Goal: Task Accomplishment & Management: Complete application form

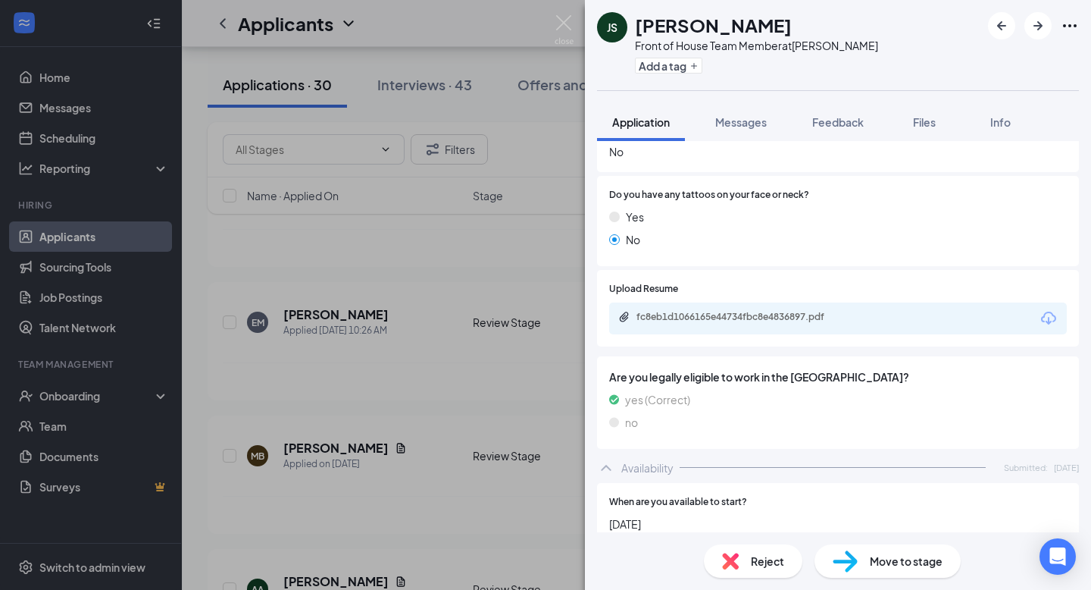
scroll to position [673, 0]
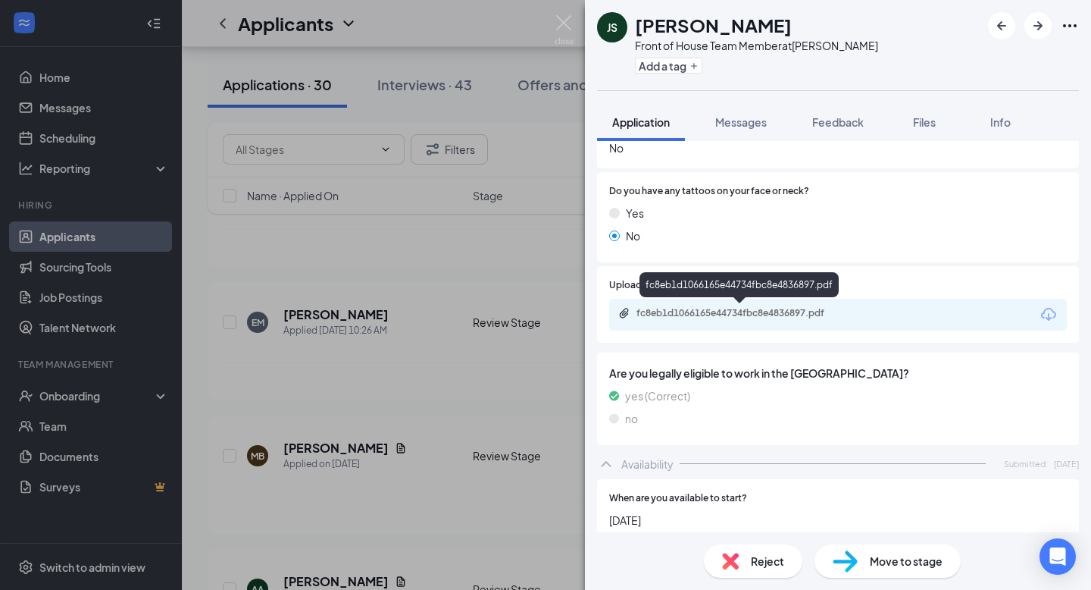
click at [792, 314] on div "fc8eb1d1066165e44734fbc8e4836897.pdf" at bounding box center [743, 313] width 212 height 12
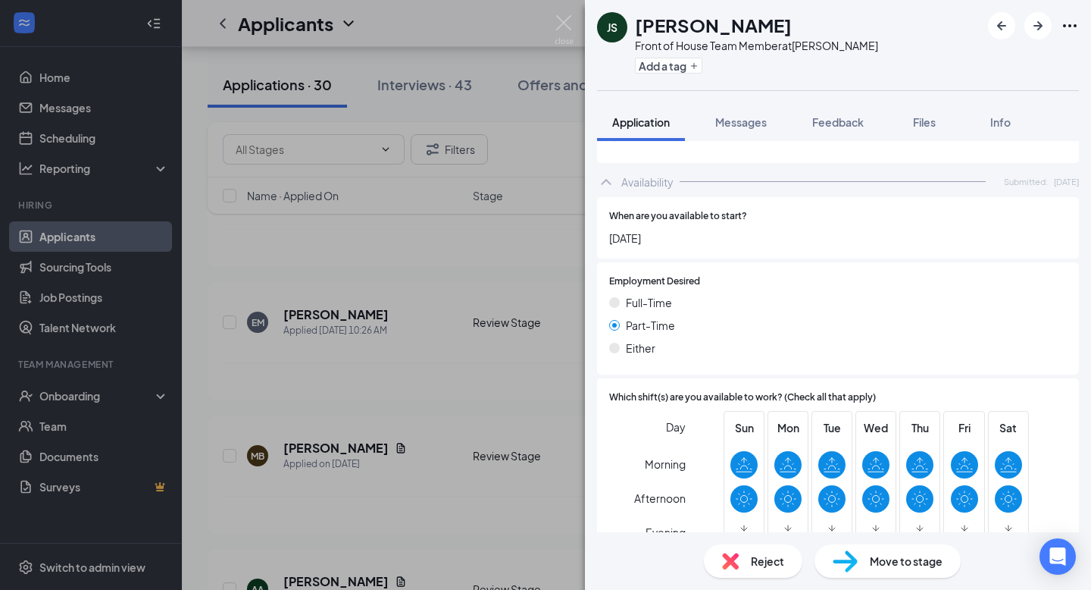
scroll to position [999, 0]
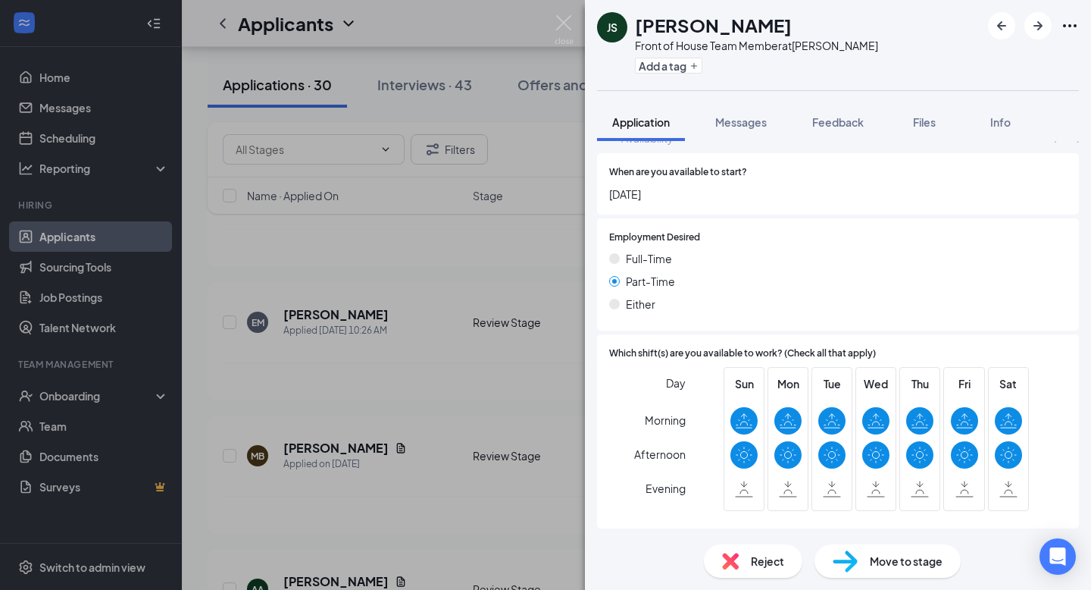
click at [920, 566] on span "Move to stage" at bounding box center [906, 560] width 73 height 17
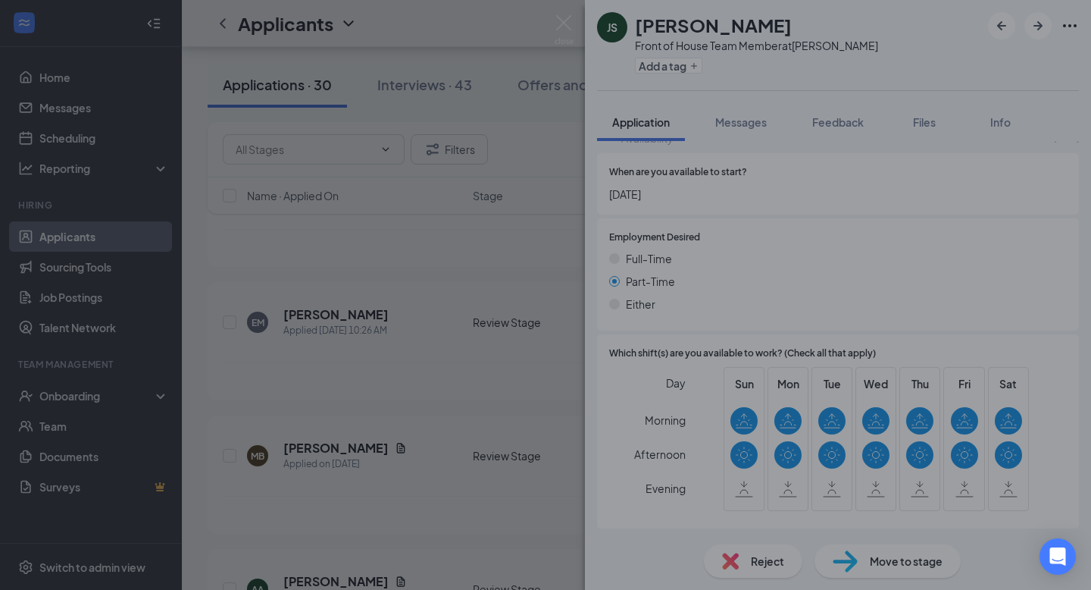
type input "Onsite Interview (next stage)"
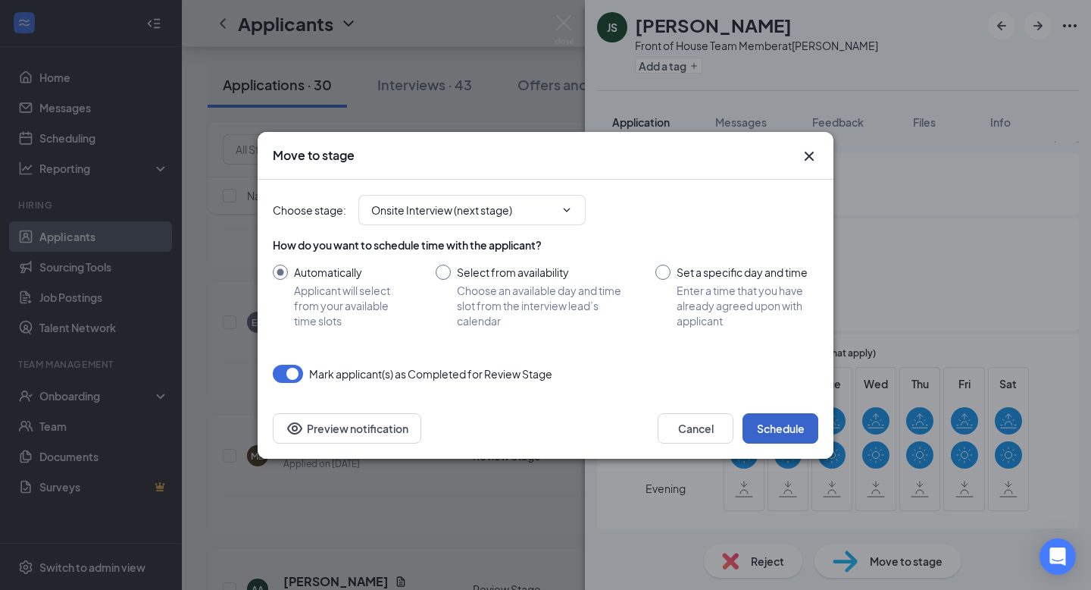
click at [775, 429] on button "Schedule" at bounding box center [781, 428] width 76 height 30
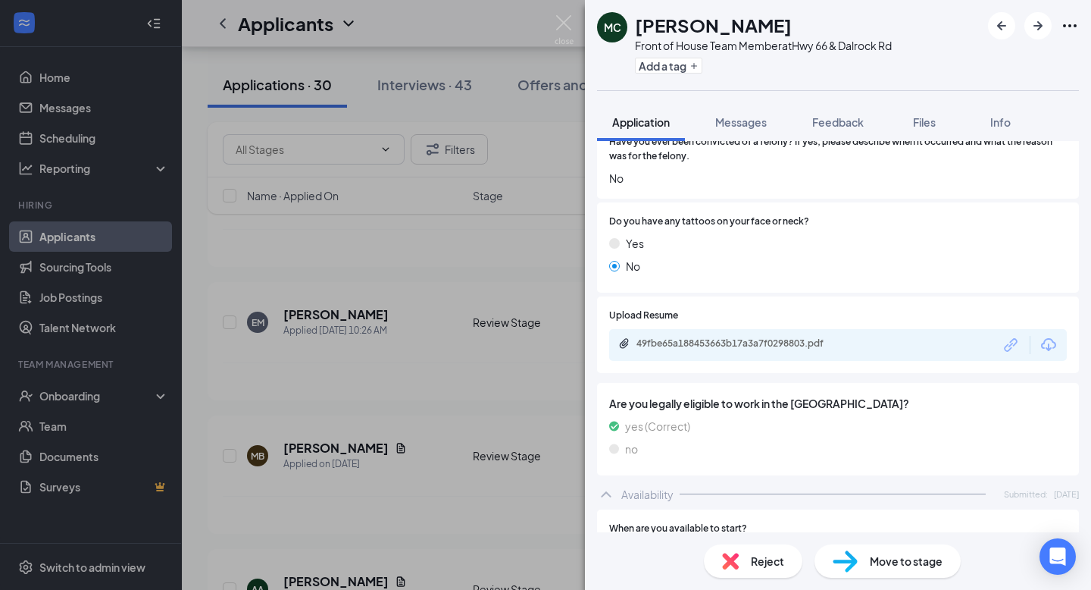
scroll to position [1000, 0]
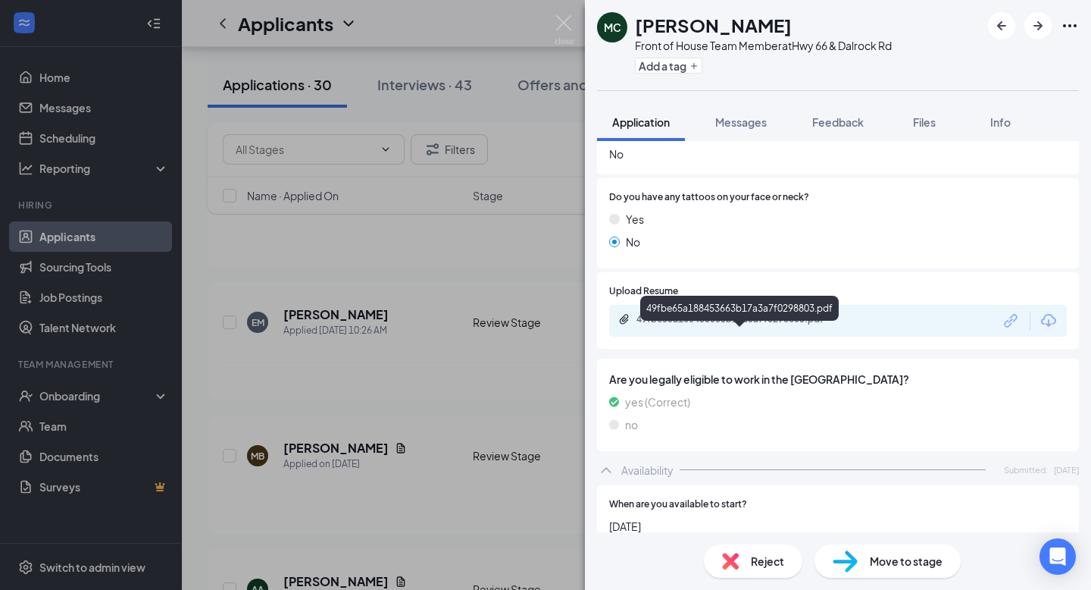
click at [818, 325] on div "49fbe65a188453663b17a3a7f0298803.pdf" at bounding box center [743, 319] width 212 height 12
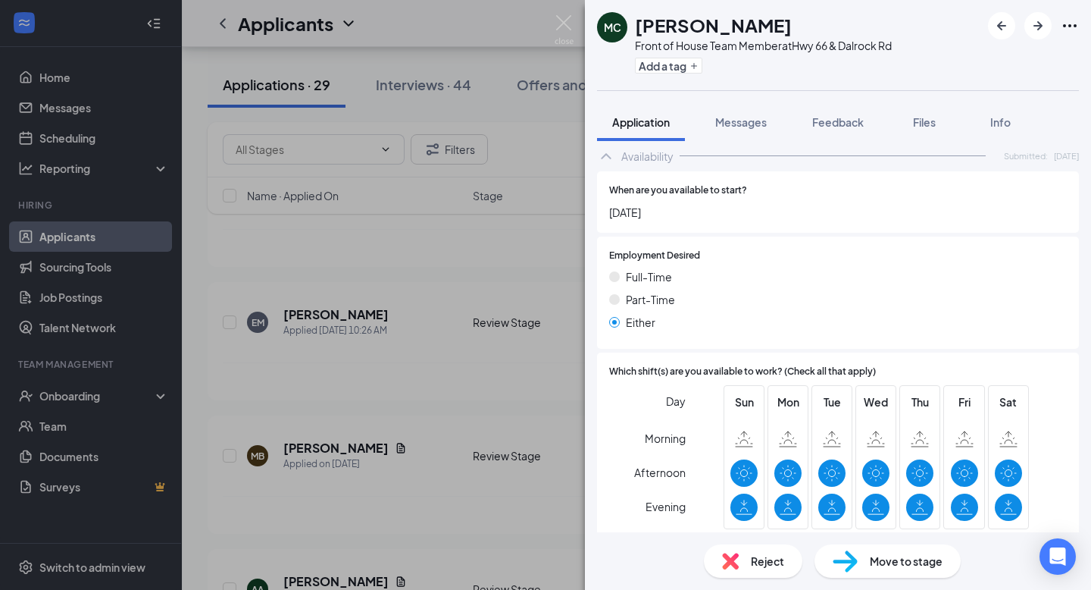
scroll to position [1349, 0]
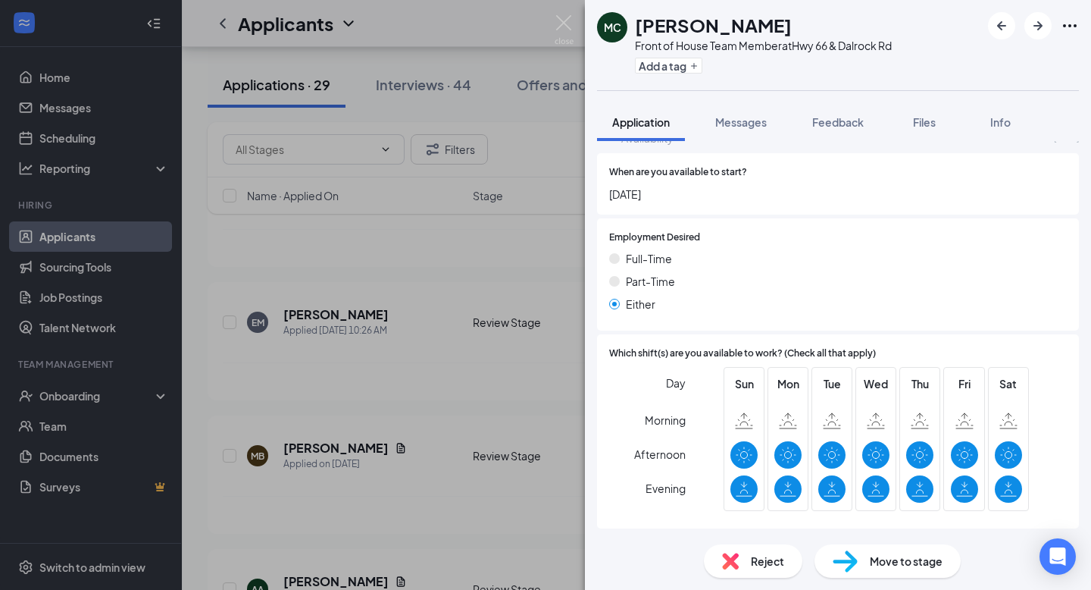
click at [919, 562] on span "Move to stage" at bounding box center [906, 560] width 73 height 17
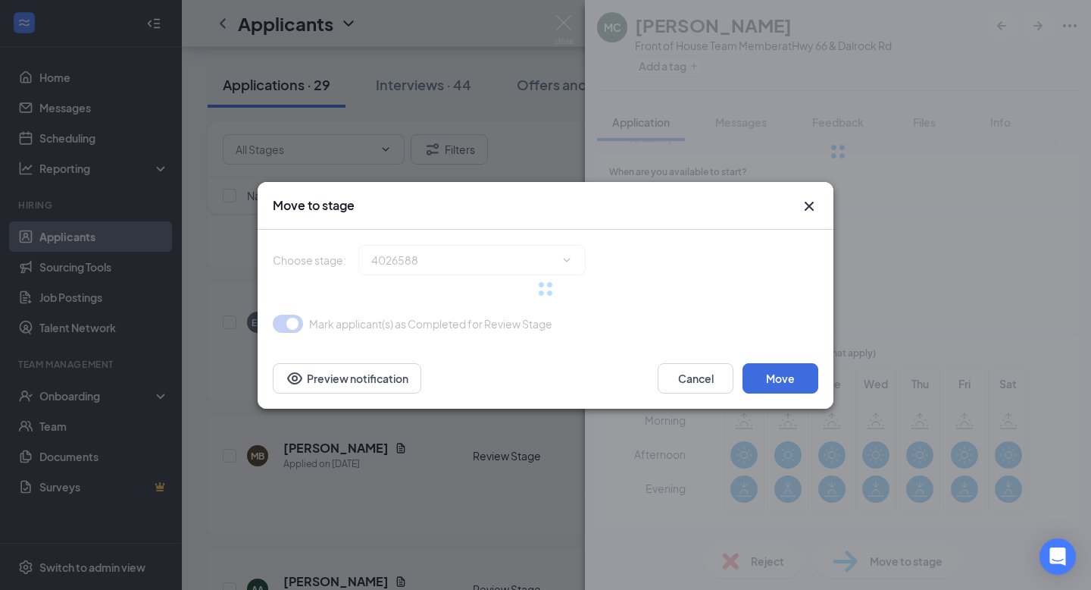
type input "Onsite Interview (next stage)"
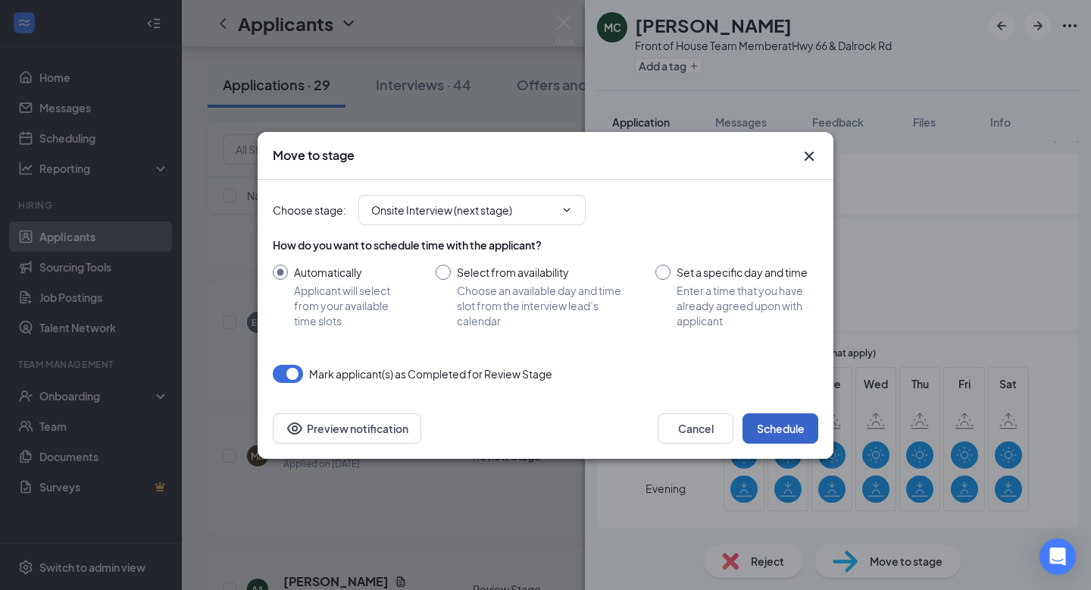
click at [775, 427] on button "Schedule" at bounding box center [781, 428] width 76 height 30
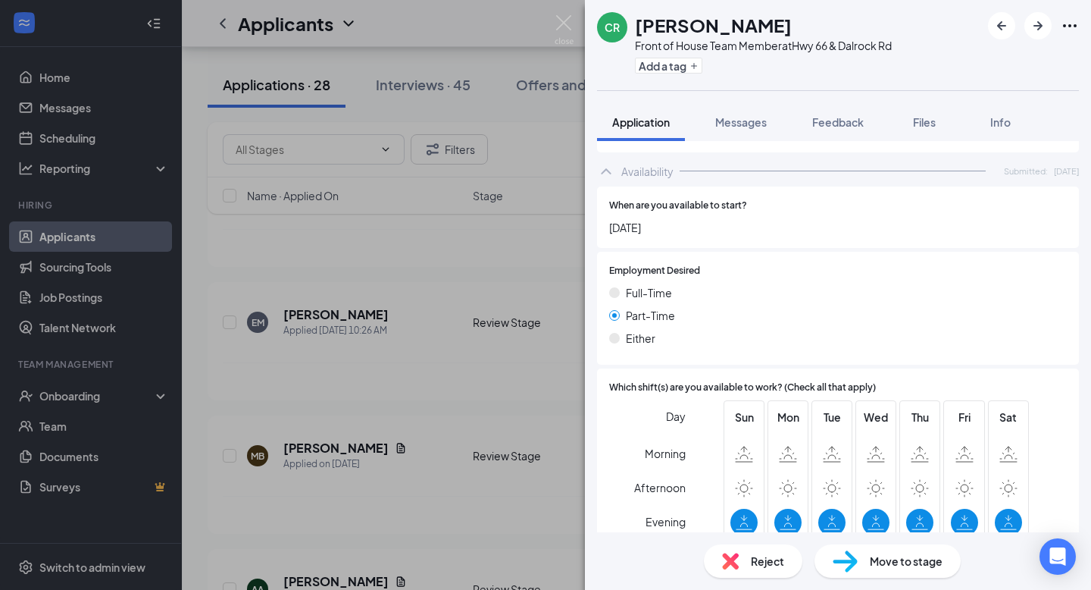
scroll to position [883, 0]
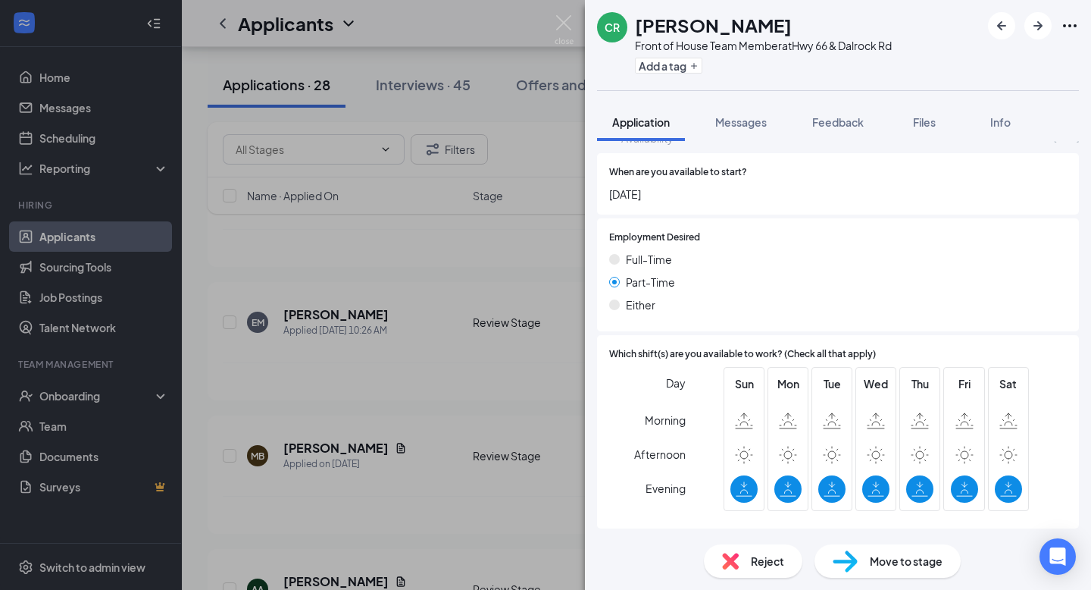
click at [884, 563] on span "Move to stage" at bounding box center [906, 560] width 73 height 17
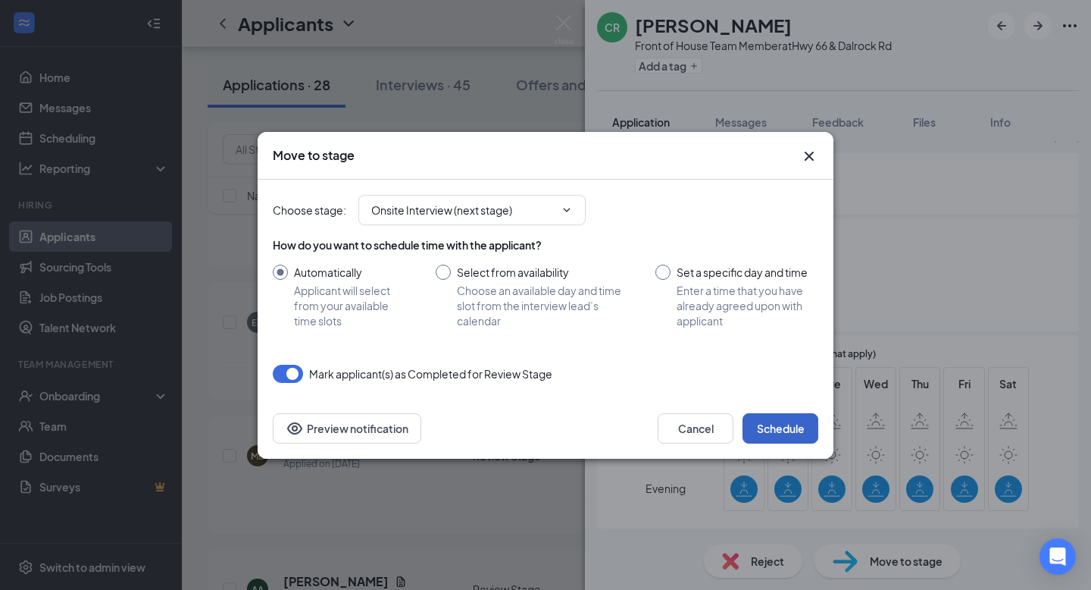
click at [788, 432] on button "Schedule" at bounding box center [781, 428] width 76 height 30
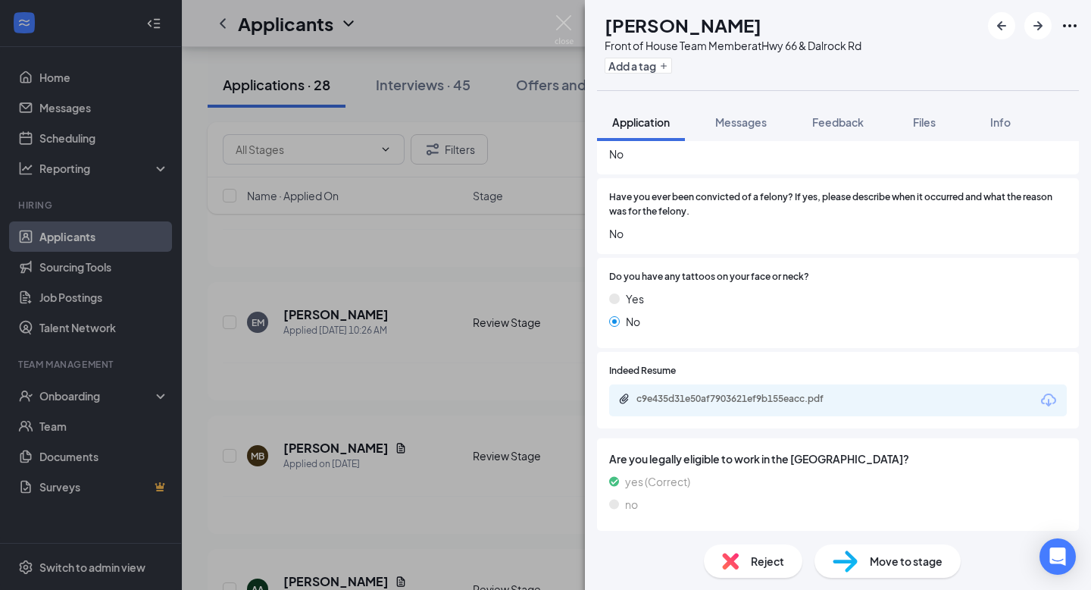
scroll to position [587, 0]
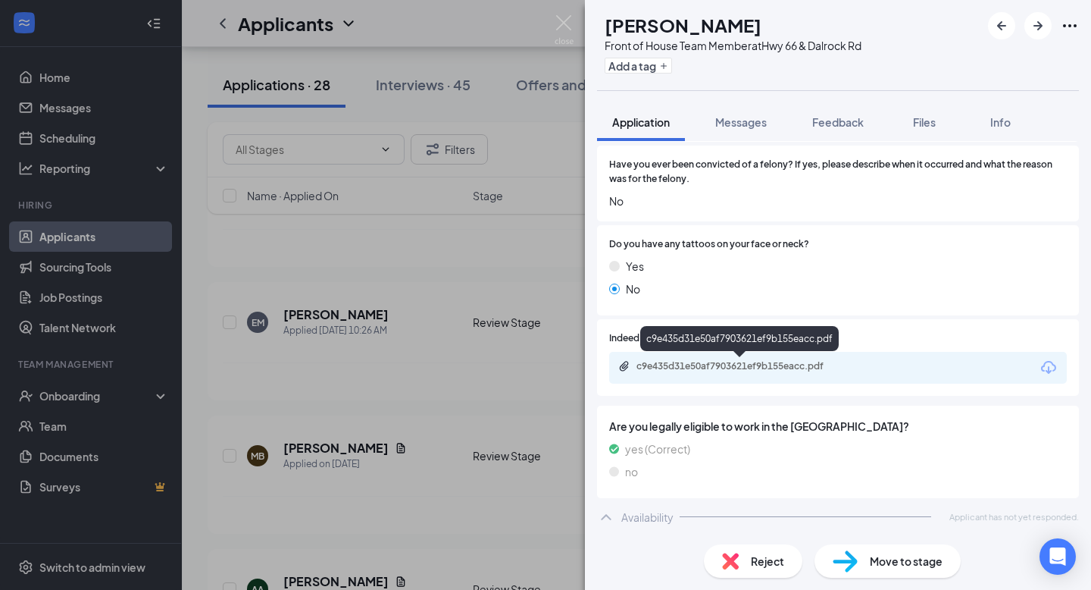
click at [812, 370] on div "c9e435d31e50af7903621ef9b155eacc.pdf" at bounding box center [743, 366] width 212 height 12
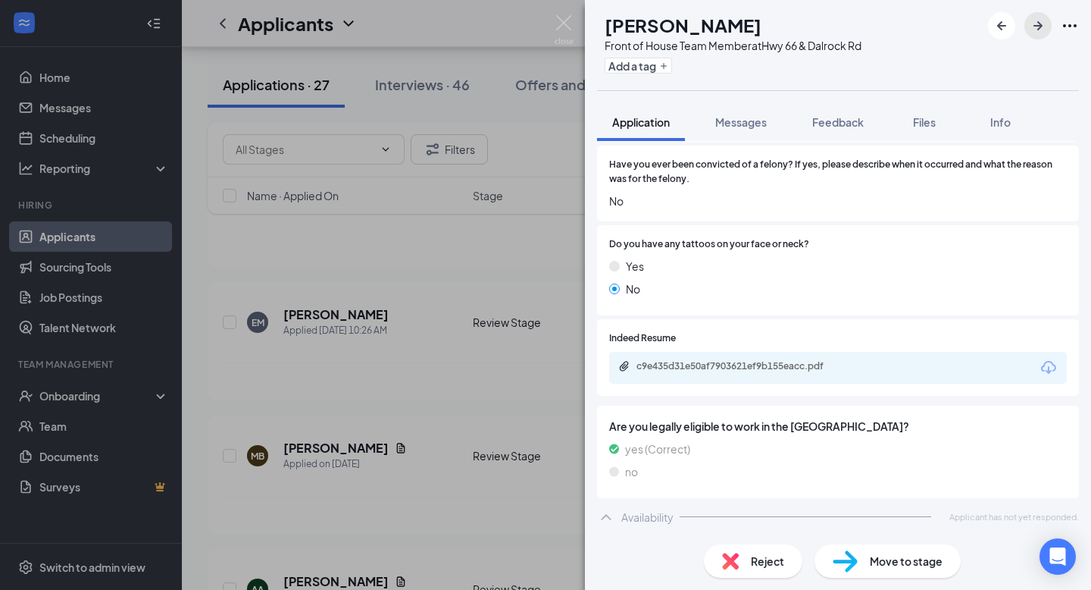
click at [1038, 28] on icon "ArrowRight" at bounding box center [1038, 25] width 9 height 9
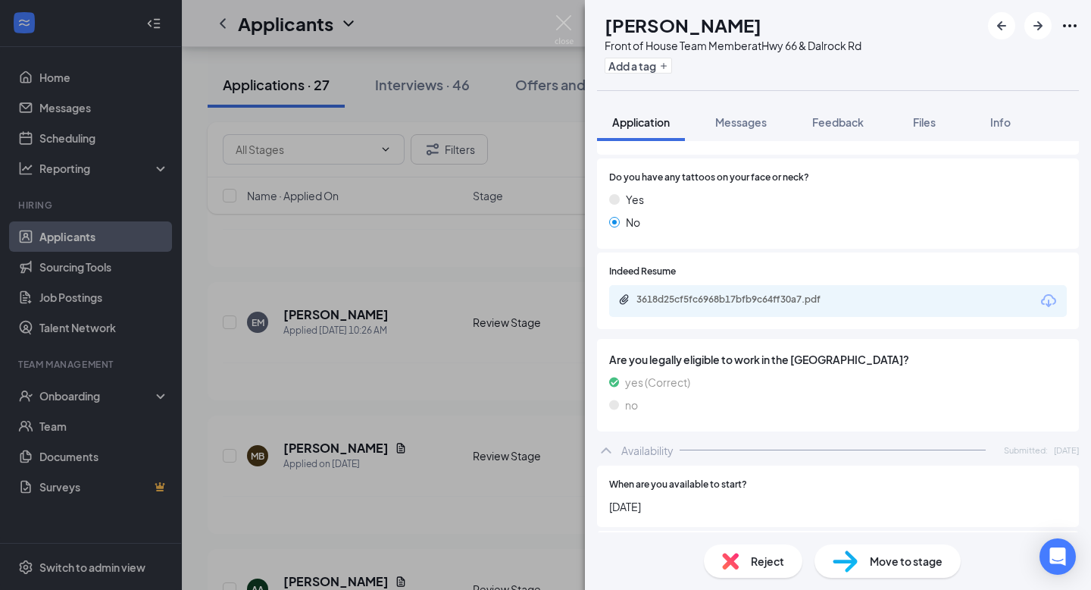
scroll to position [711, 0]
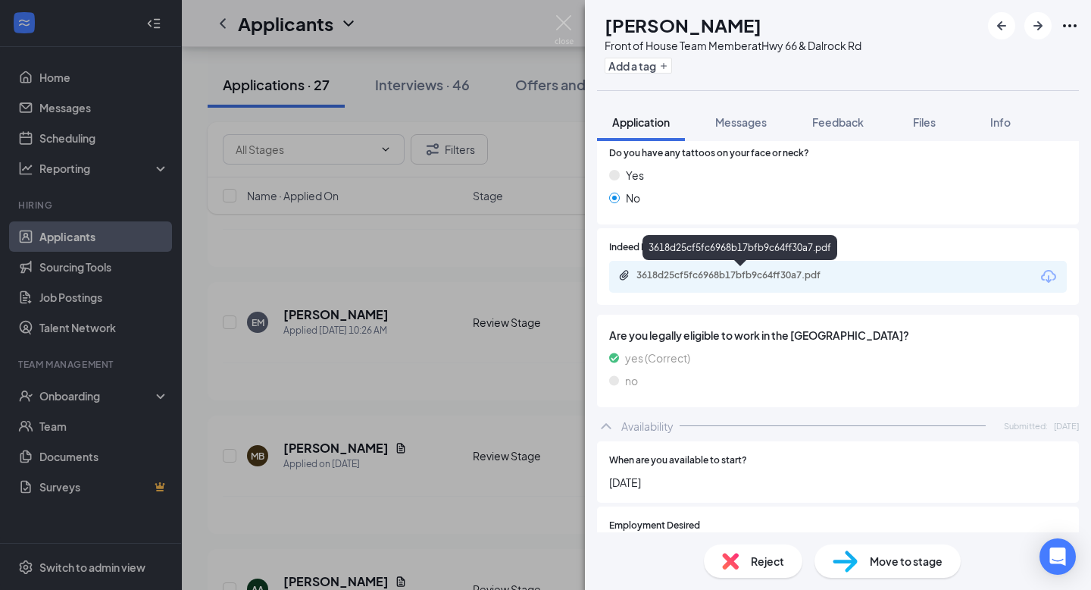
click at [698, 271] on div "3618d25cf5fc6968b17bfb9c64ff30a7.pdf" at bounding box center [743, 275] width 212 height 12
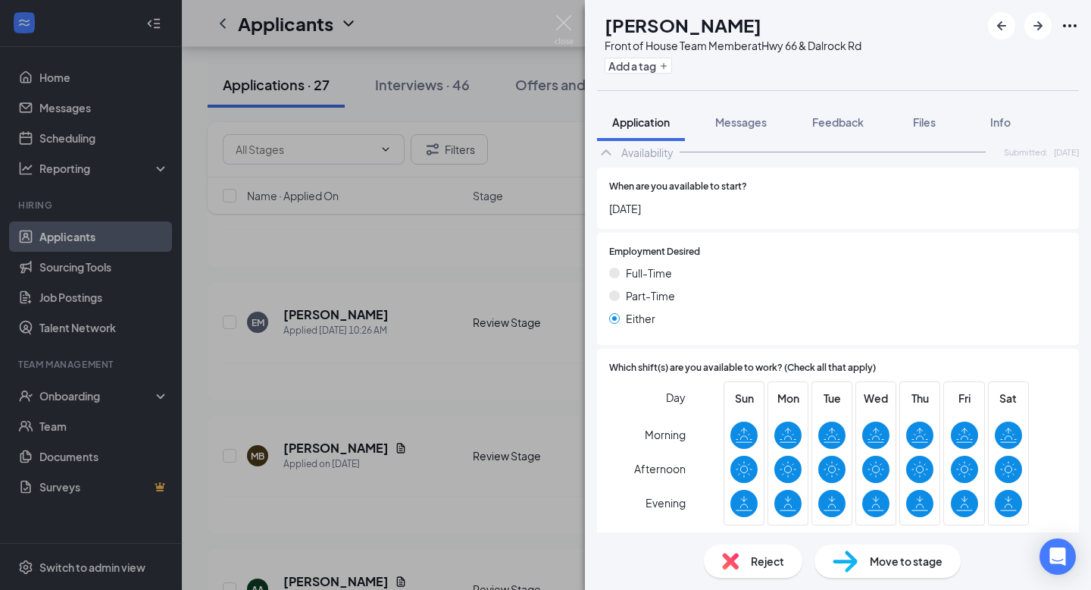
scroll to position [999, 0]
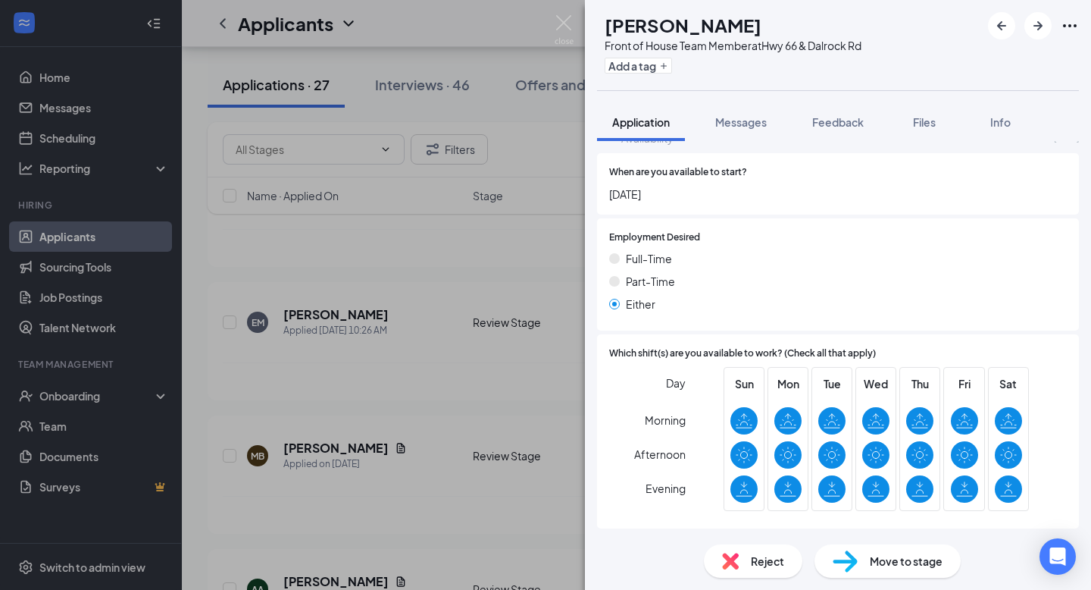
click at [928, 556] on span "Move to stage" at bounding box center [906, 560] width 73 height 17
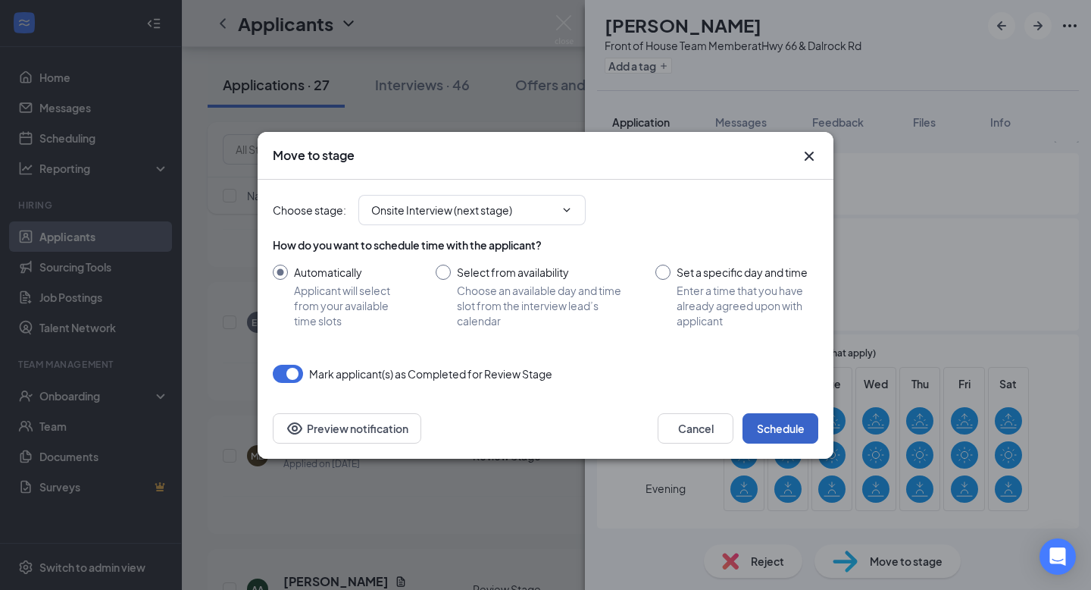
click at [780, 432] on button "Schedule" at bounding box center [781, 428] width 76 height 30
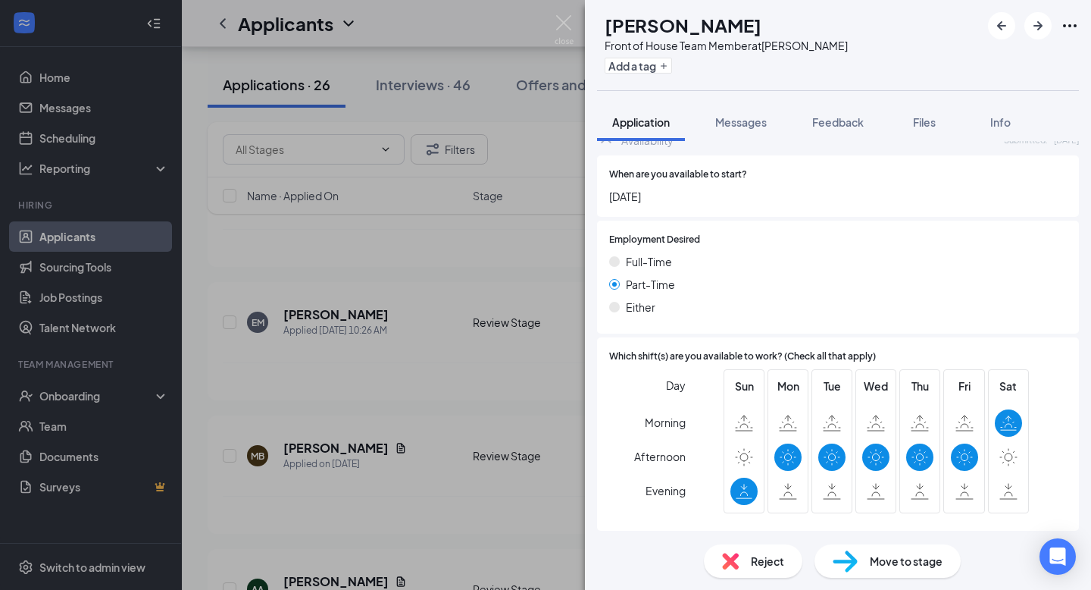
scroll to position [883, 0]
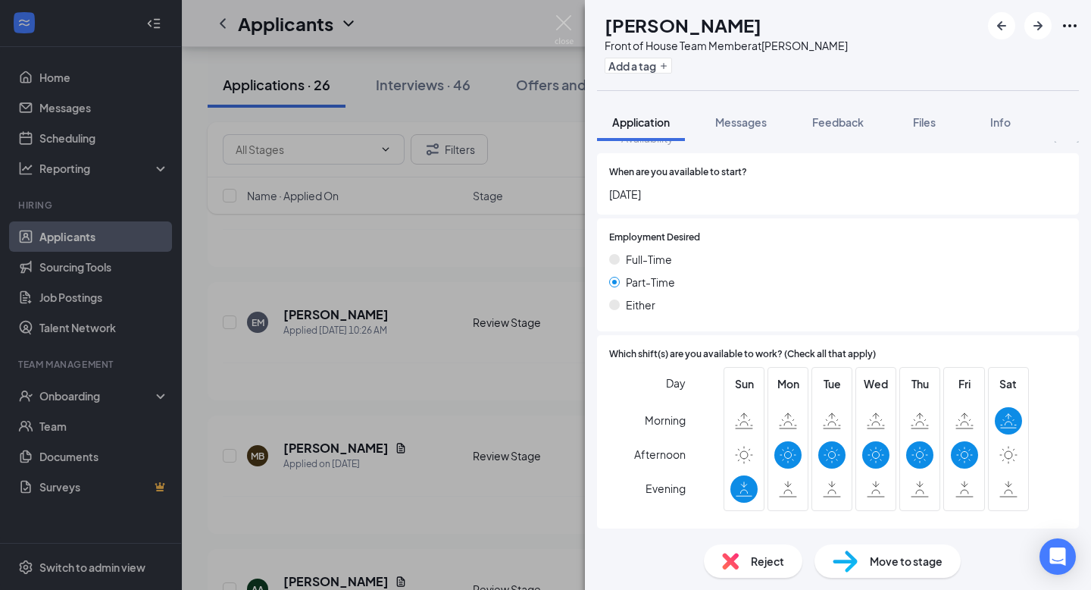
click at [930, 556] on span "Move to stage" at bounding box center [906, 560] width 73 height 17
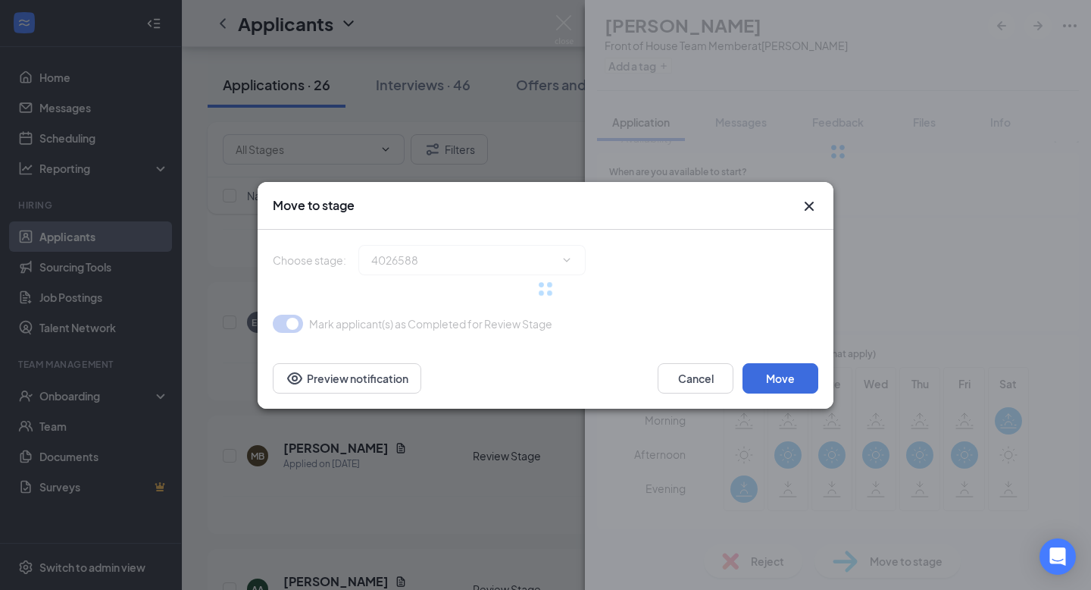
type input "Onsite Interview (next stage)"
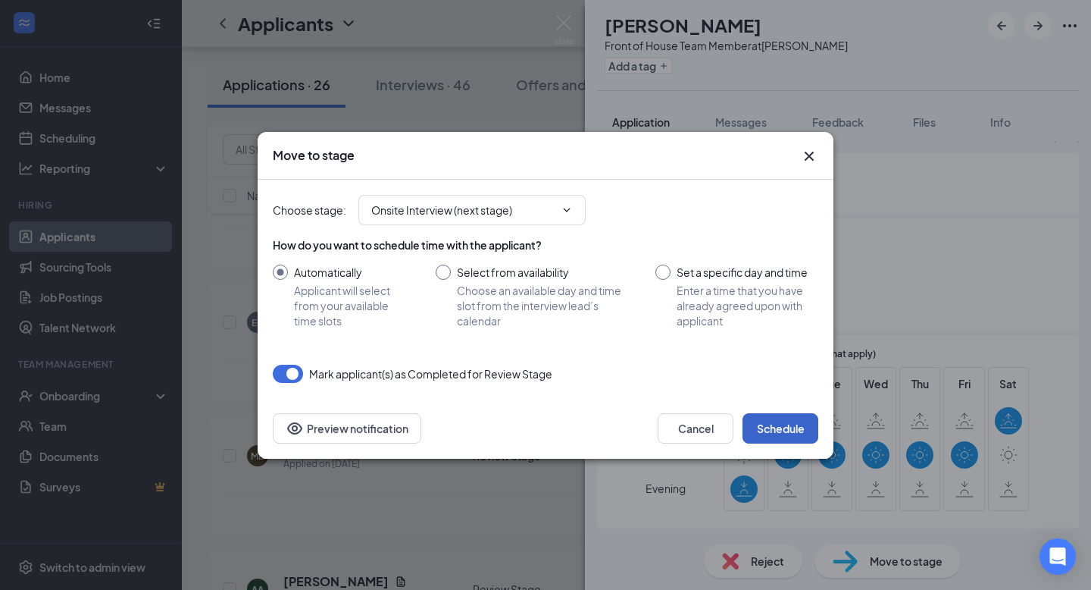
click at [798, 421] on button "Schedule" at bounding box center [781, 428] width 76 height 30
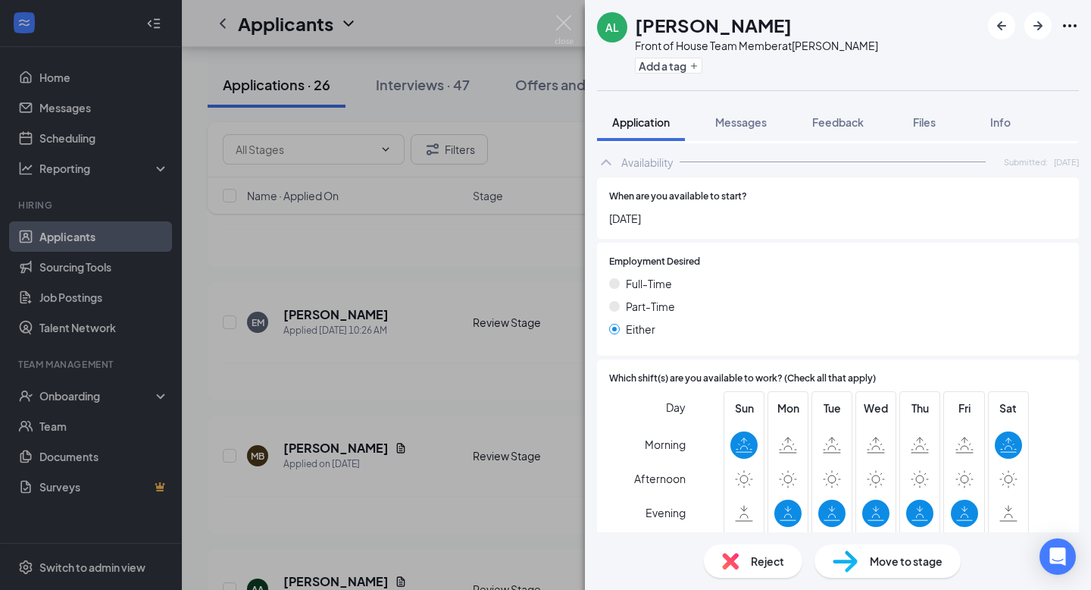
scroll to position [883, 0]
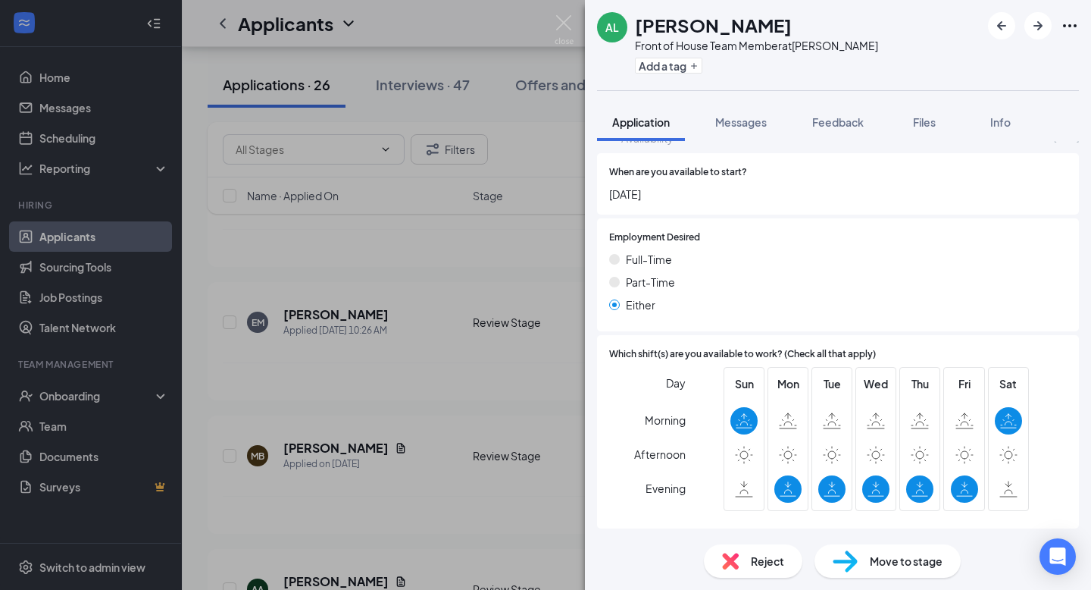
click at [761, 560] on span "Reject" at bounding box center [767, 560] width 33 height 17
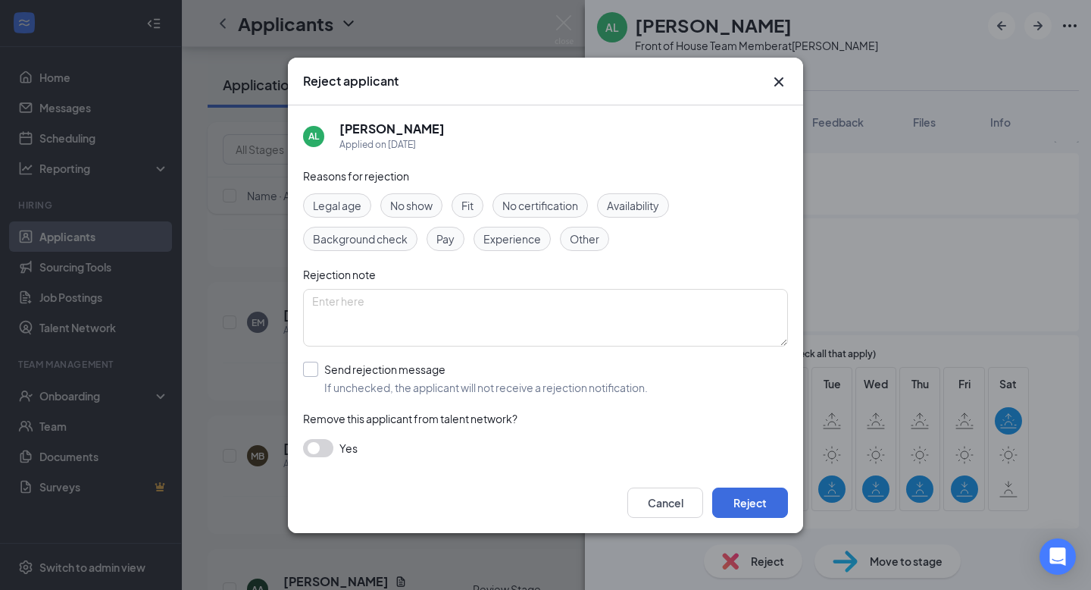
click at [311, 365] on input "Send rejection message If unchecked, the applicant will not receive a rejection…" at bounding box center [475, 378] width 345 height 33
checkbox input "true"
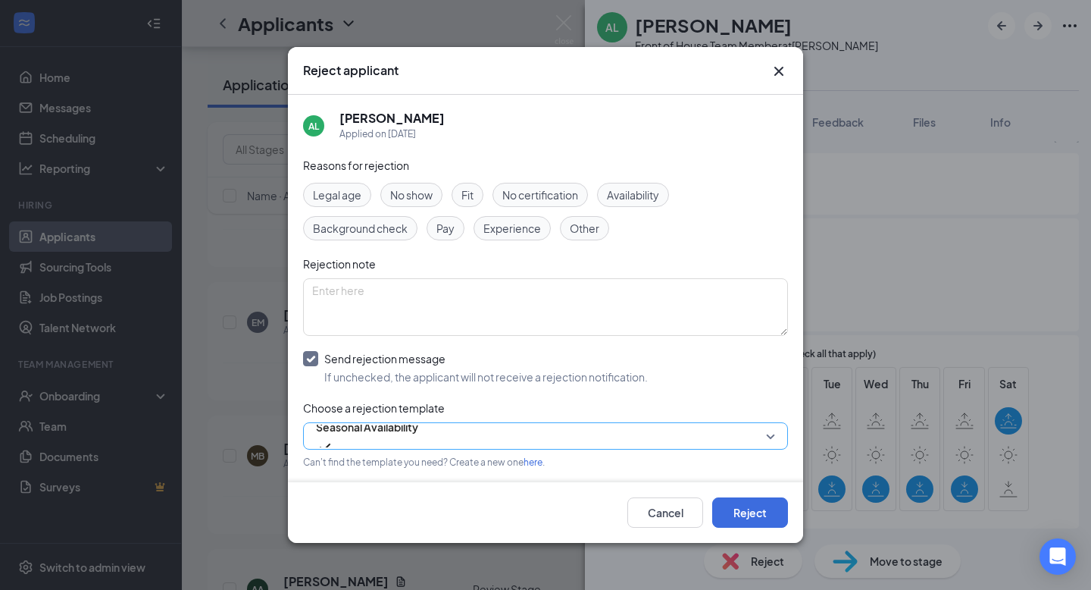
click at [757, 434] on span "Seasonal Availability" at bounding box center [545, 435] width 459 height 23
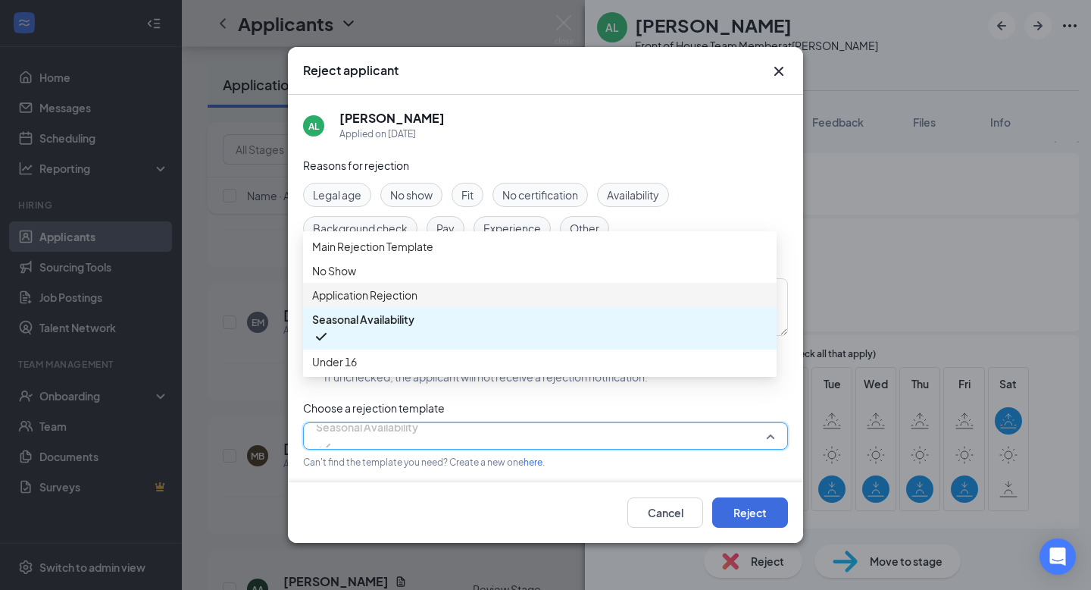
click at [394, 303] on span "Application Rejection" at bounding box center [364, 294] width 105 height 17
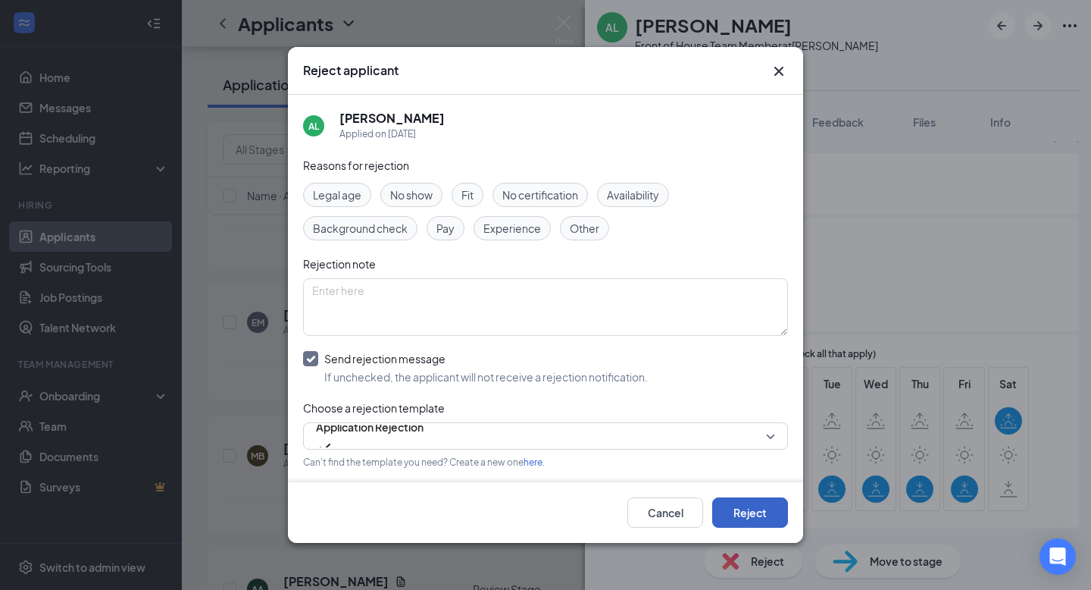
click at [746, 515] on button "Reject" at bounding box center [750, 512] width 76 height 30
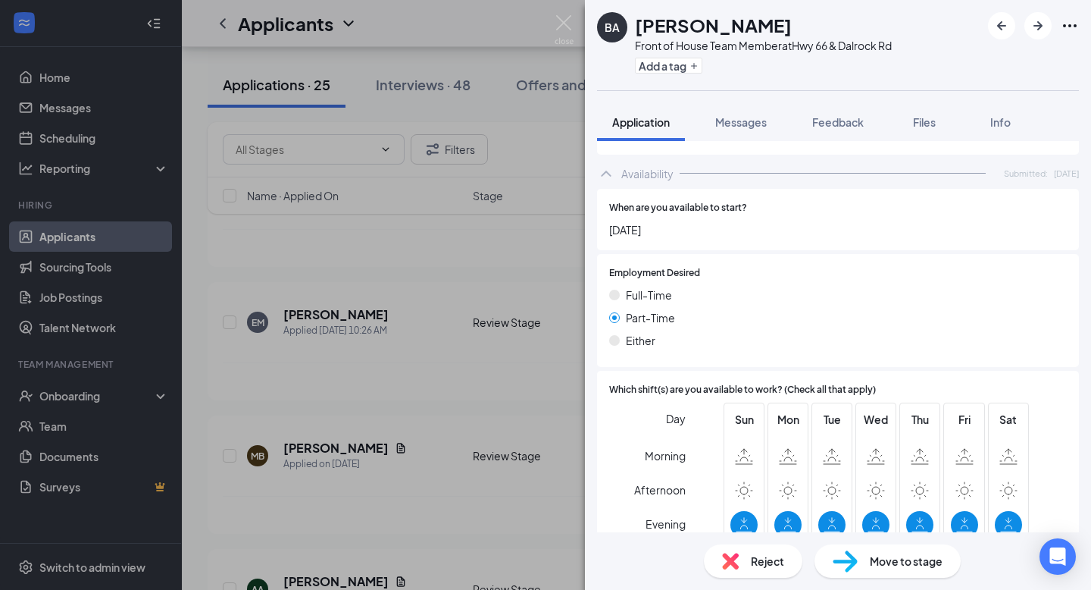
scroll to position [916, 0]
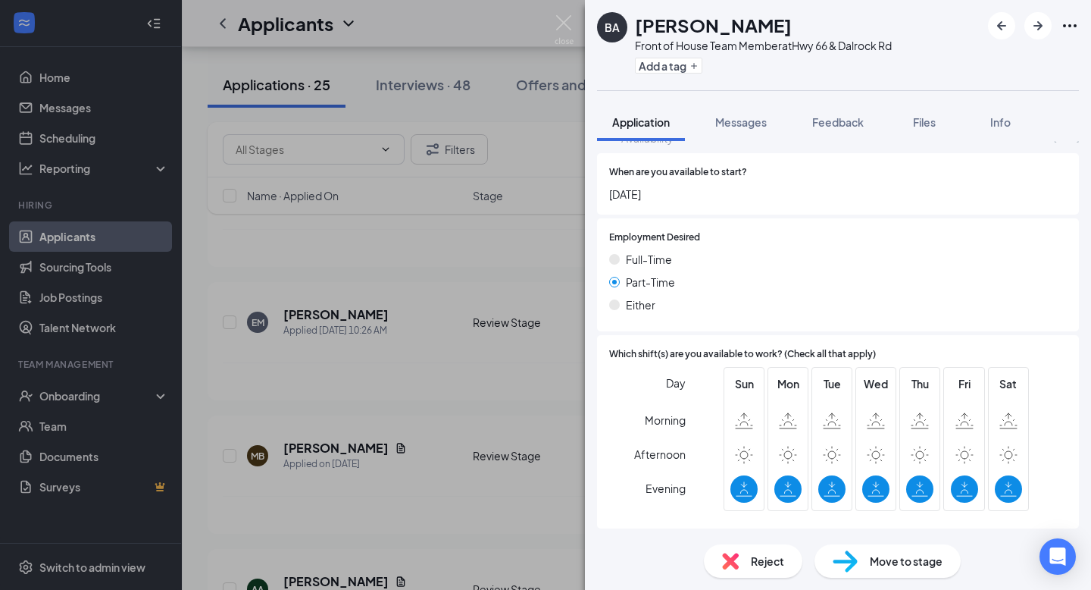
click at [753, 559] on span "Reject" at bounding box center [767, 560] width 33 height 17
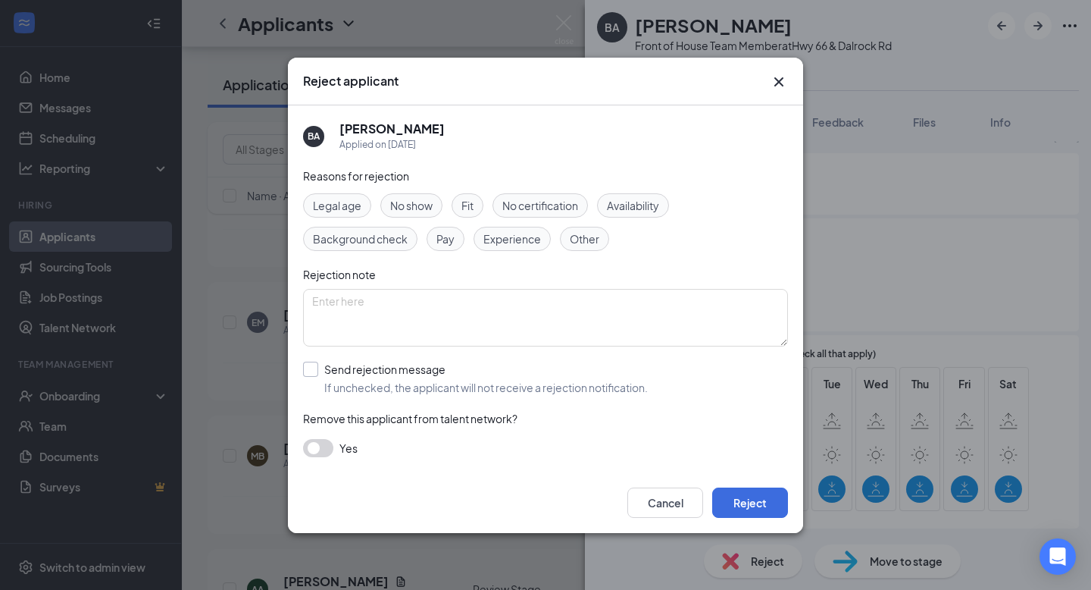
click at [315, 369] on input "Send rejection message If unchecked, the applicant will not receive a rejection…" at bounding box center [475, 378] width 345 height 33
checkbox input "true"
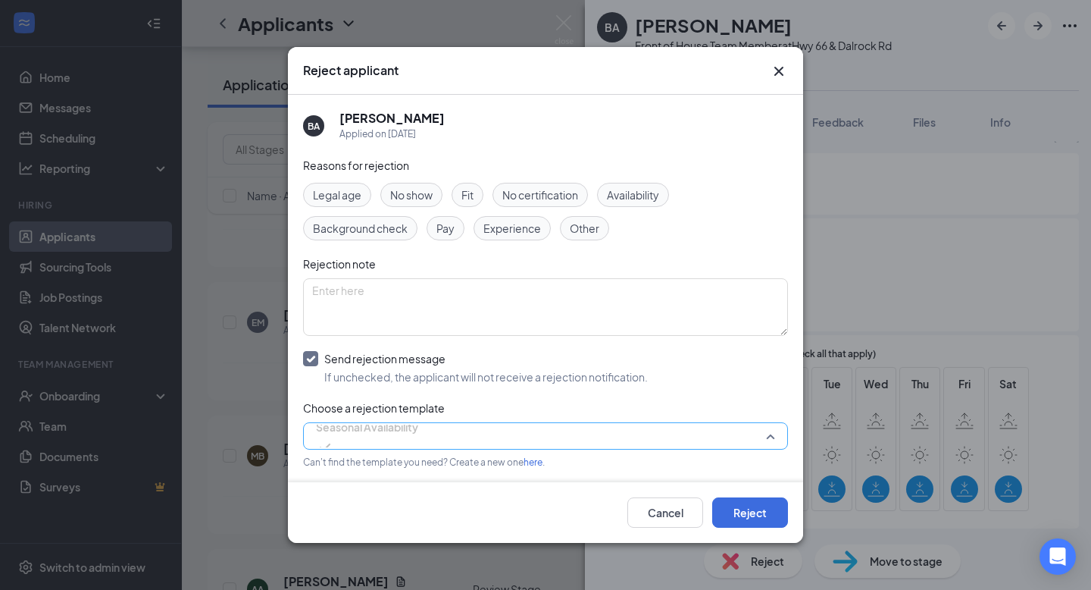
click at [418, 428] on span "Seasonal Availability" at bounding box center [367, 435] width 102 height 41
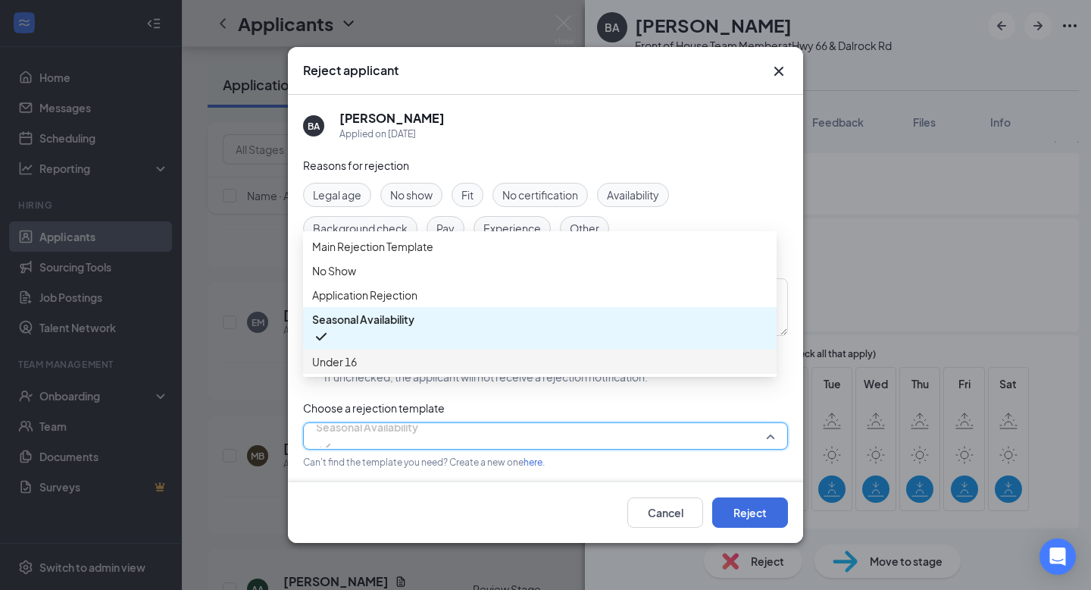
click at [538, 370] on span "Under 16" at bounding box center [539, 361] width 455 height 17
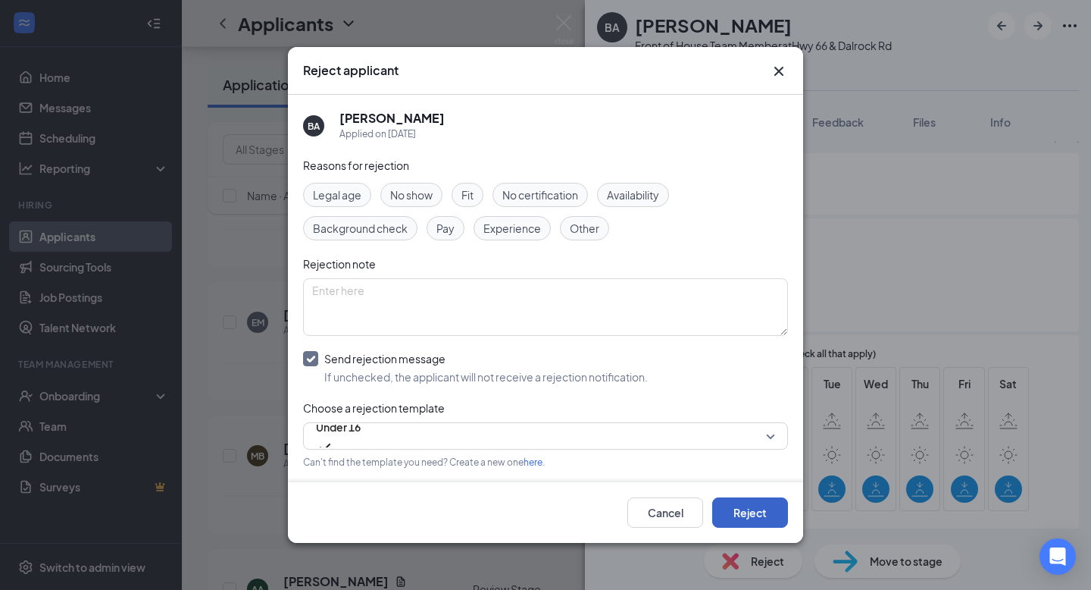
click at [770, 512] on button "Reject" at bounding box center [750, 512] width 76 height 30
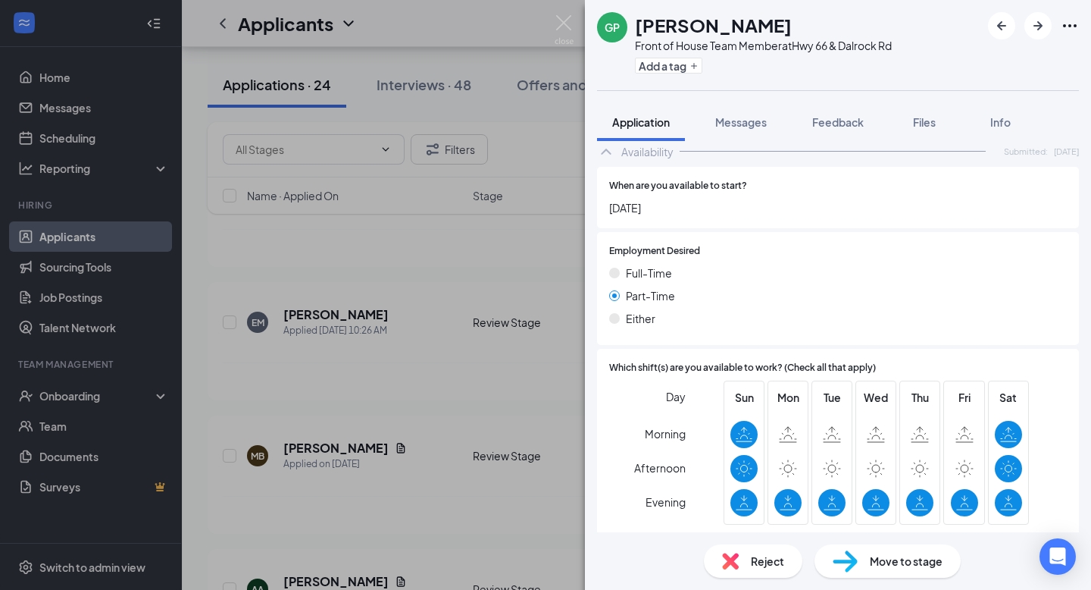
scroll to position [883, 0]
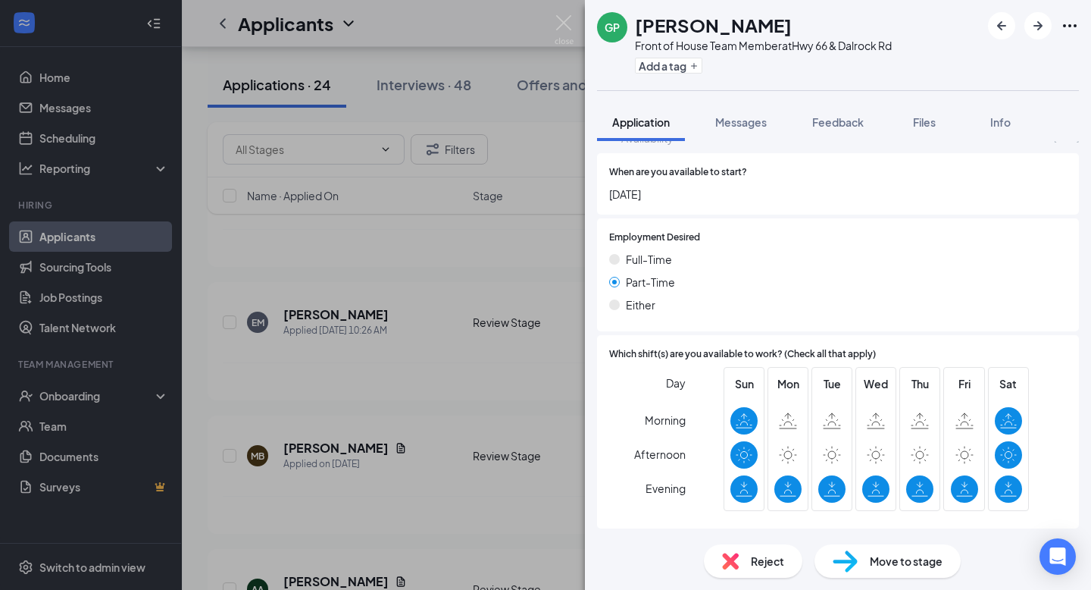
click at [910, 561] on span "Move to stage" at bounding box center [906, 560] width 73 height 17
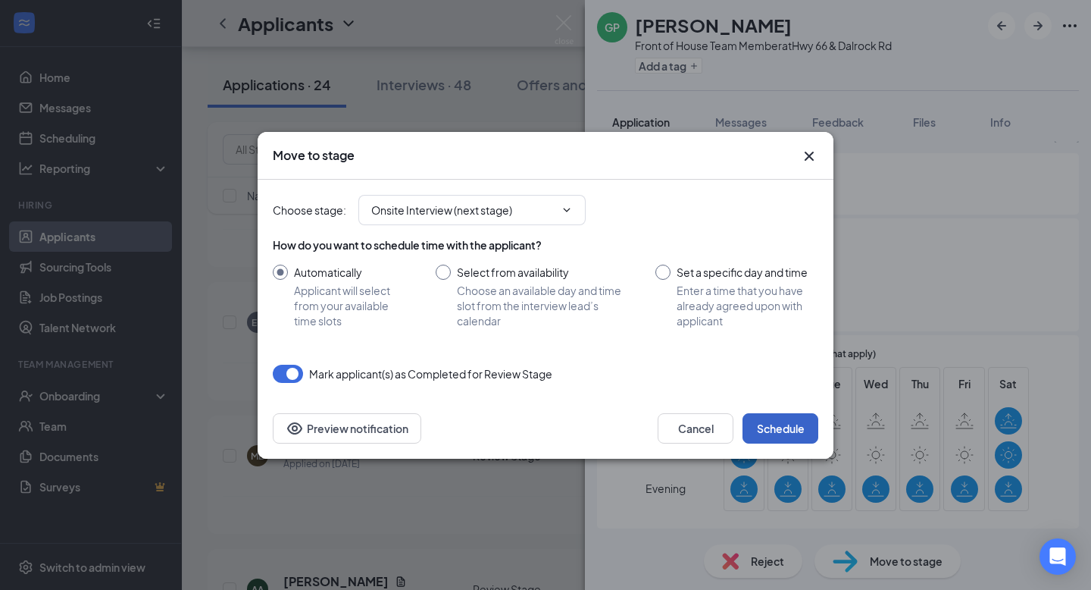
click at [799, 434] on button "Schedule" at bounding box center [781, 428] width 76 height 30
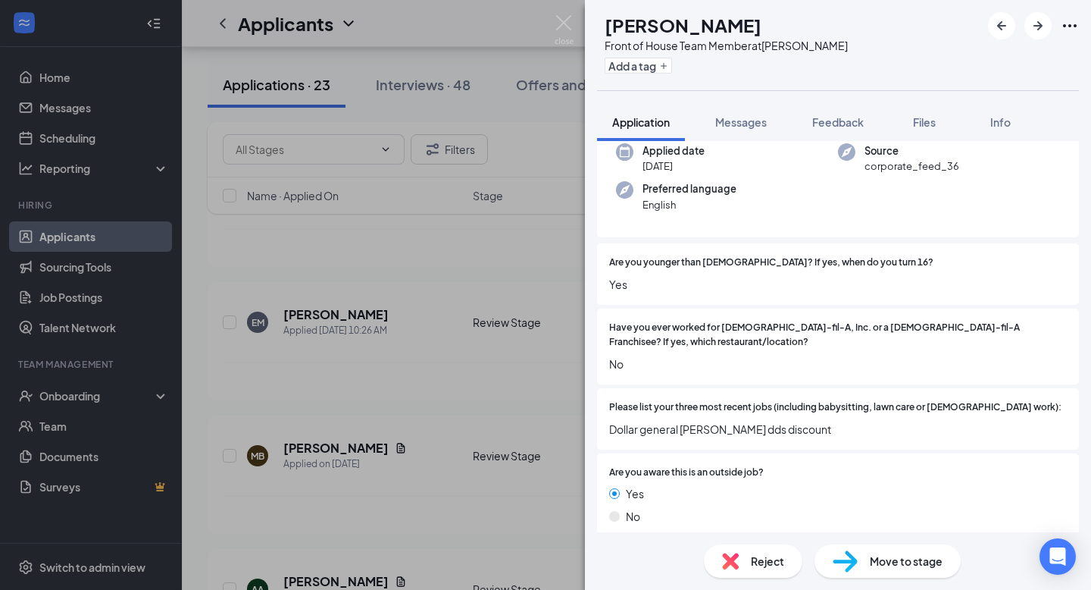
scroll to position [126, 0]
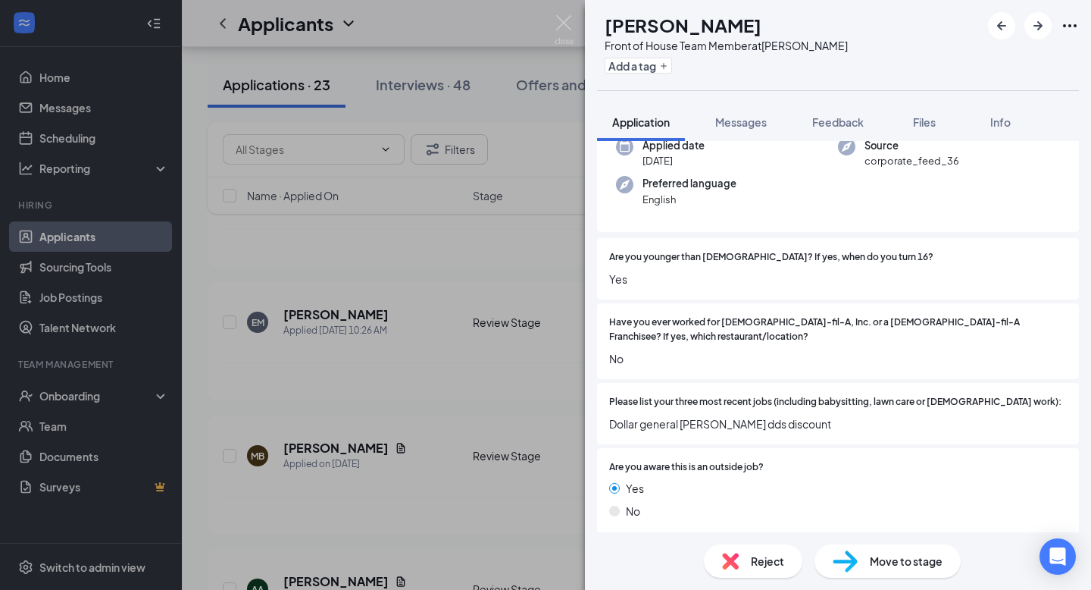
click at [752, 567] on span "Reject" at bounding box center [767, 560] width 33 height 17
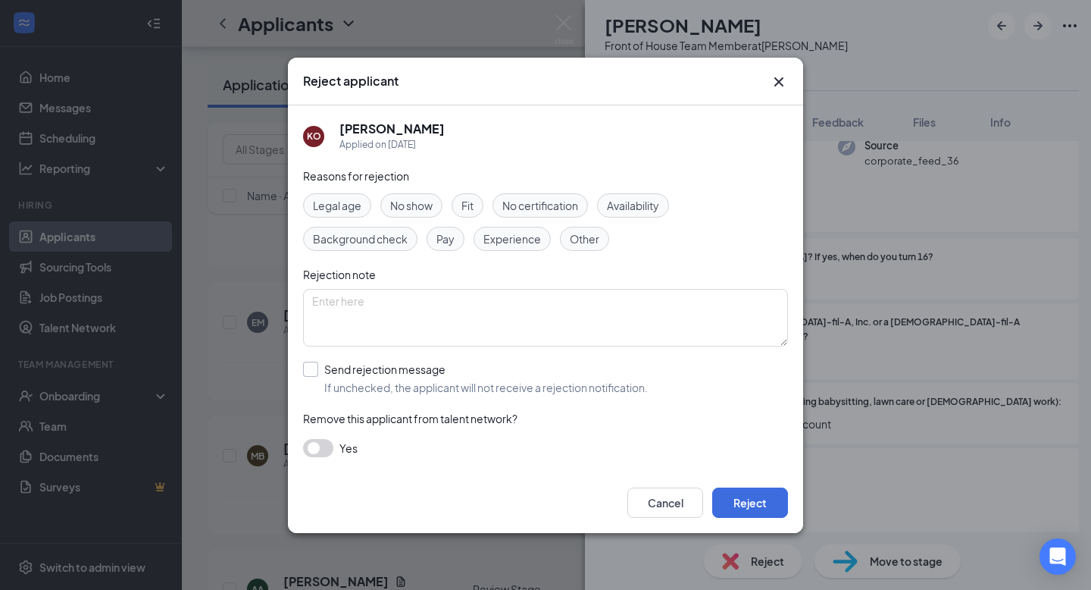
click at [313, 369] on input "Send rejection message If unchecked, the applicant will not receive a rejection…" at bounding box center [475, 378] width 345 height 33
checkbox input "true"
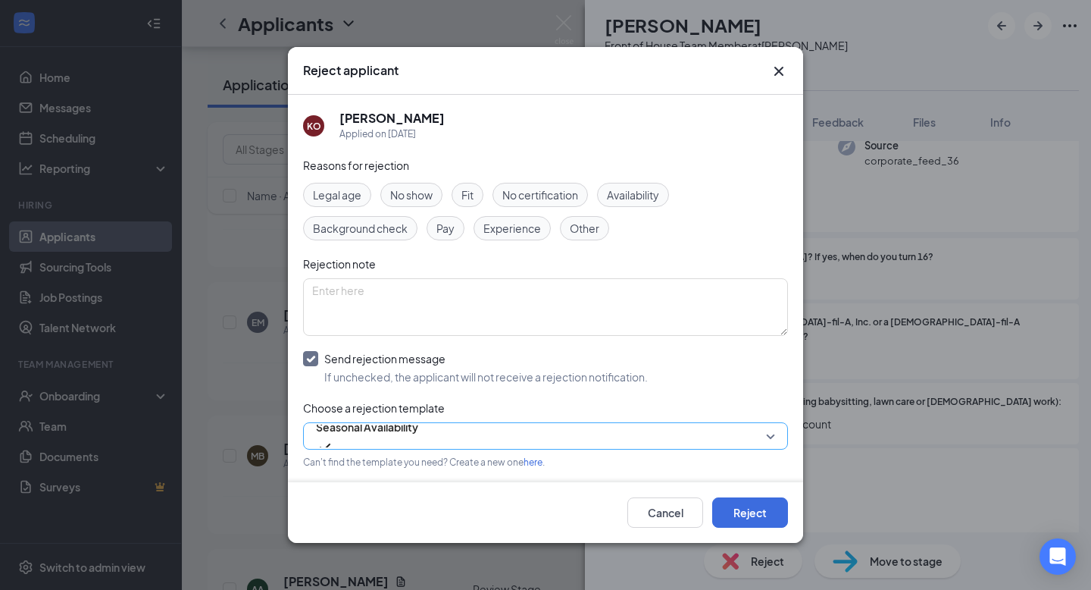
click at [760, 434] on span "Seasonal Availability" at bounding box center [545, 435] width 459 height 23
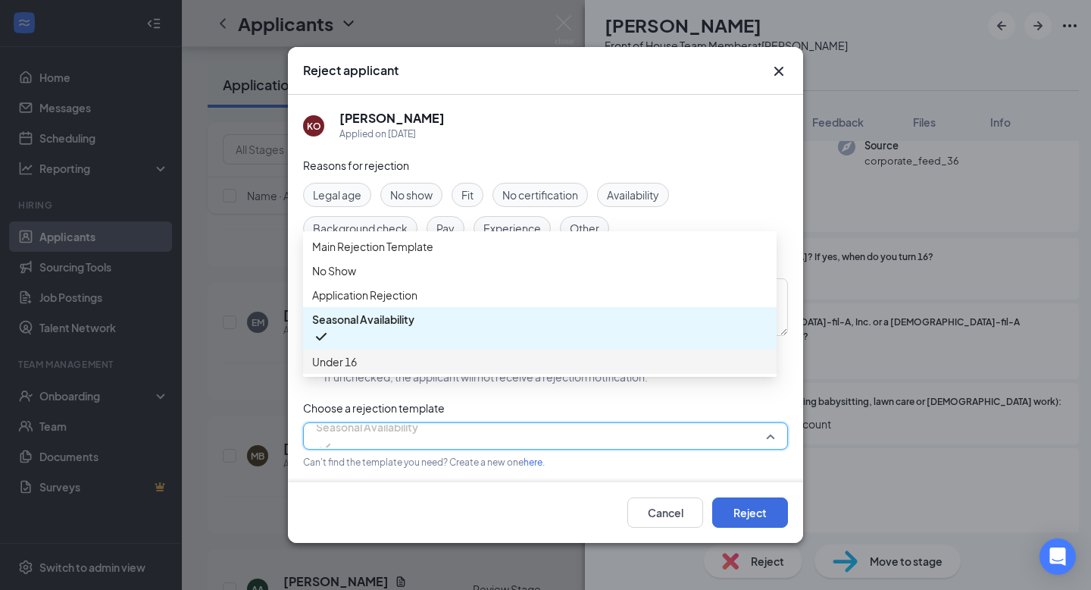
click at [655, 370] on span "Under 16" at bounding box center [539, 361] width 455 height 17
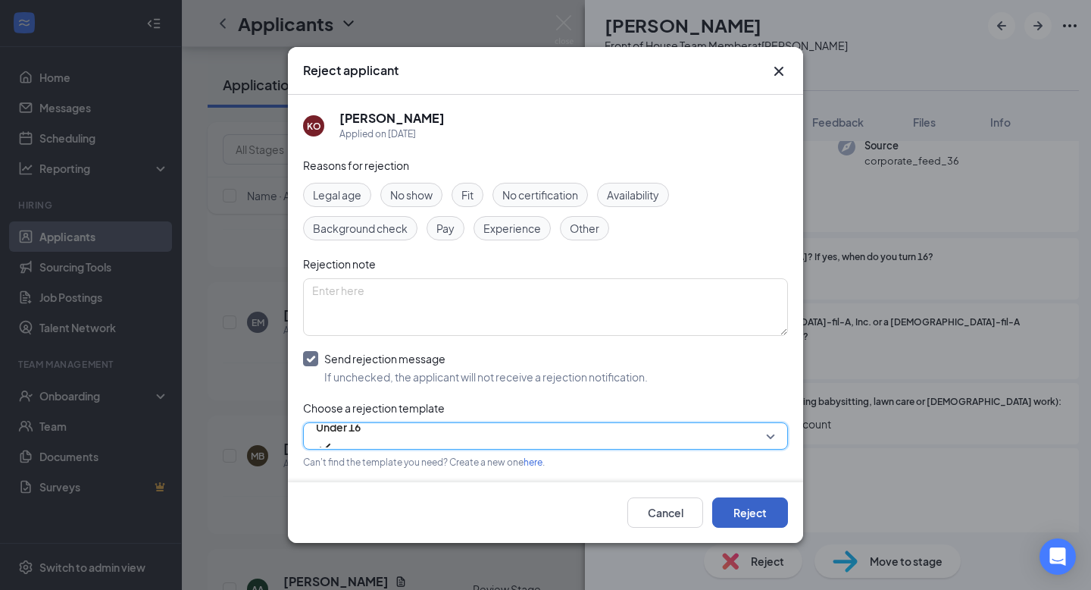
click at [748, 509] on button "Reject" at bounding box center [750, 512] width 76 height 30
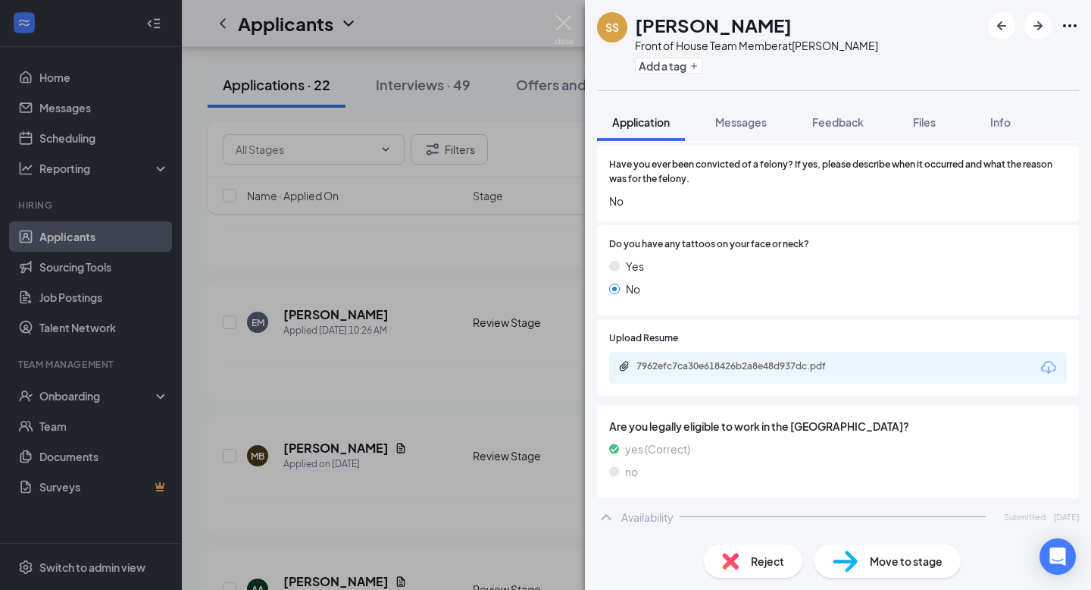
scroll to position [1038, 0]
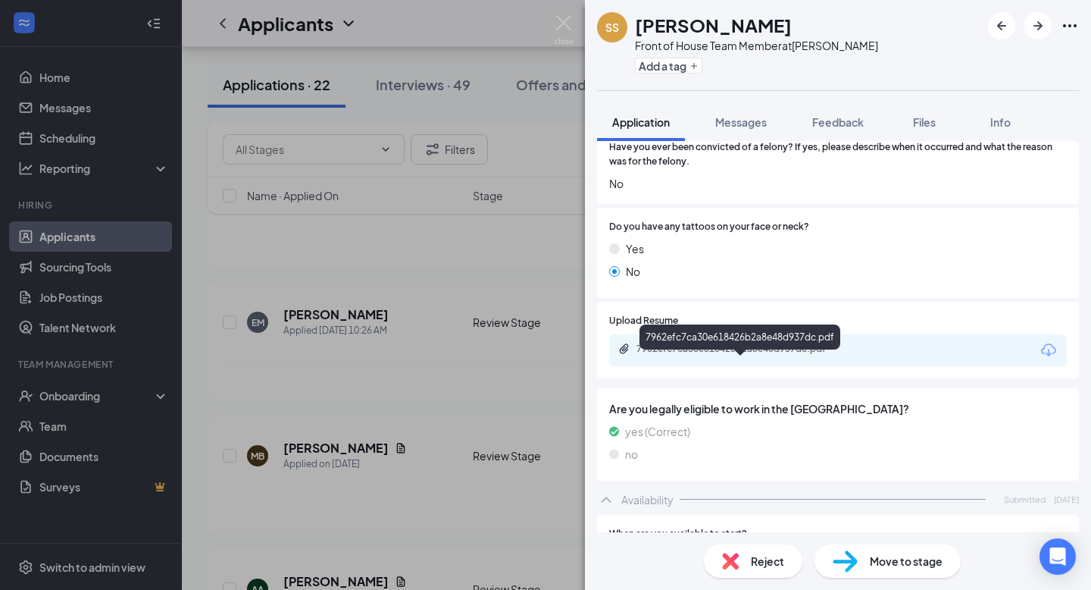
click at [795, 355] on div "7962efc7ca30e618426b2a8e48d937dc.pdf" at bounding box center [743, 349] width 212 height 12
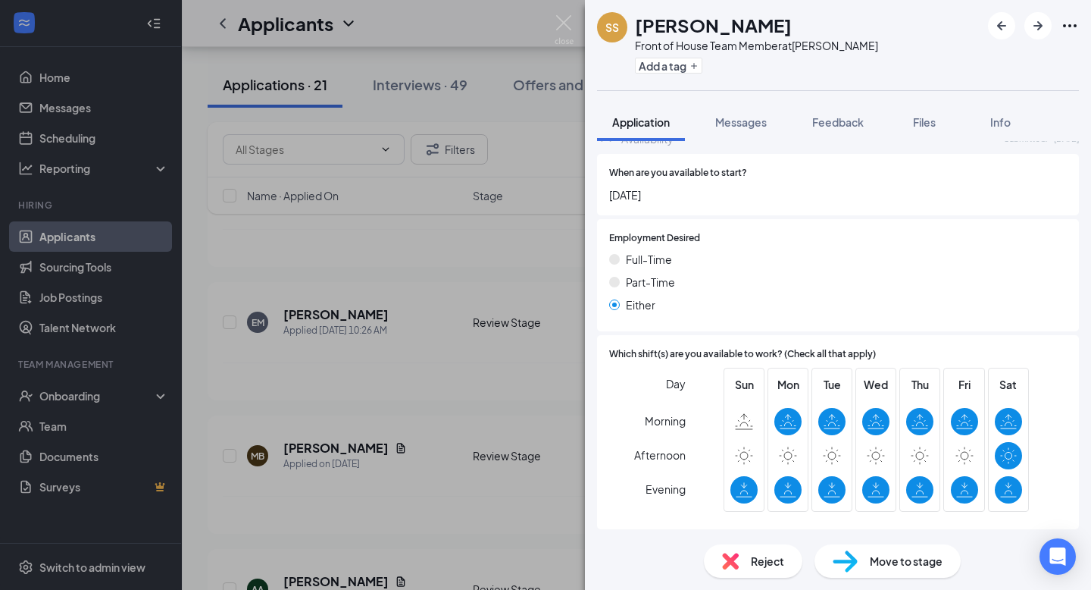
scroll to position [1416, 0]
click at [919, 564] on span "Move to stage" at bounding box center [906, 560] width 73 height 17
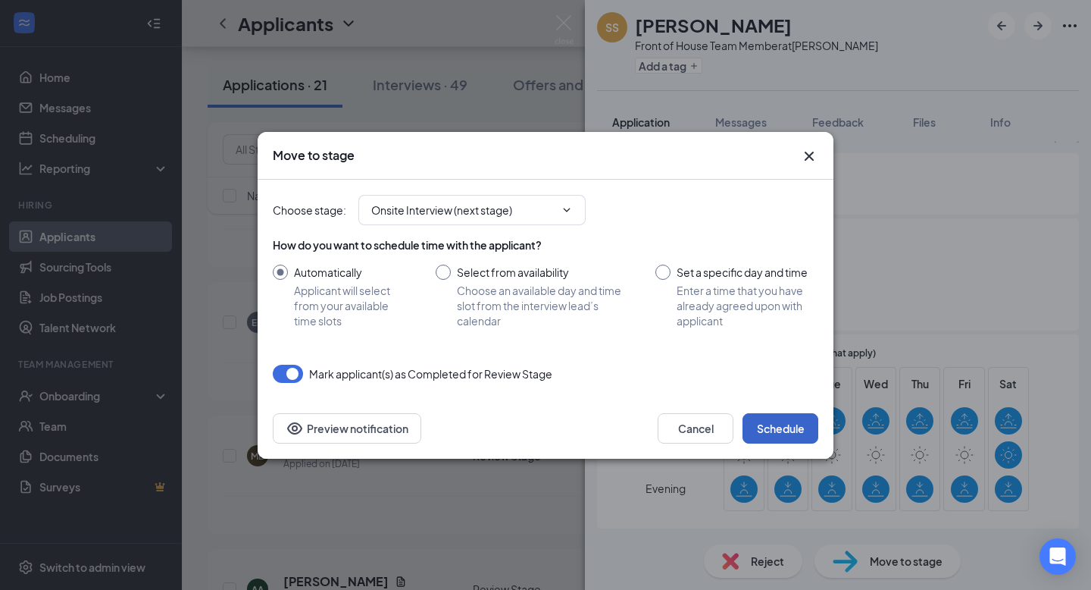
click at [779, 424] on button "Schedule" at bounding box center [781, 428] width 76 height 30
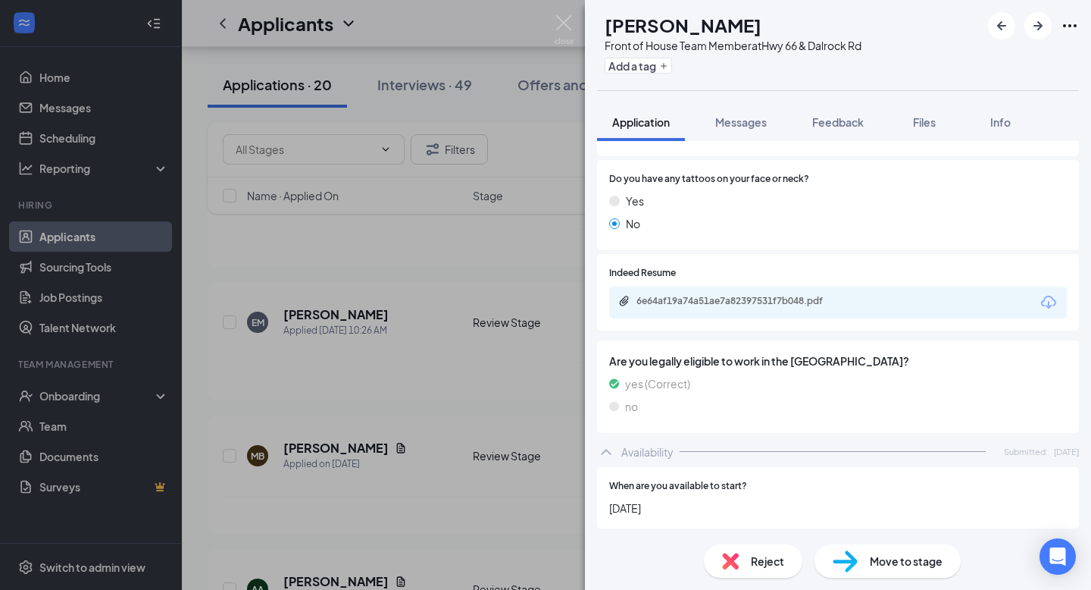
scroll to position [661, 0]
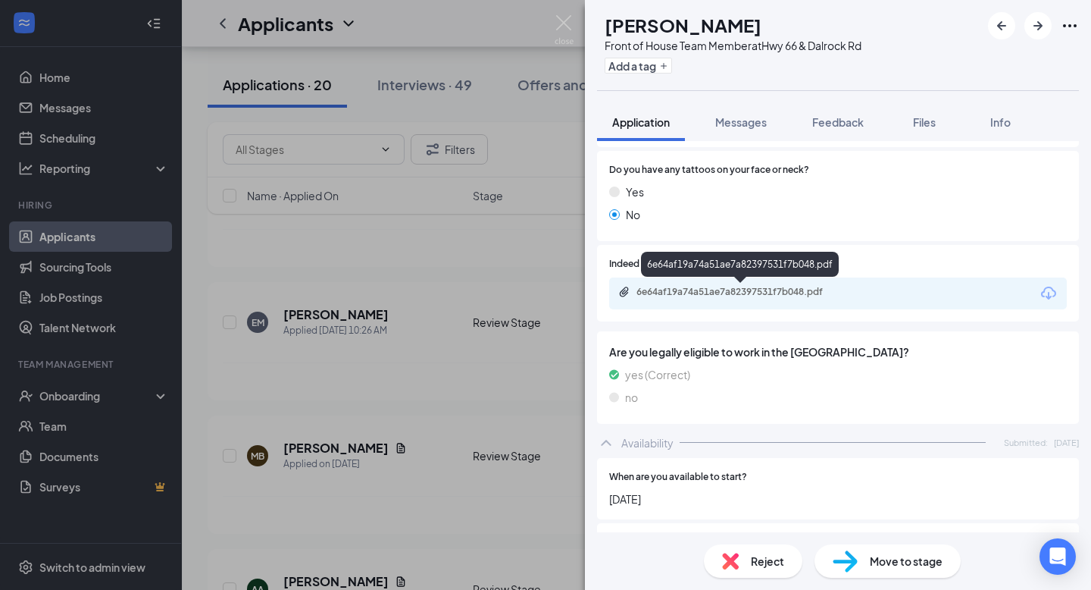
click at [799, 292] on div "6e64af19a74a51ae7a82397531f7b048.pdf" at bounding box center [743, 292] width 212 height 12
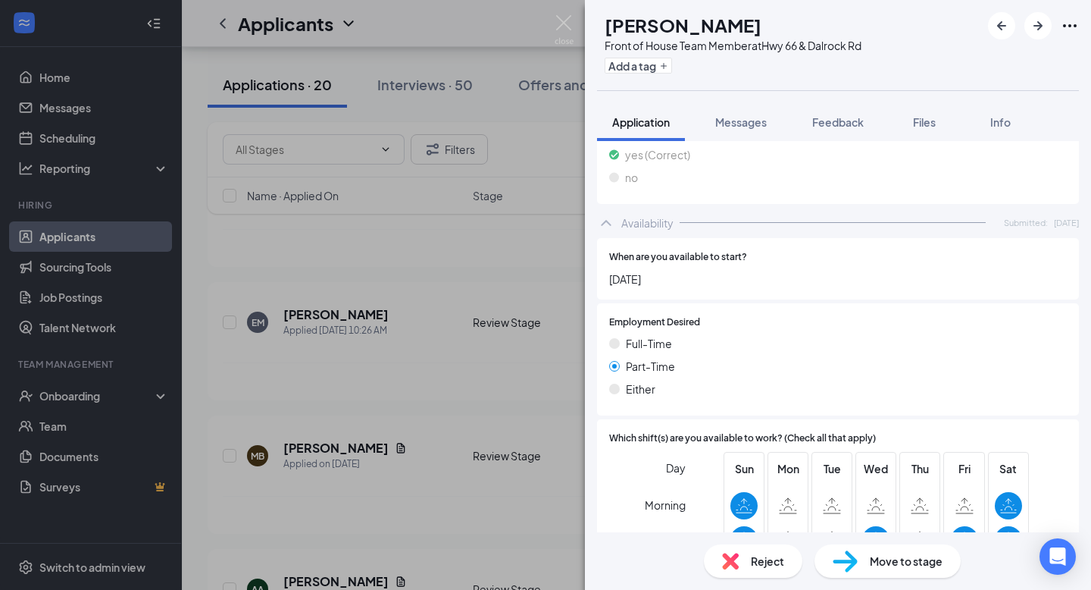
scroll to position [966, 0]
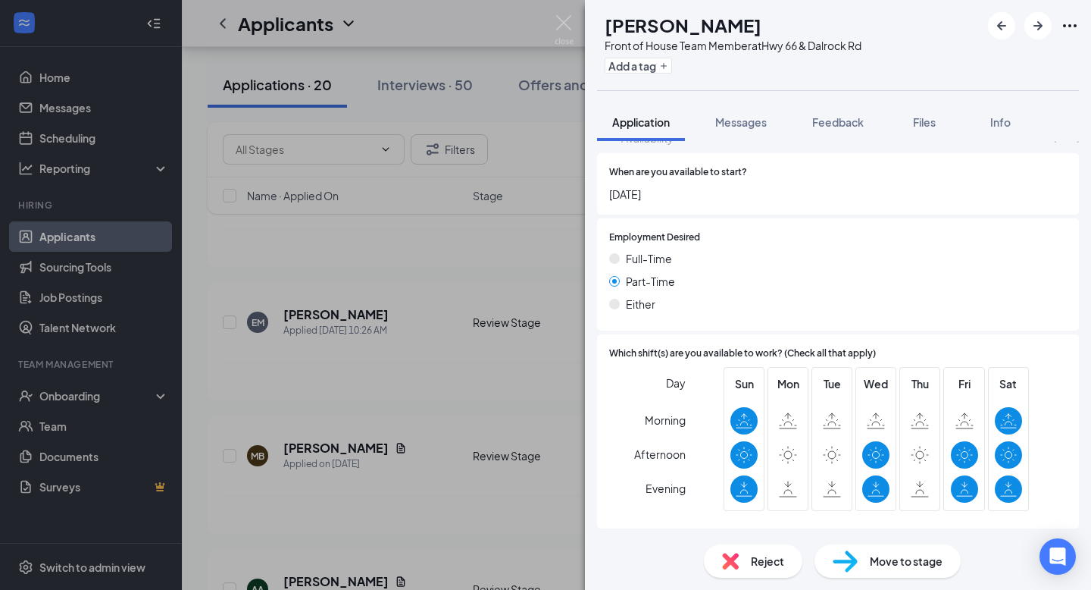
click at [894, 567] on span "Move to stage" at bounding box center [906, 560] width 73 height 17
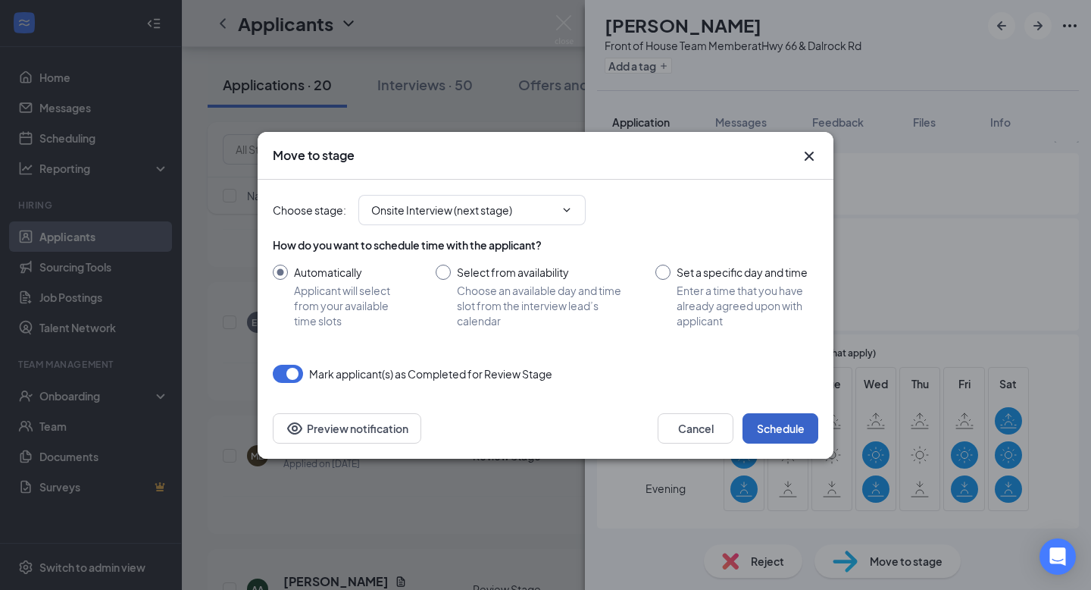
click at [794, 429] on button "Schedule" at bounding box center [781, 428] width 76 height 30
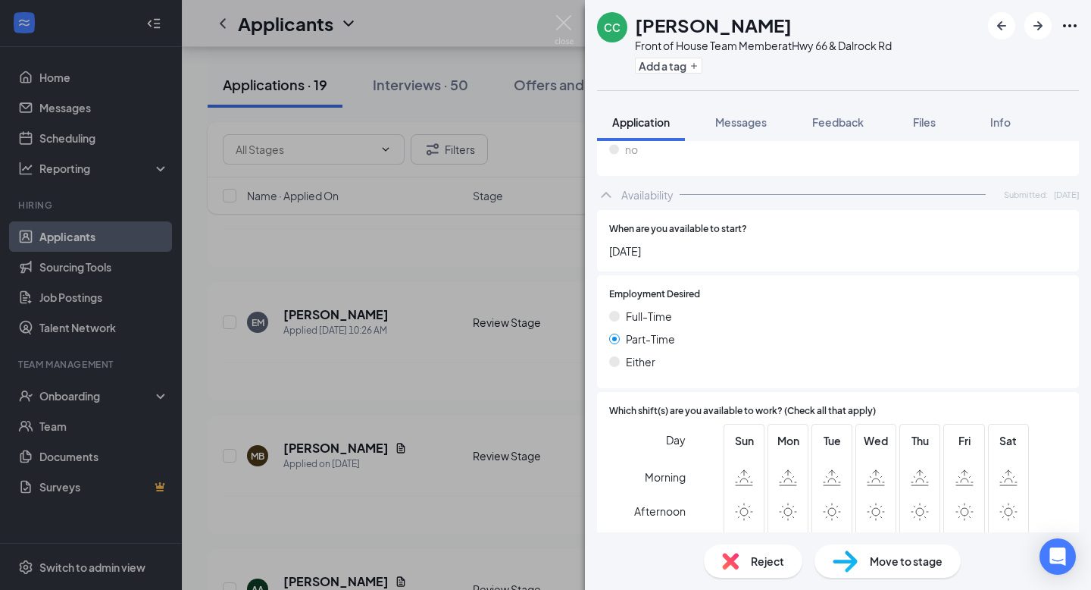
scroll to position [916, 0]
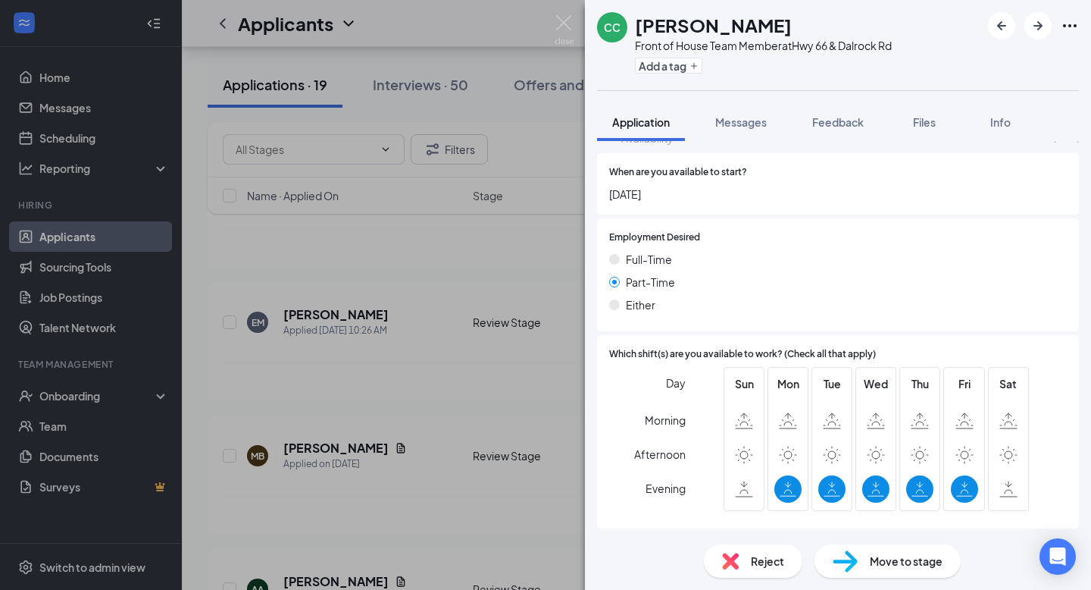
click at [740, 565] on div "Reject" at bounding box center [753, 560] width 99 height 33
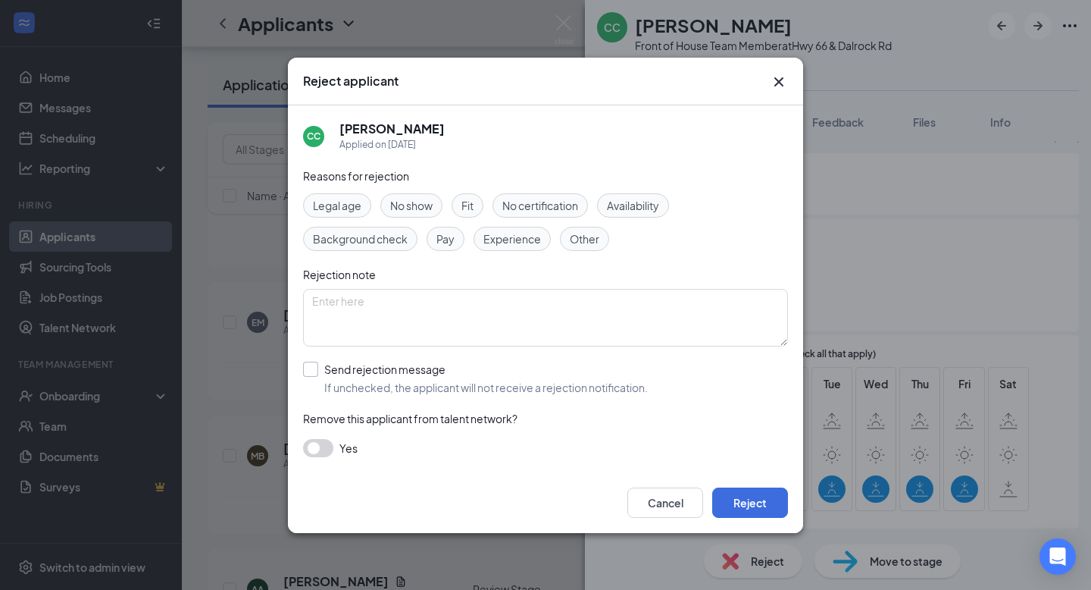
click at [325, 374] on input "Send rejection message If unchecked, the applicant will not receive a rejection…" at bounding box center [475, 378] width 345 height 33
checkbox input "true"
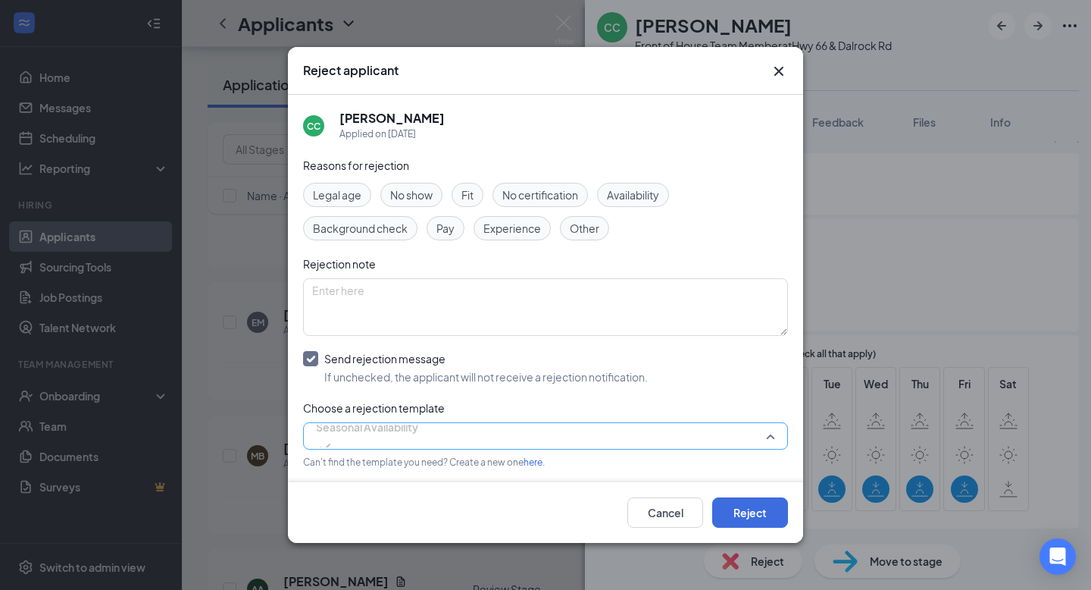
click at [755, 434] on span "Seasonal Availability" at bounding box center [545, 435] width 459 height 23
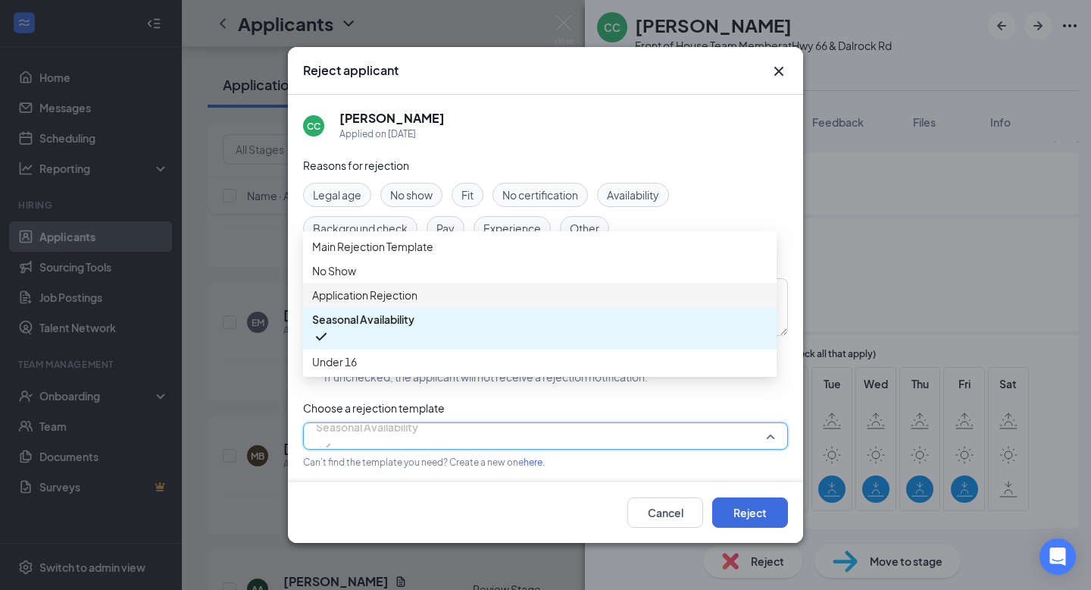
click at [484, 303] on span "Application Rejection" at bounding box center [539, 294] width 455 height 17
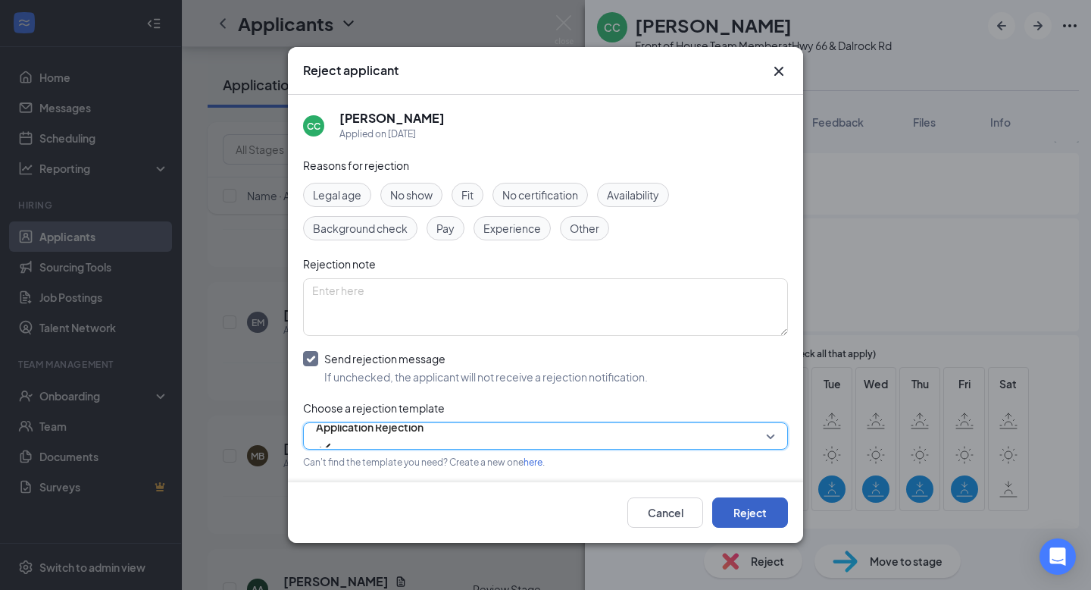
click at [759, 510] on button "Reject" at bounding box center [750, 512] width 76 height 30
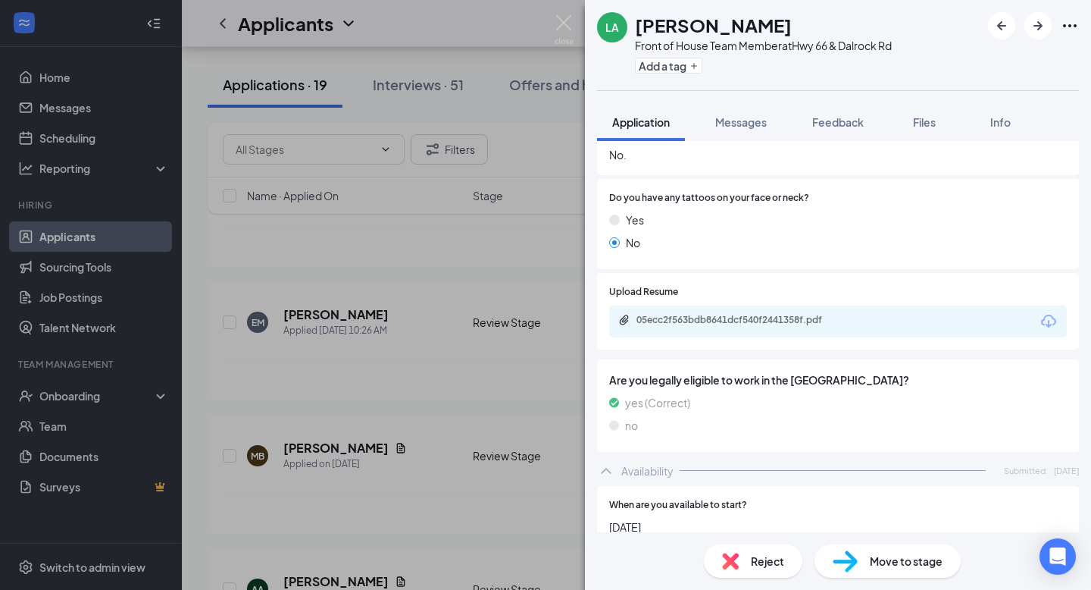
scroll to position [669, 0]
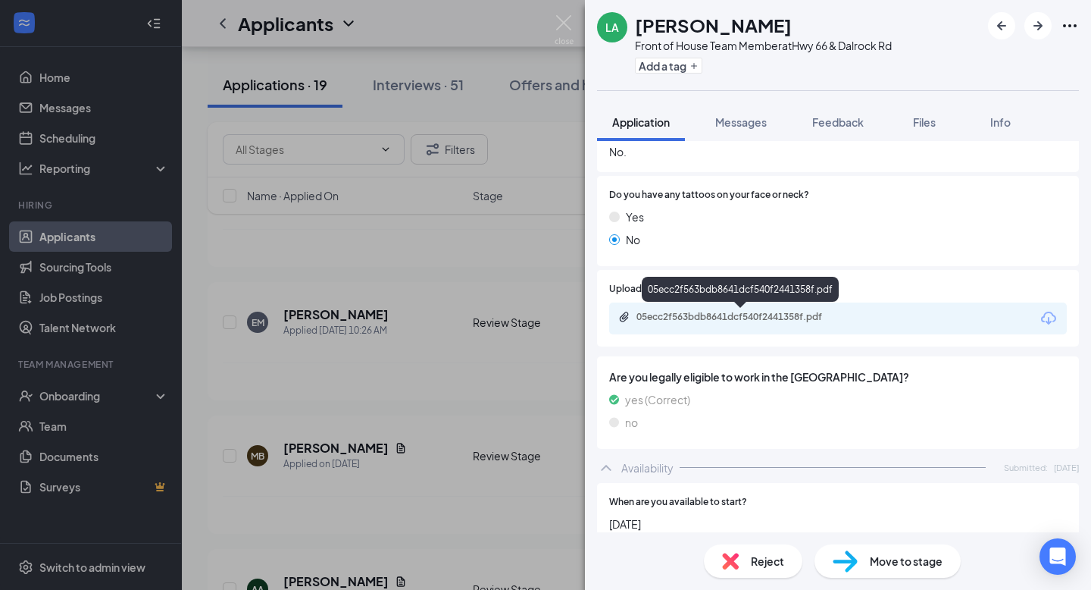
click at [793, 317] on div "05ecc2f563bdb8641dcf540f2441358f.pdf" at bounding box center [743, 317] width 212 height 12
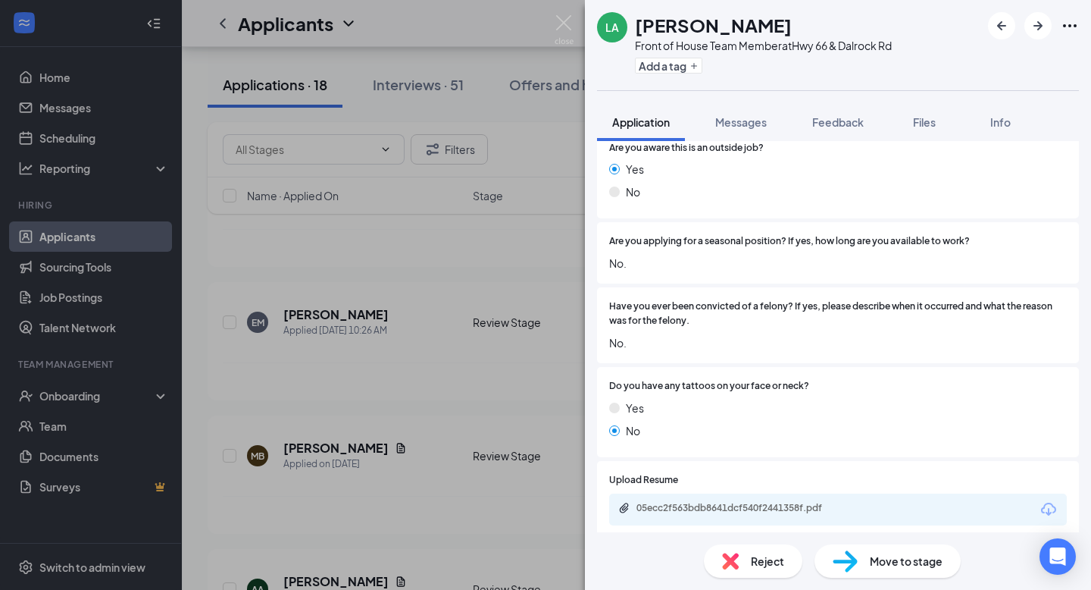
scroll to position [484, 0]
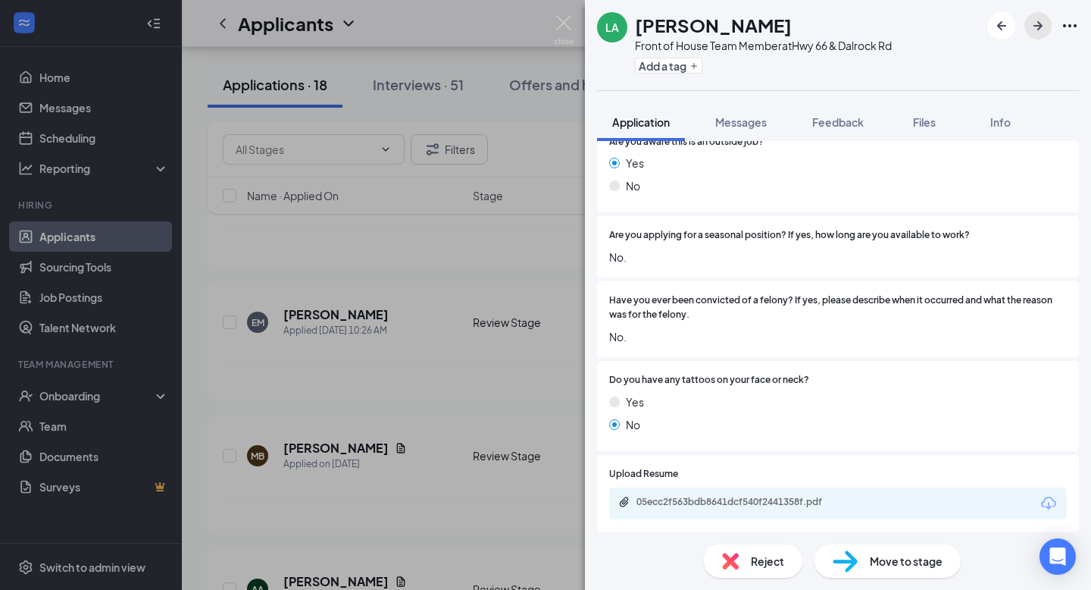
click at [1038, 30] on icon "ArrowRight" at bounding box center [1038, 25] width 9 height 9
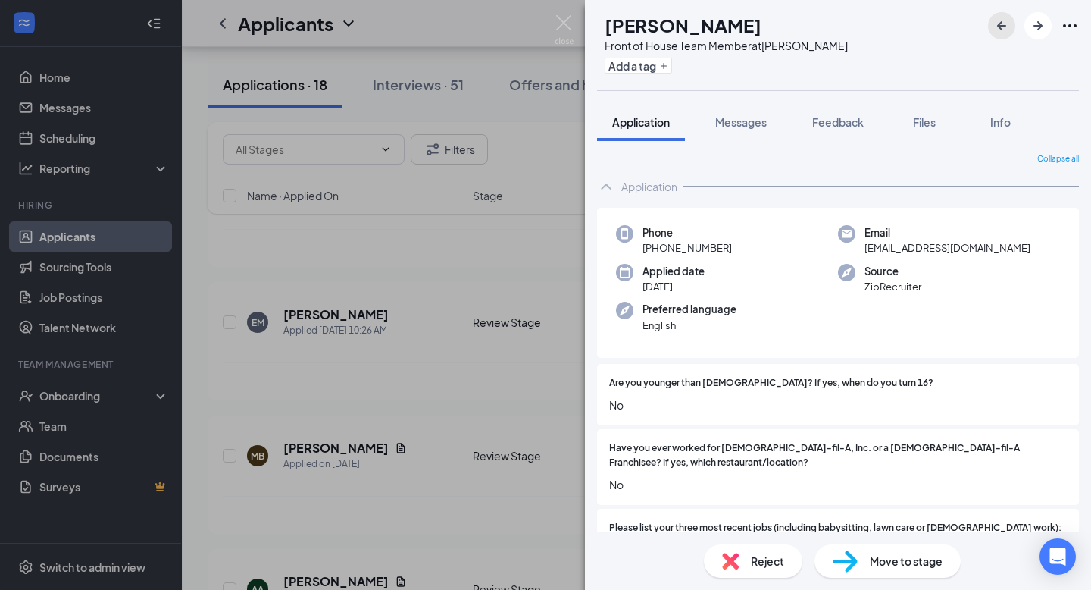
click at [1000, 25] on icon "ArrowLeftNew" at bounding box center [1001, 25] width 9 height 9
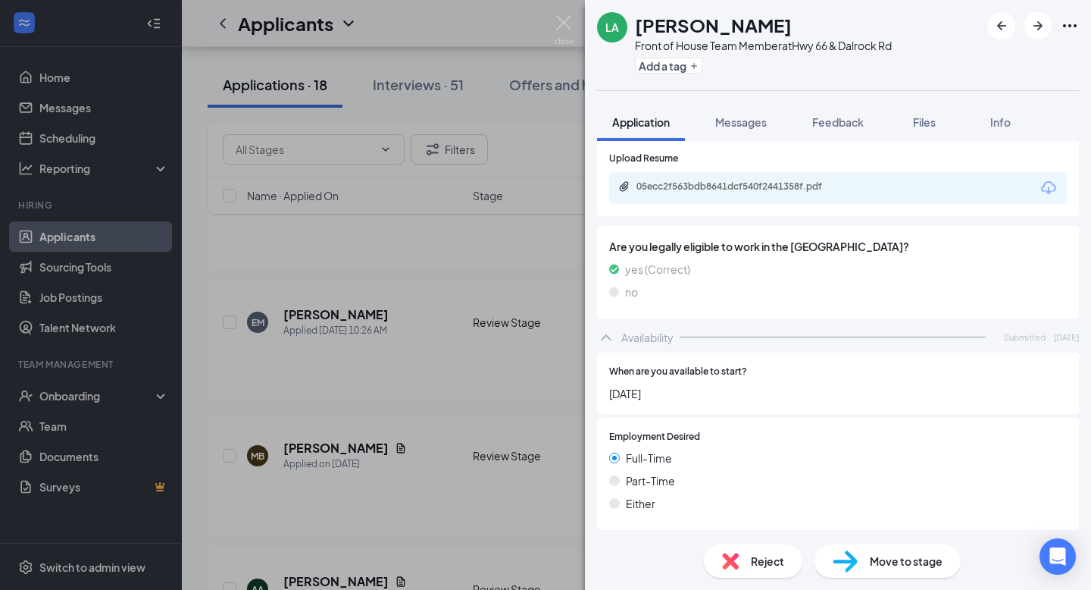
scroll to position [801, 0]
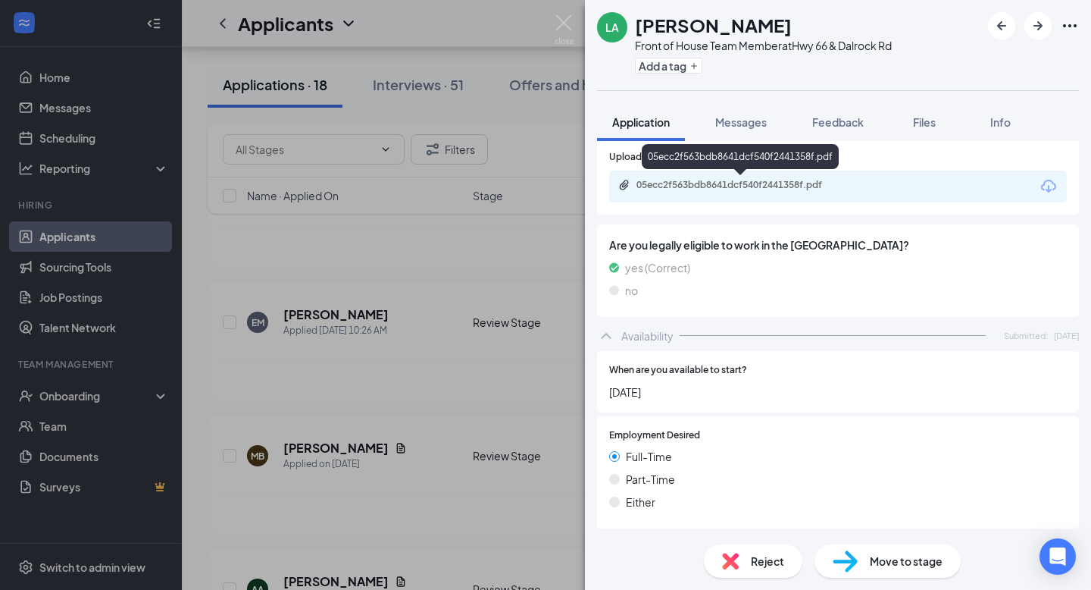
click at [757, 192] on div "05ecc2f563bdb8641dcf540f2441358f.pdf" at bounding box center [741, 186] width 246 height 14
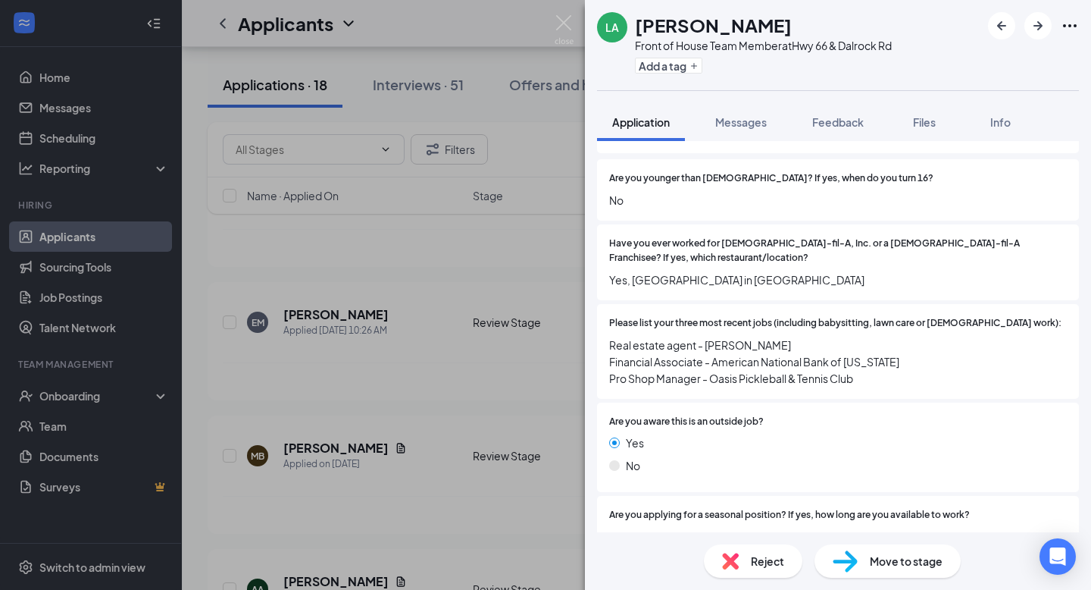
scroll to position [207, 0]
click at [1038, 21] on icon "ArrowRight" at bounding box center [1038, 25] width 9 height 9
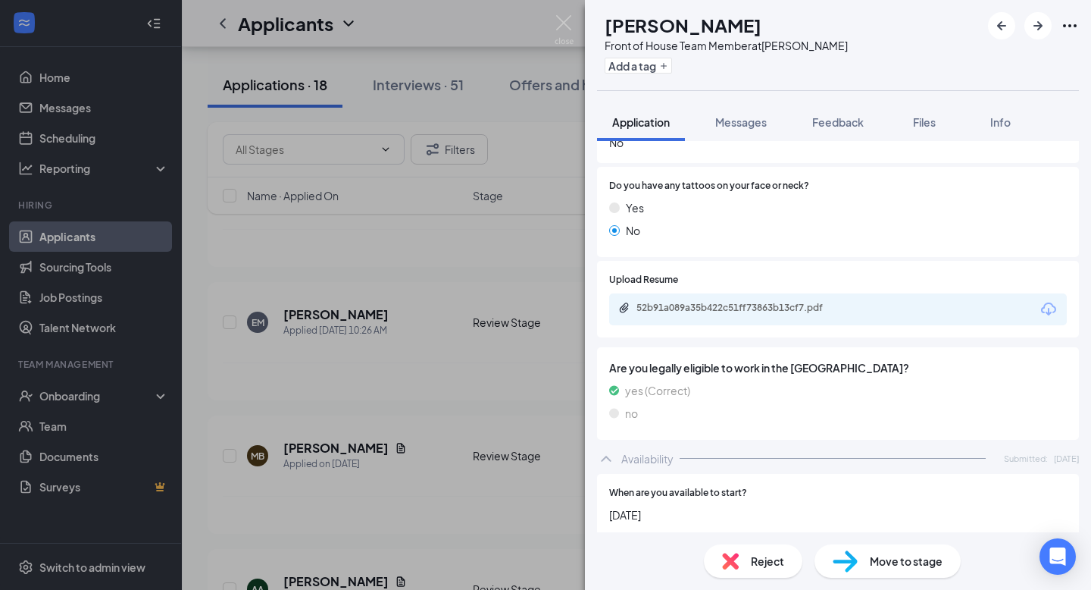
scroll to position [666, 0]
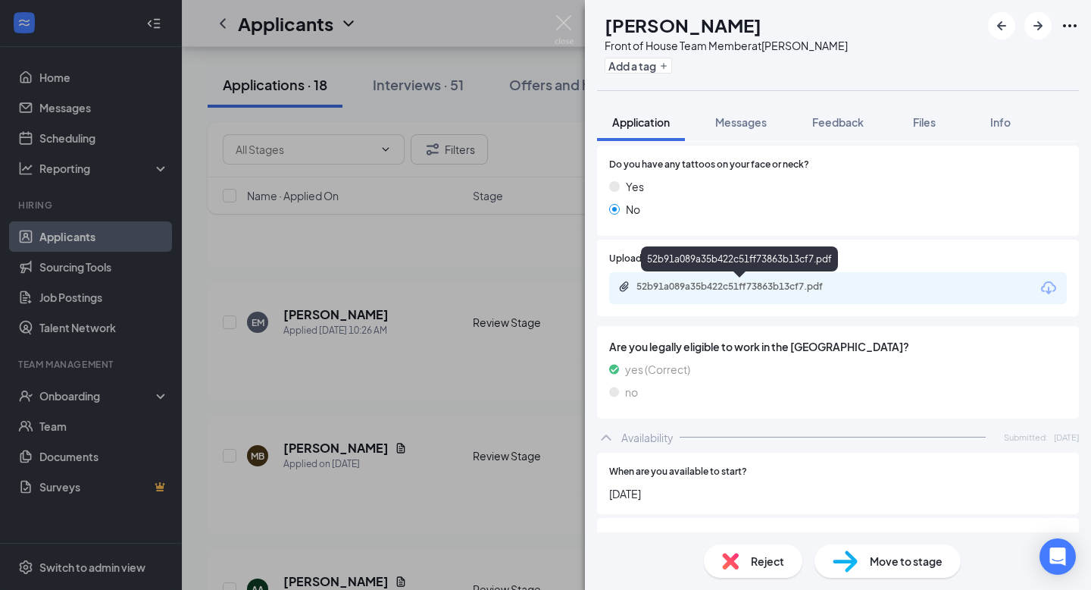
click at [806, 286] on div "52b91a089a35b422c51ff73863b13cf7.pdf" at bounding box center [743, 286] width 212 height 12
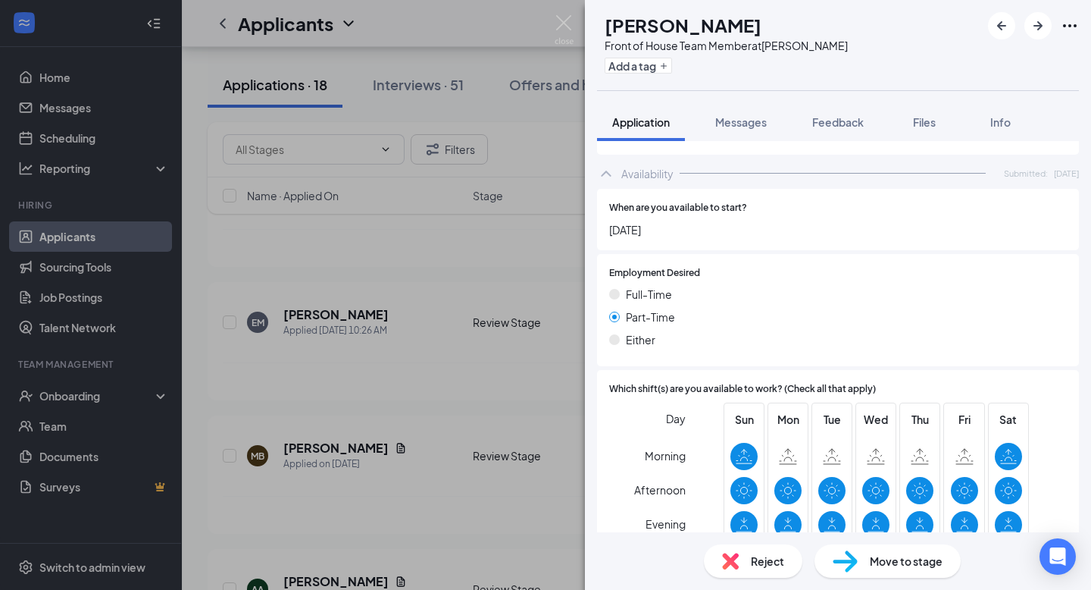
scroll to position [966, 0]
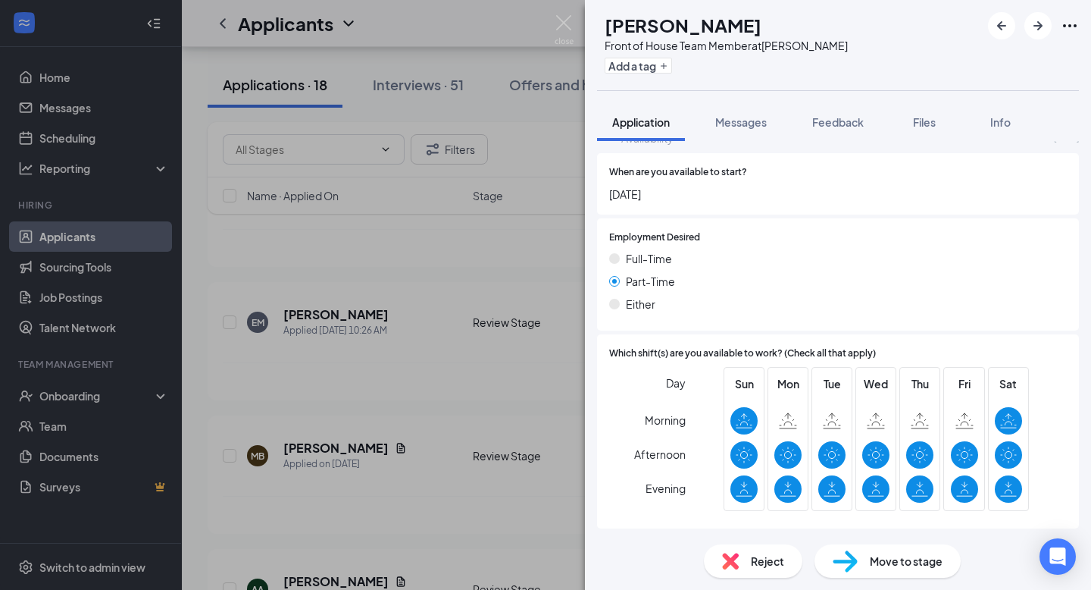
click at [919, 564] on span "Move to stage" at bounding box center [906, 560] width 73 height 17
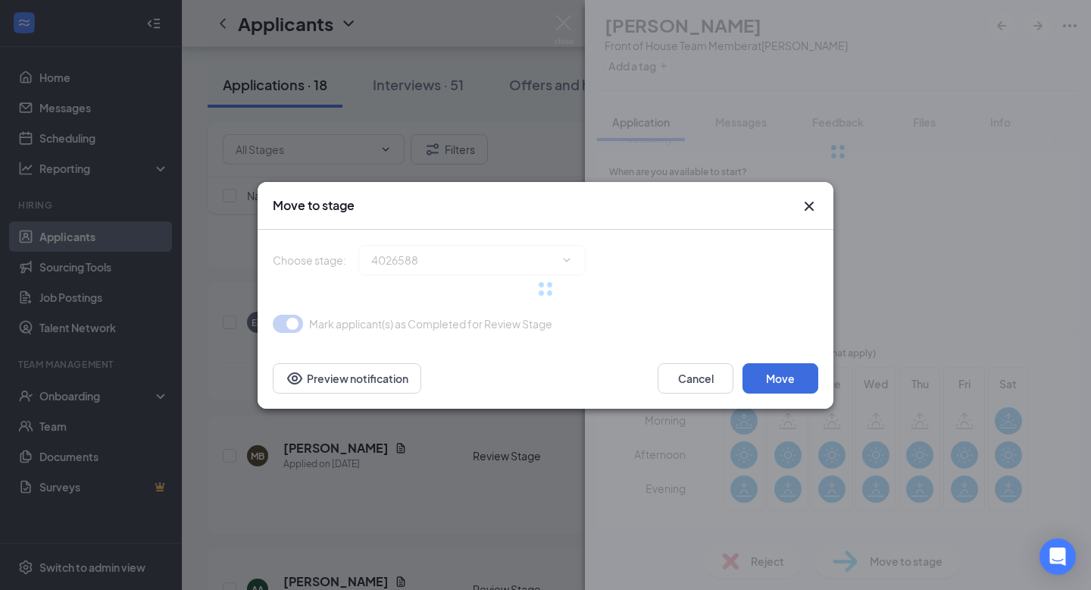
type input "Onsite Interview (next stage)"
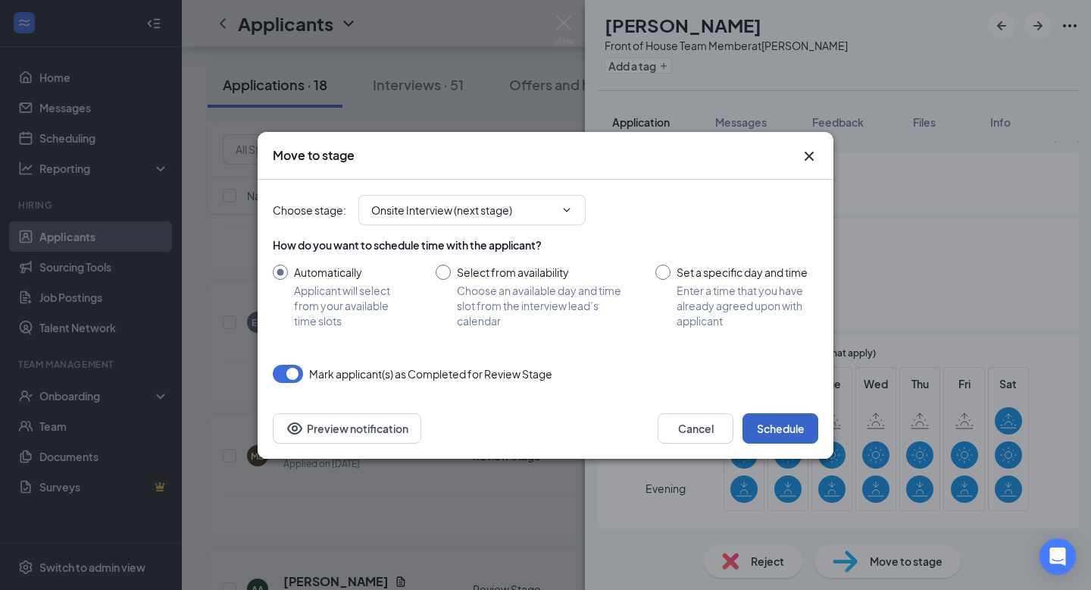
click at [772, 426] on button "Schedule" at bounding box center [781, 428] width 76 height 30
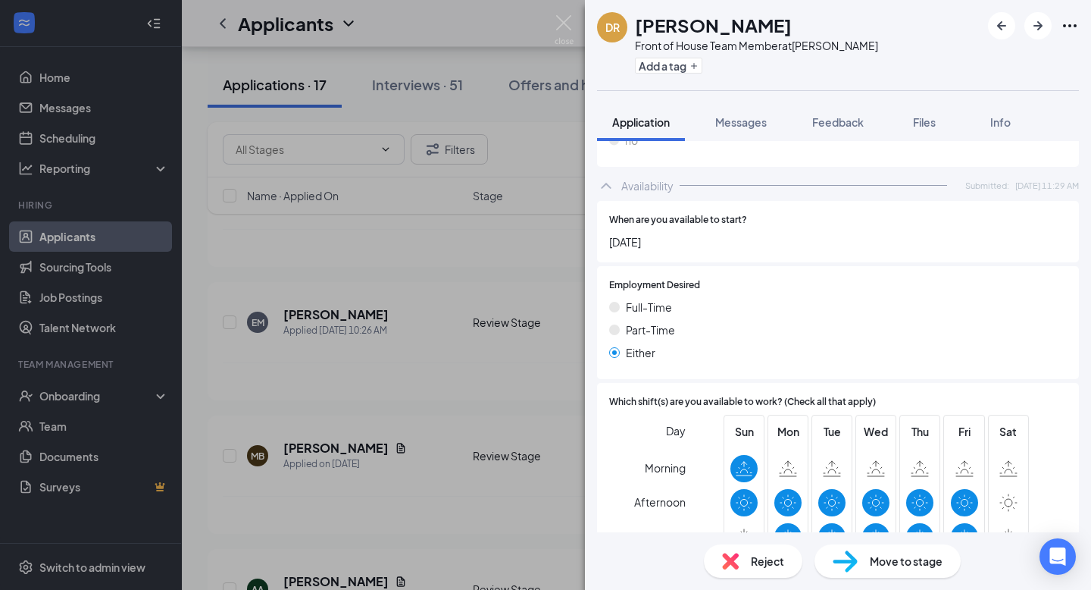
scroll to position [883, 0]
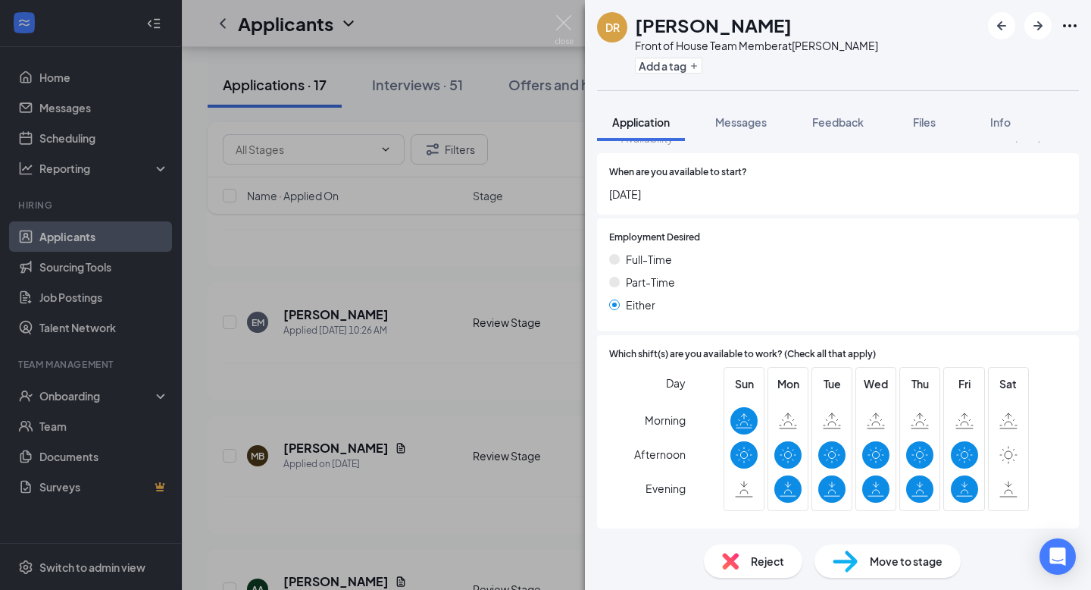
click at [770, 559] on span "Reject" at bounding box center [767, 560] width 33 height 17
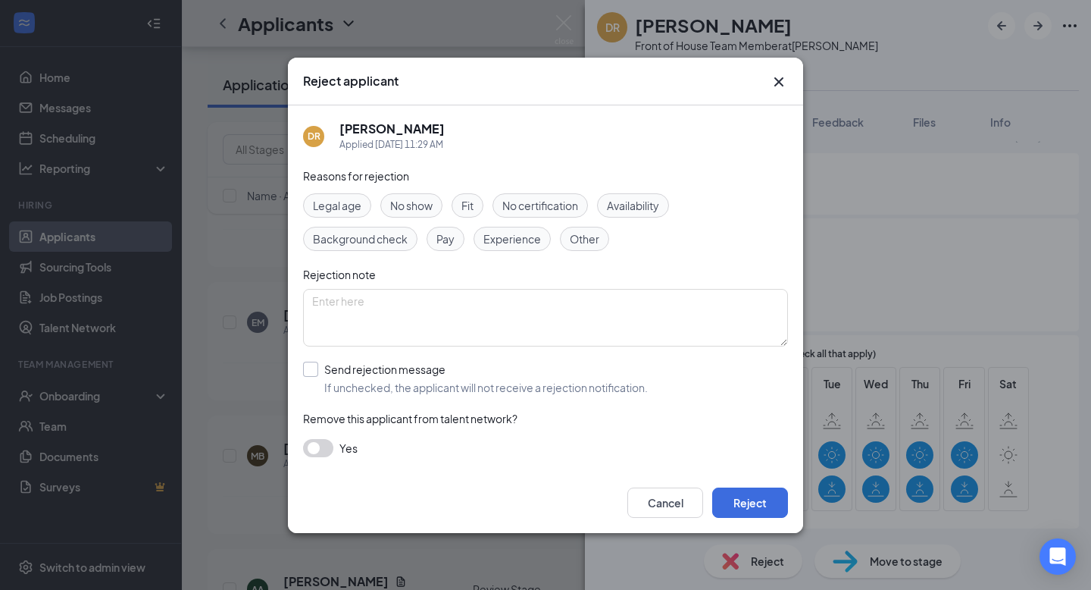
click at [399, 365] on input "Send rejection message If unchecked, the applicant will not receive a rejection…" at bounding box center [475, 378] width 345 height 33
checkbox input "true"
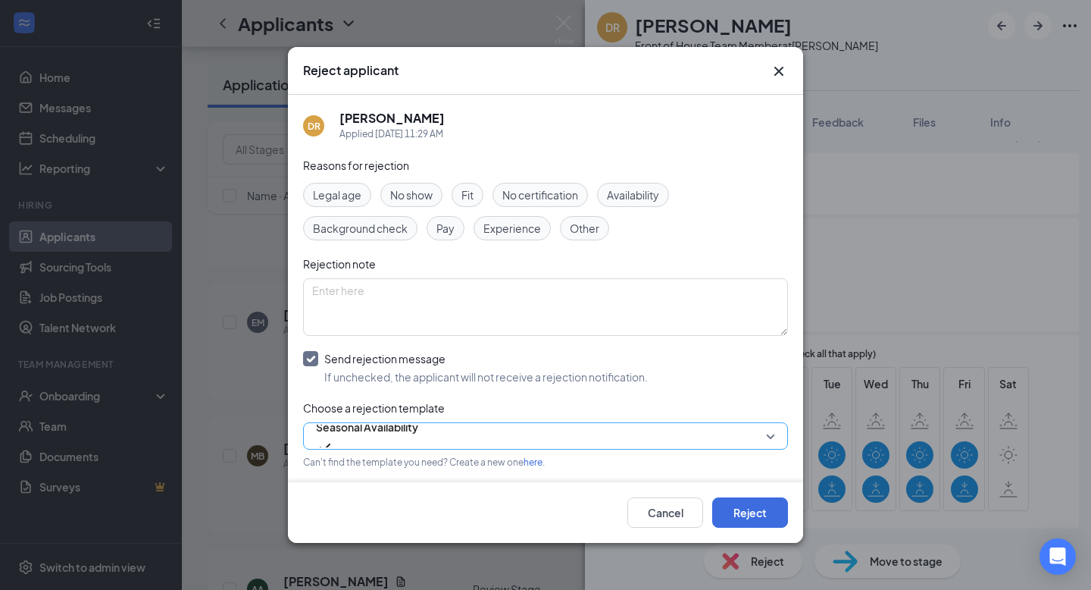
click at [762, 427] on span "Seasonal Availability" at bounding box center [545, 435] width 459 height 23
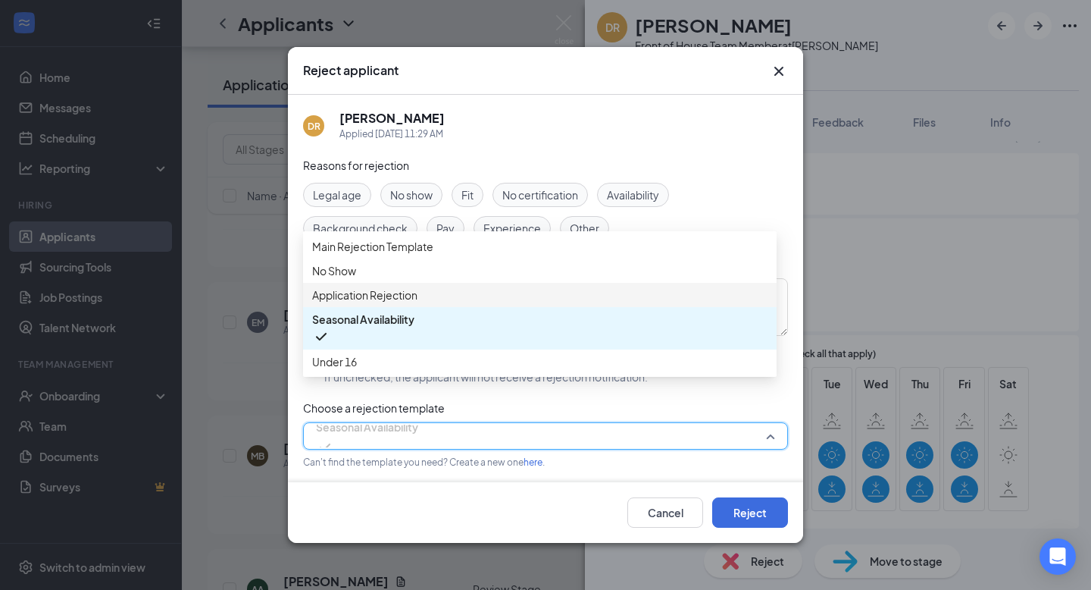
click at [523, 303] on span "Application Rejection" at bounding box center [539, 294] width 455 height 17
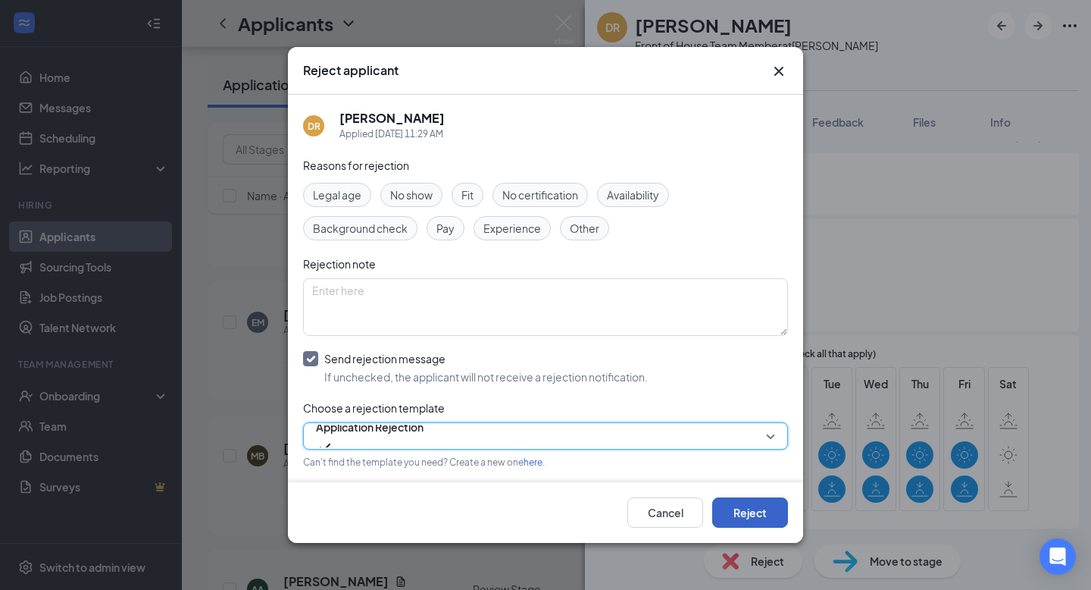
click at [744, 511] on button "Reject" at bounding box center [750, 512] width 76 height 30
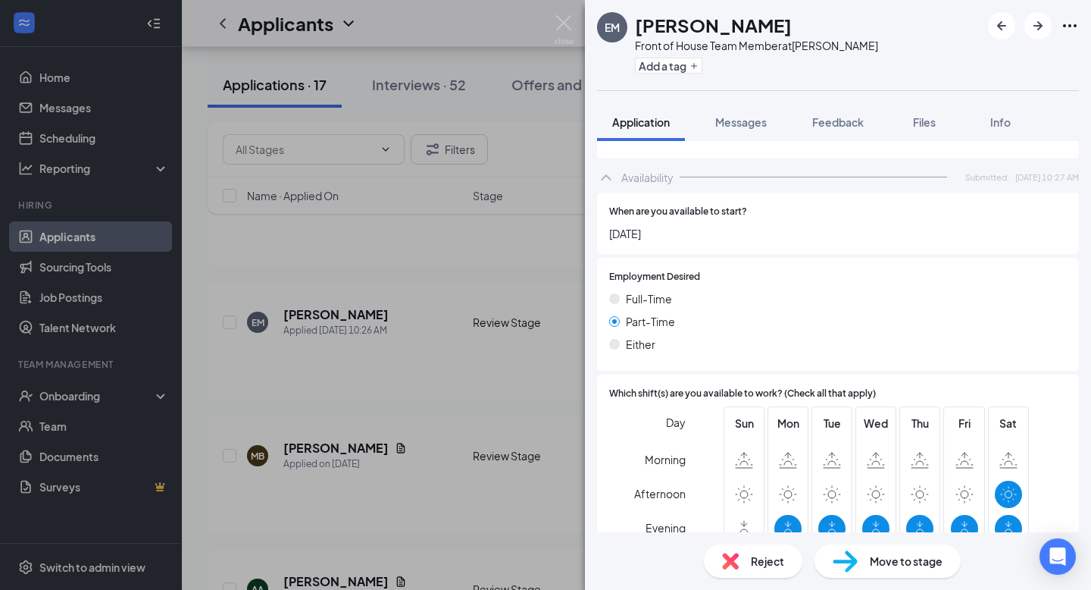
scroll to position [883, 0]
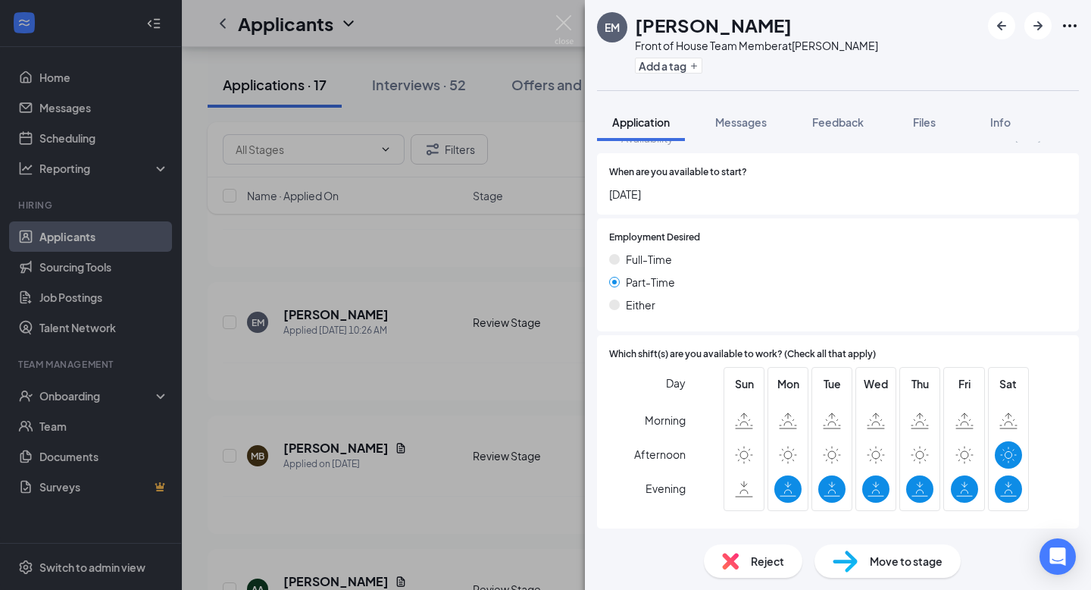
click at [879, 562] on span "Move to stage" at bounding box center [906, 560] width 73 height 17
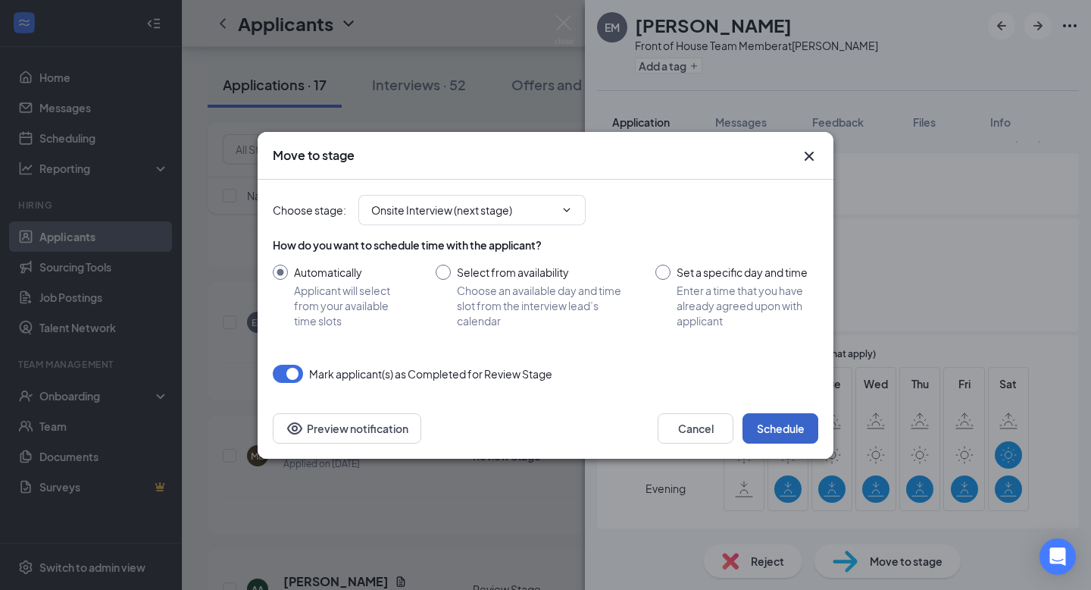
click at [768, 435] on button "Schedule" at bounding box center [781, 428] width 76 height 30
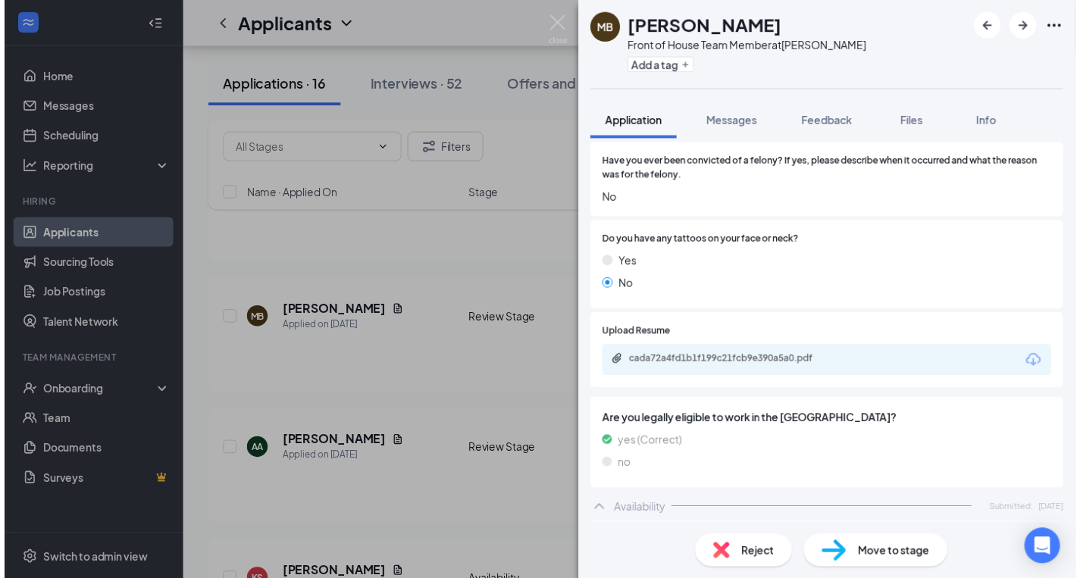
scroll to position [586, 0]
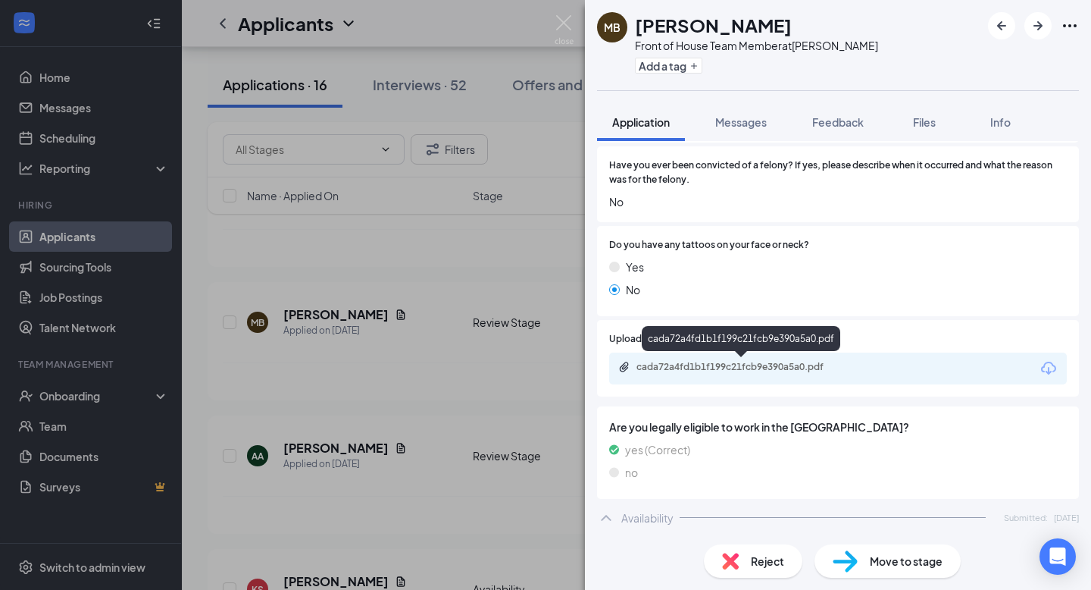
click at [785, 364] on div "cada72a4fd1b1f199c21fcb9e390a5a0.pdf" at bounding box center [743, 367] width 212 height 12
click at [562, 27] on img at bounding box center [564, 30] width 19 height 30
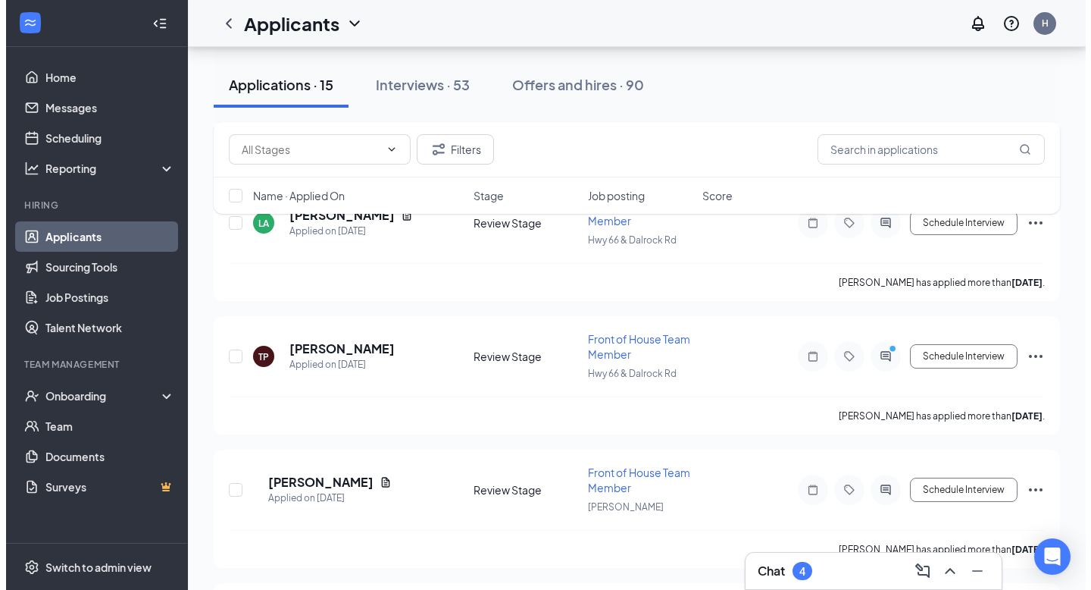
scroll to position [872, 0]
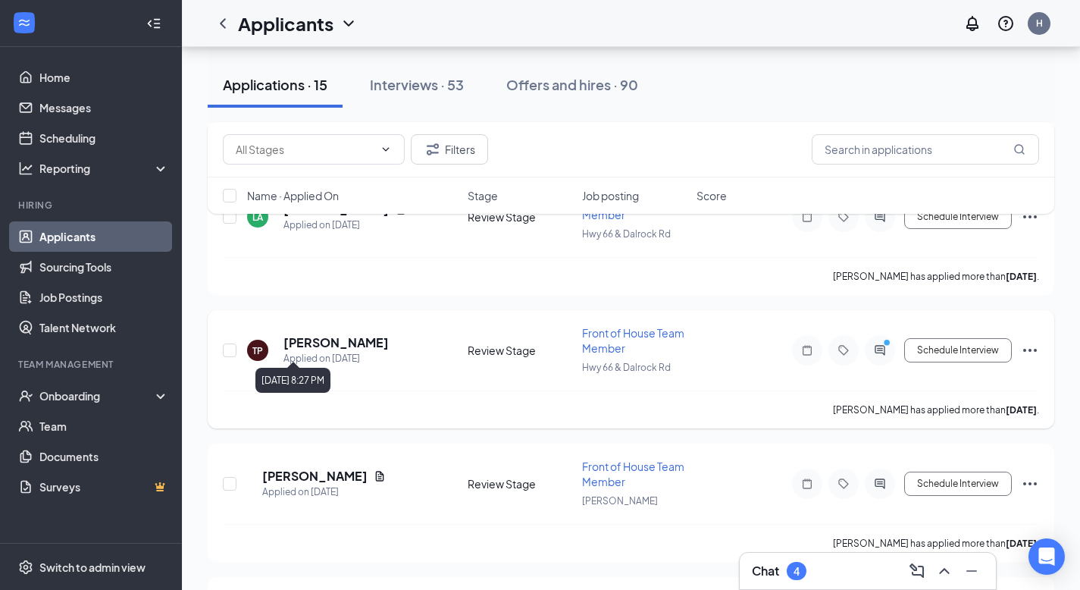
click at [336, 351] on div "Applied on [DATE]" at bounding box center [335, 358] width 105 height 15
click at [336, 334] on h5 "[PERSON_NAME]" at bounding box center [335, 342] width 105 height 17
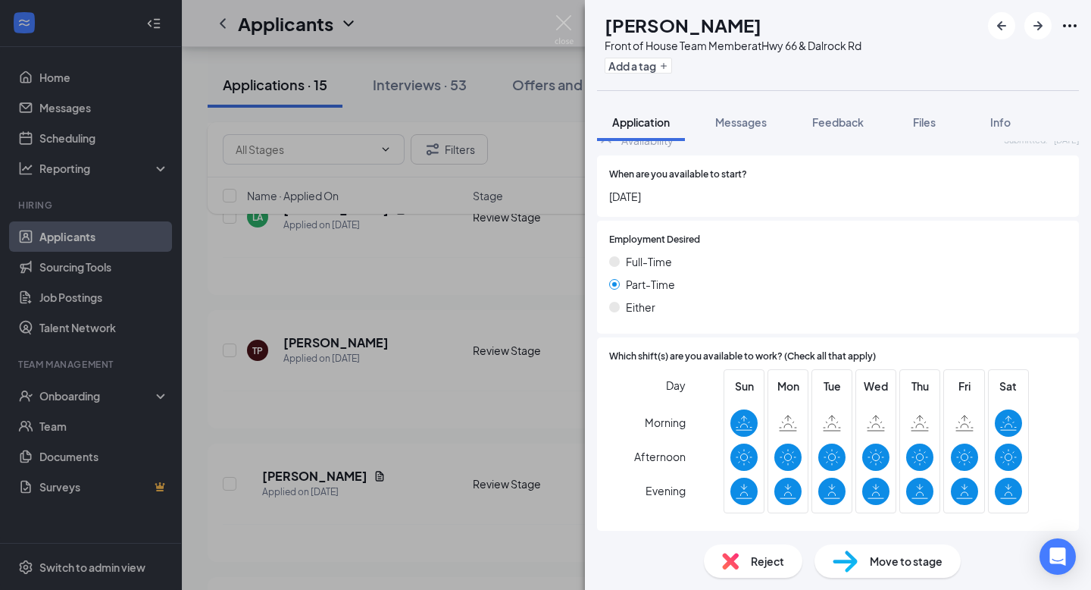
scroll to position [900, 0]
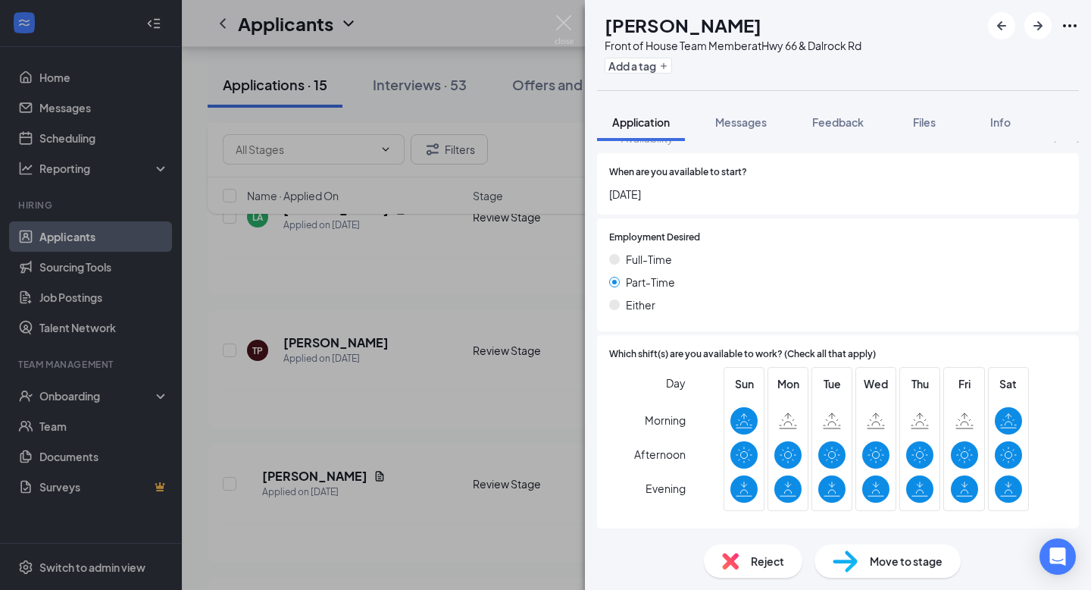
click at [900, 564] on span "Move to stage" at bounding box center [906, 560] width 73 height 17
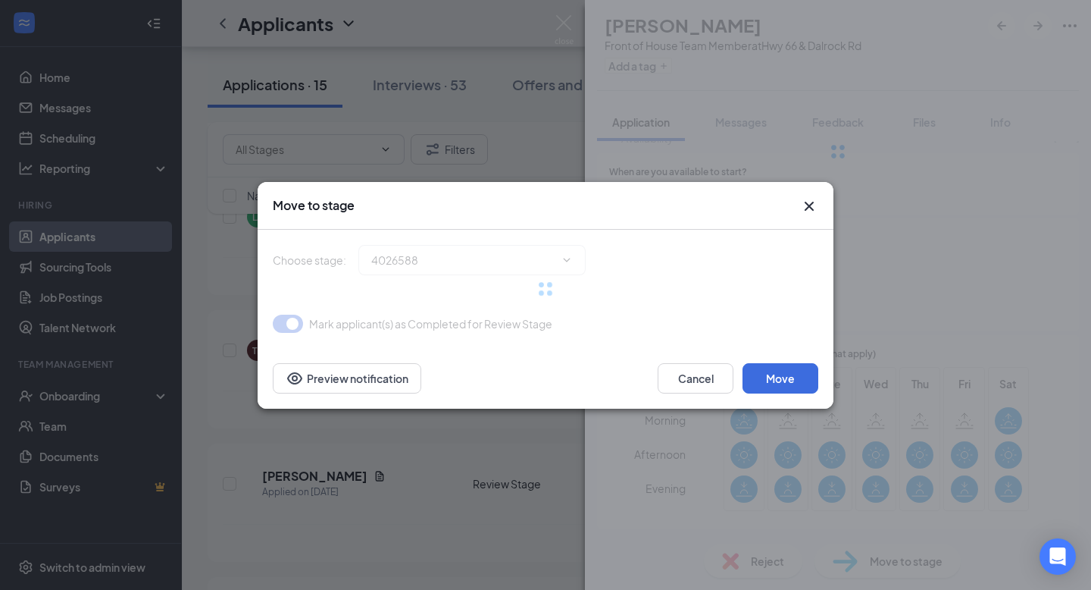
type input "Onsite Interview (next stage)"
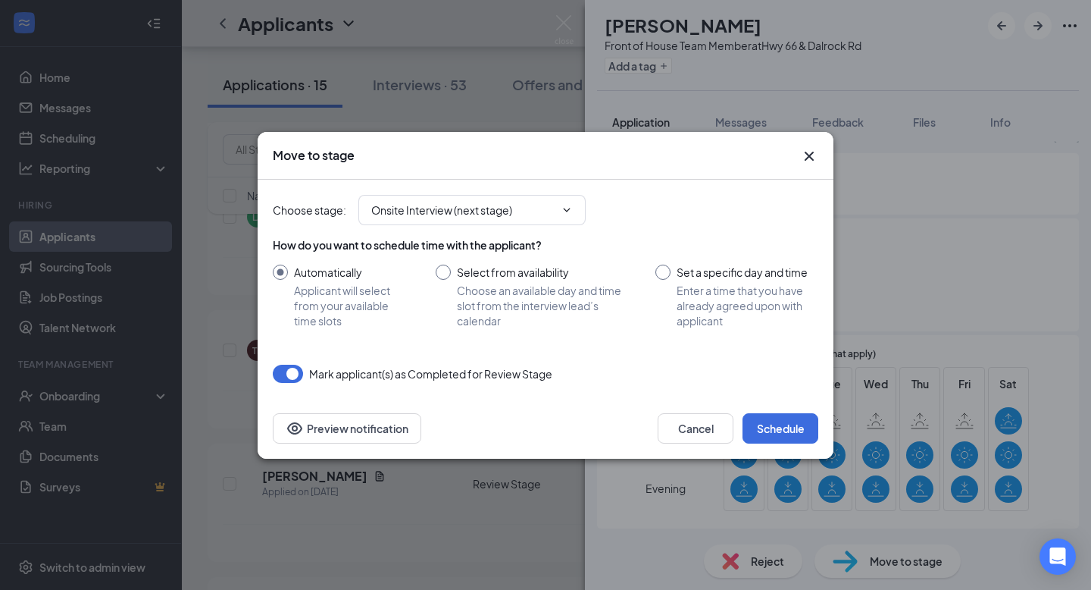
click at [778, 443] on div "Cancel Schedule Preview notification" at bounding box center [546, 428] width 576 height 61
click at [778, 434] on button "Schedule" at bounding box center [781, 428] width 76 height 30
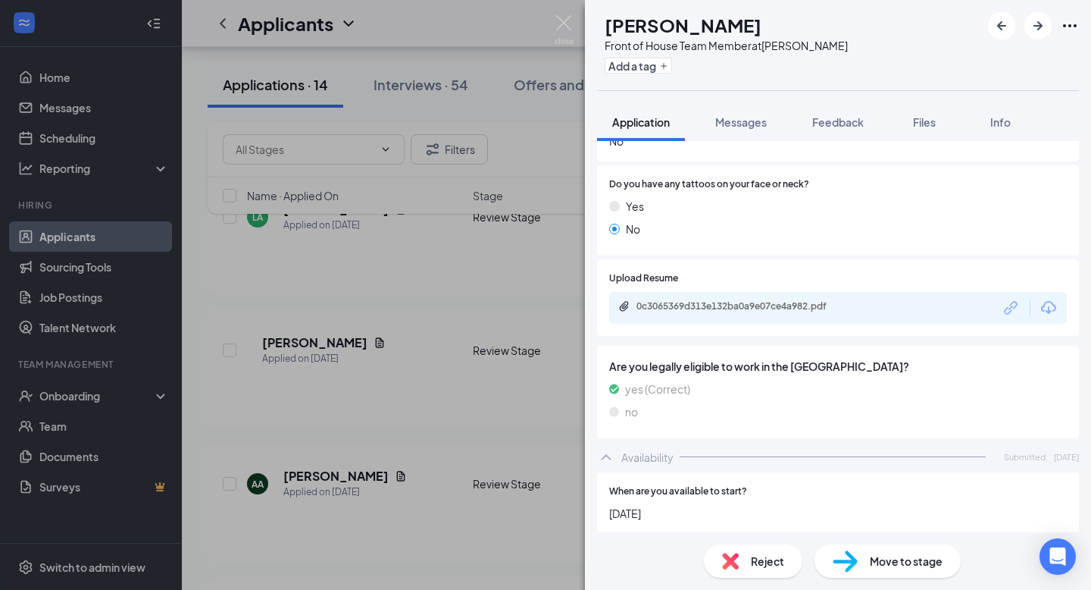
scroll to position [690, 0]
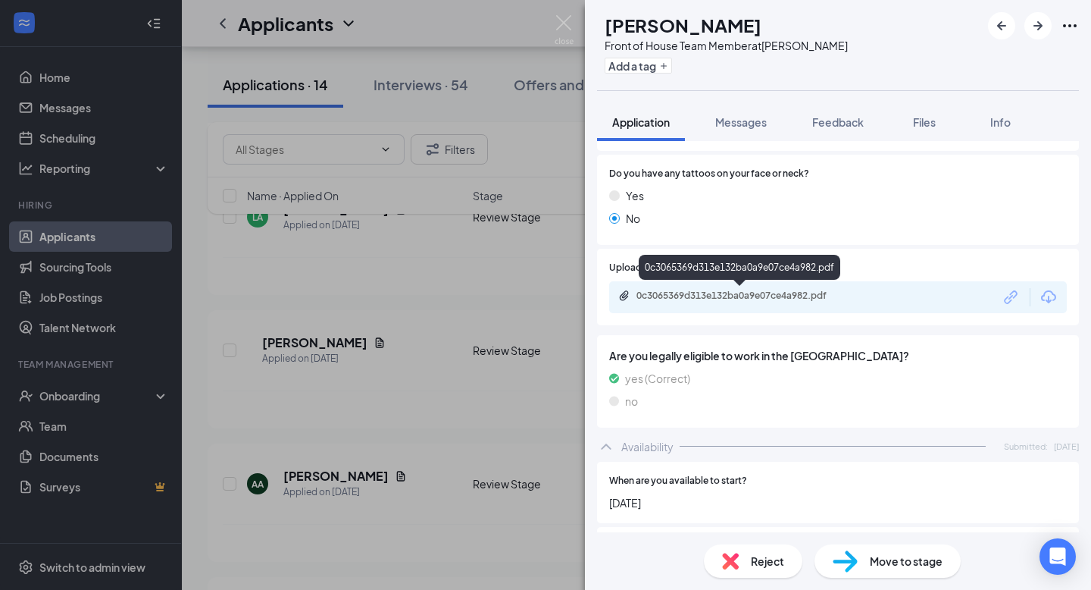
click at [806, 295] on div "0c3065369d313e132ba0a9e07ce4a982.pdf" at bounding box center [743, 296] width 212 height 12
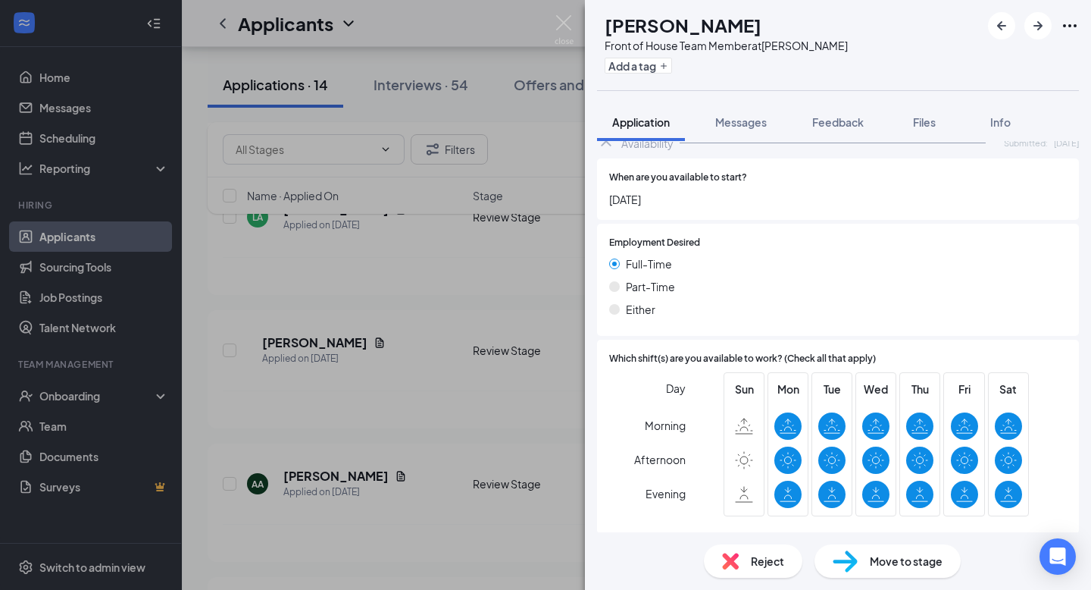
scroll to position [999, 0]
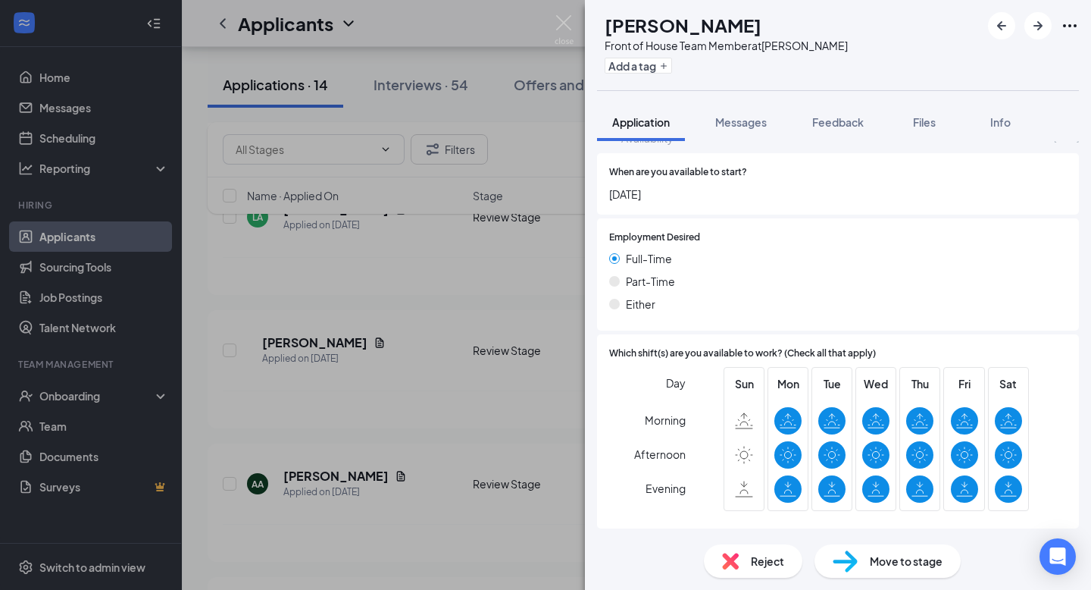
click at [894, 559] on span "Move to stage" at bounding box center [906, 560] width 73 height 17
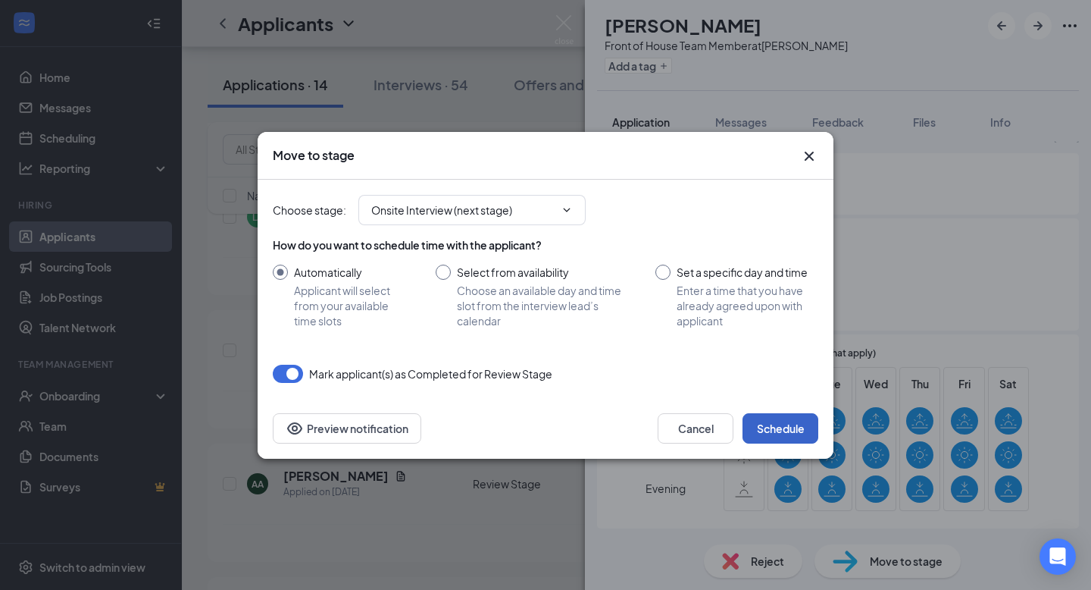
click at [795, 421] on button "Schedule" at bounding box center [781, 428] width 76 height 30
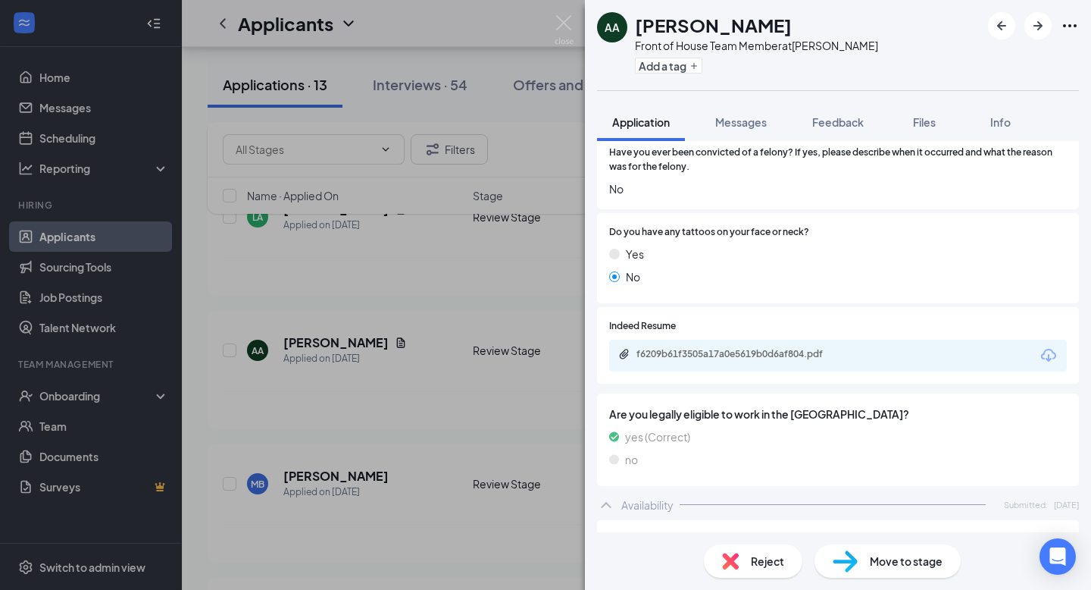
scroll to position [627, 0]
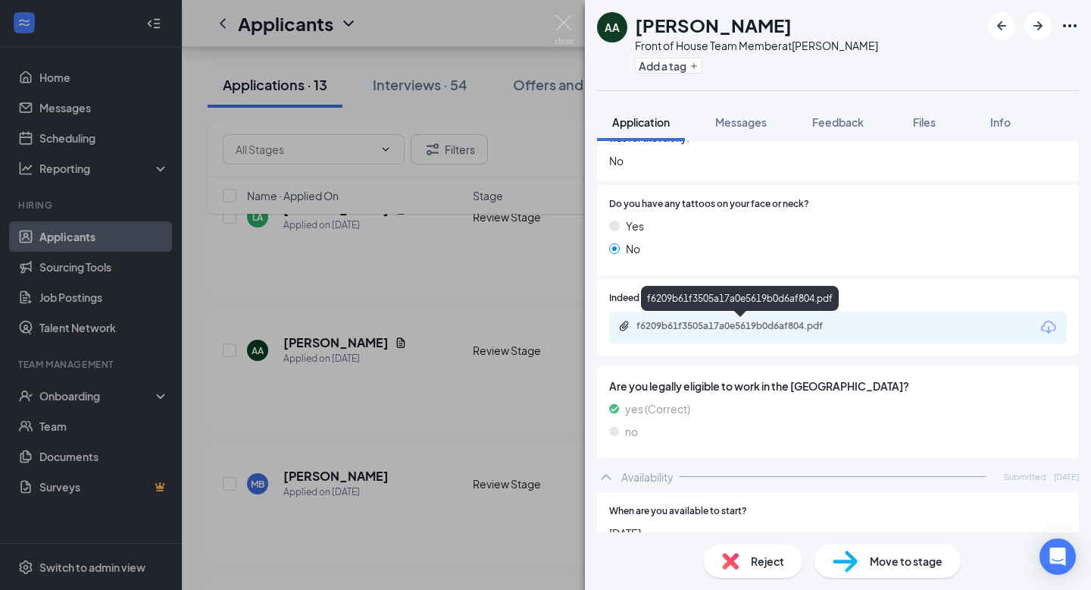
click at [790, 327] on div "f6209b61f3505a17a0e5619b0d6af804.pdf" at bounding box center [743, 326] width 212 height 12
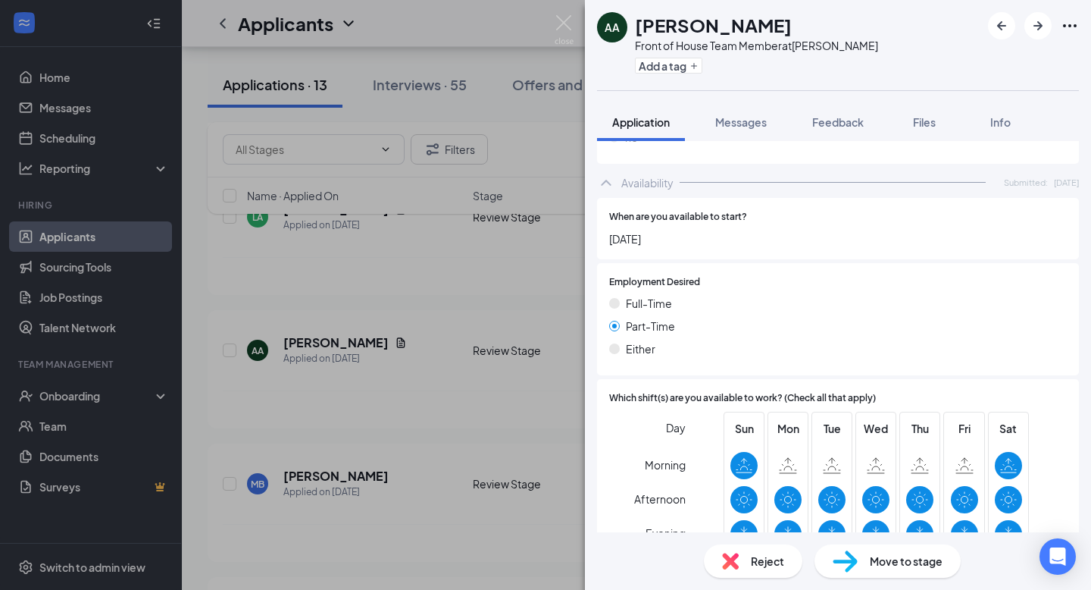
scroll to position [966, 0]
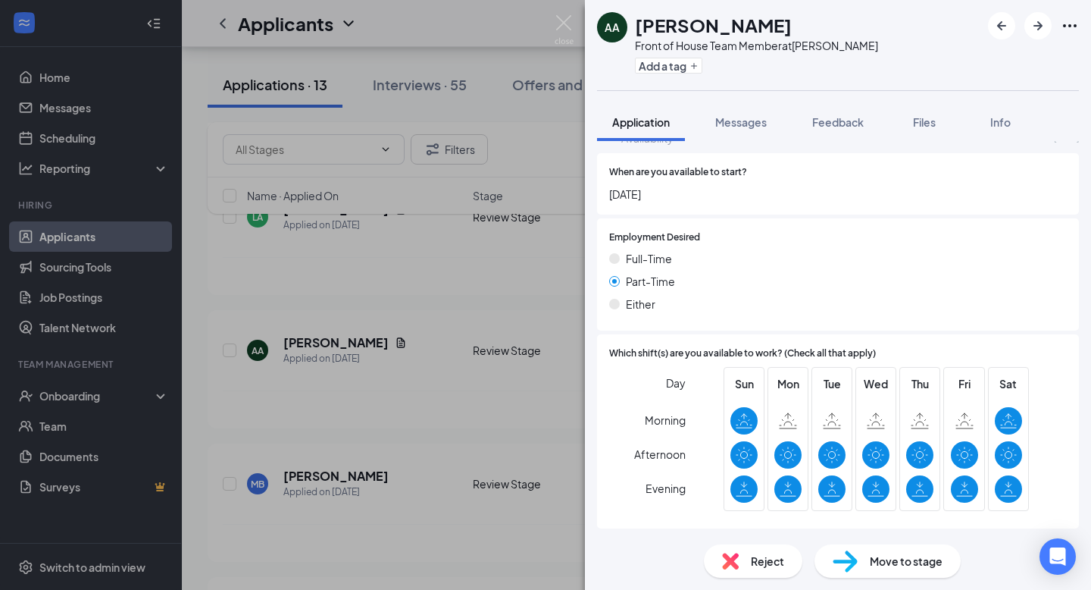
click at [896, 565] on span "Move to stage" at bounding box center [906, 560] width 73 height 17
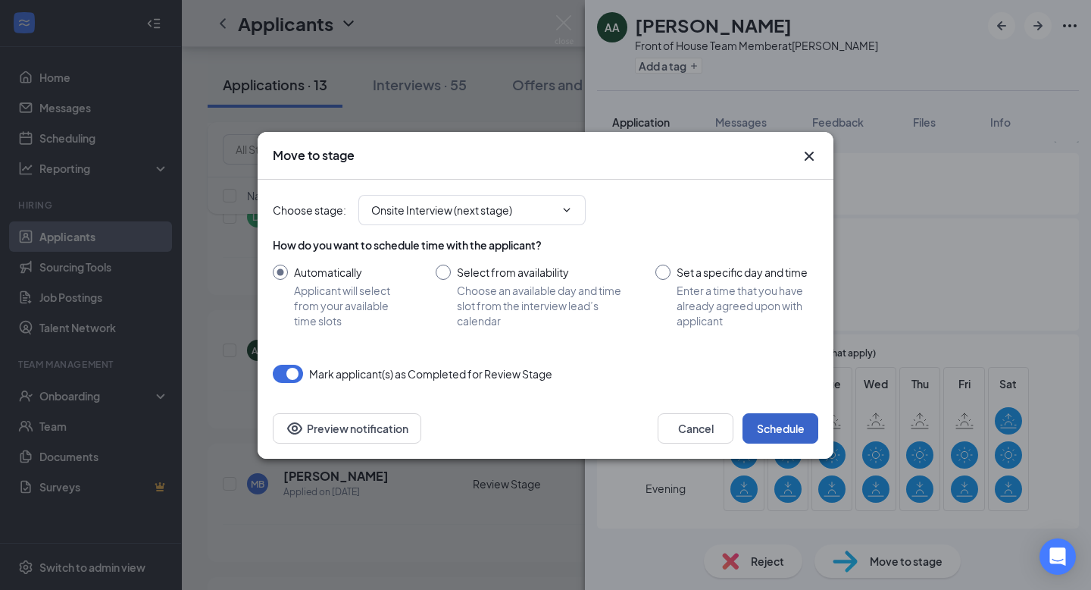
click at [778, 430] on button "Schedule" at bounding box center [781, 428] width 76 height 30
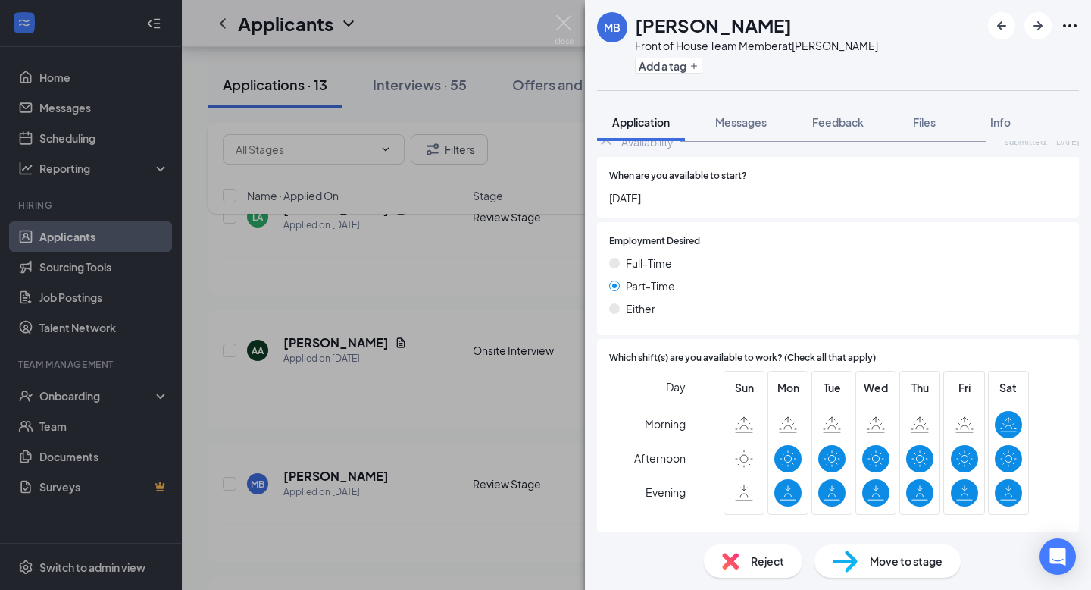
scroll to position [883, 0]
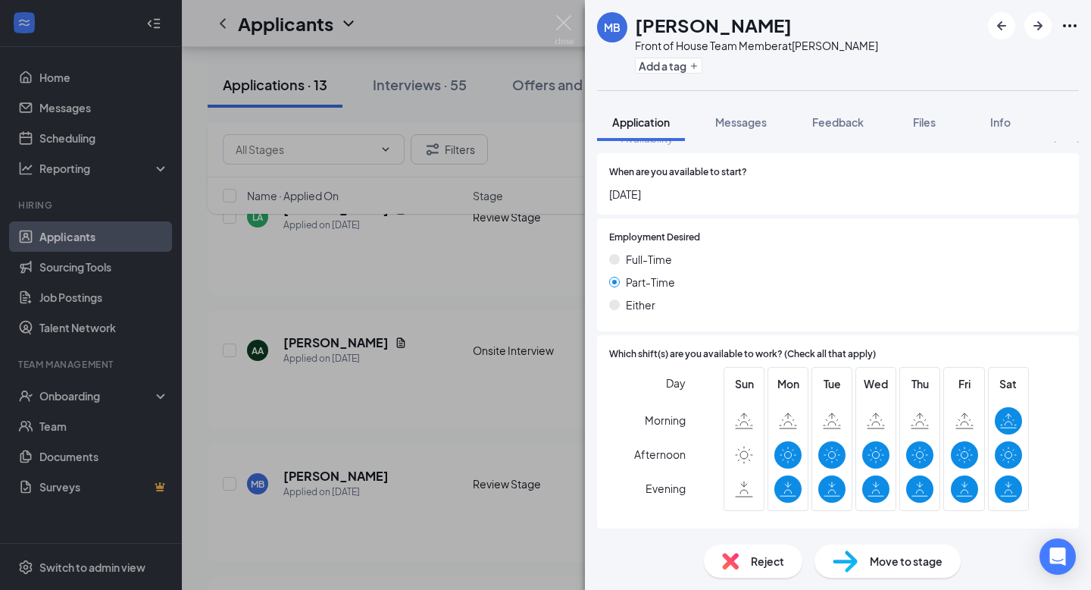
click at [925, 560] on span "Move to stage" at bounding box center [906, 560] width 73 height 17
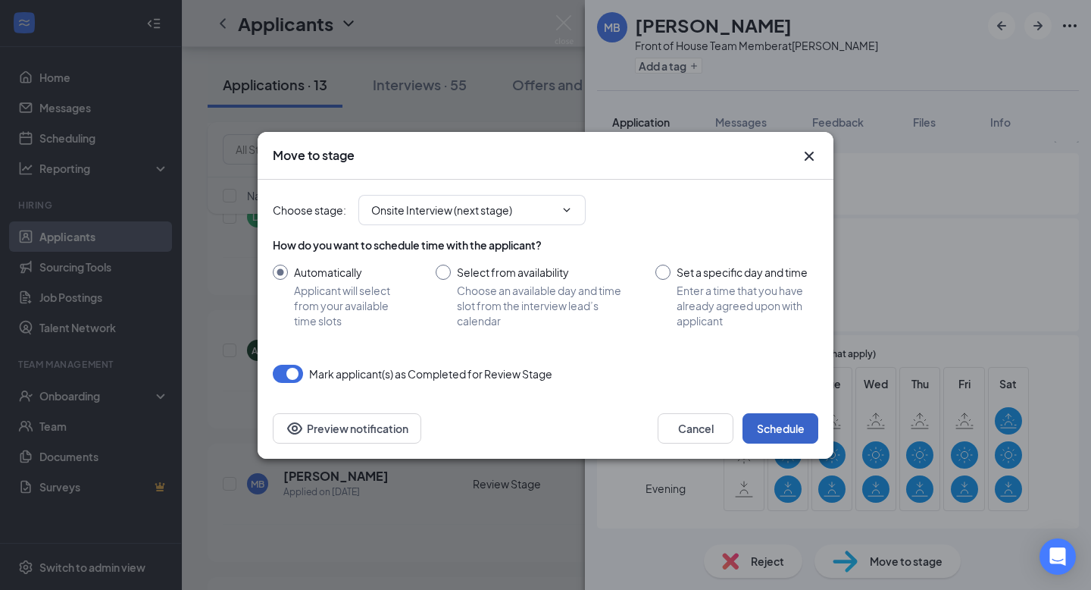
click at [787, 430] on button "Schedule" at bounding box center [781, 428] width 76 height 30
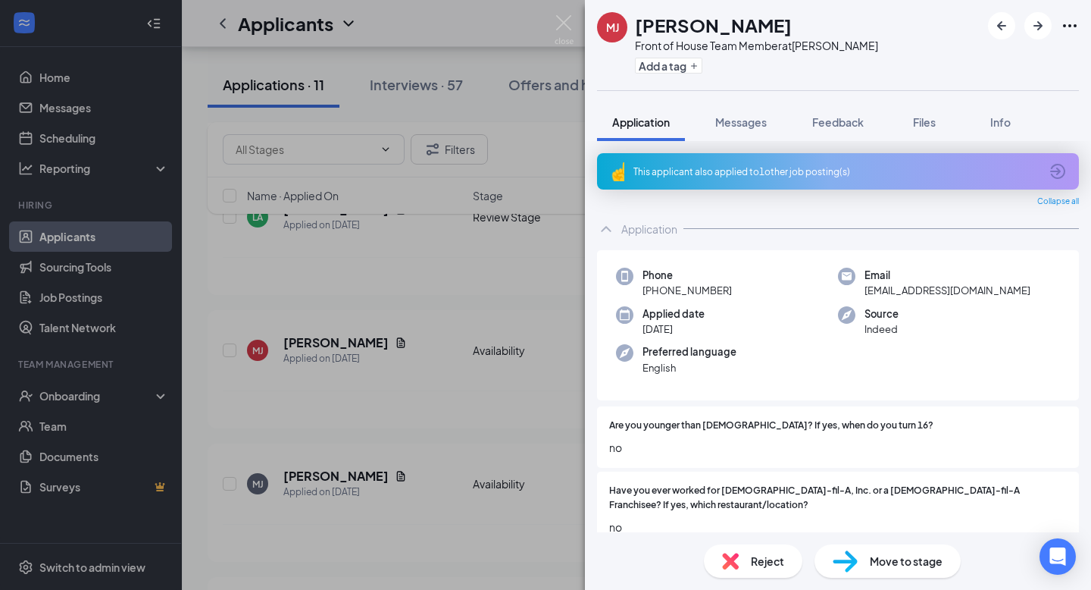
click at [1050, 169] on icon "ArrowCircle" at bounding box center [1058, 171] width 18 height 18
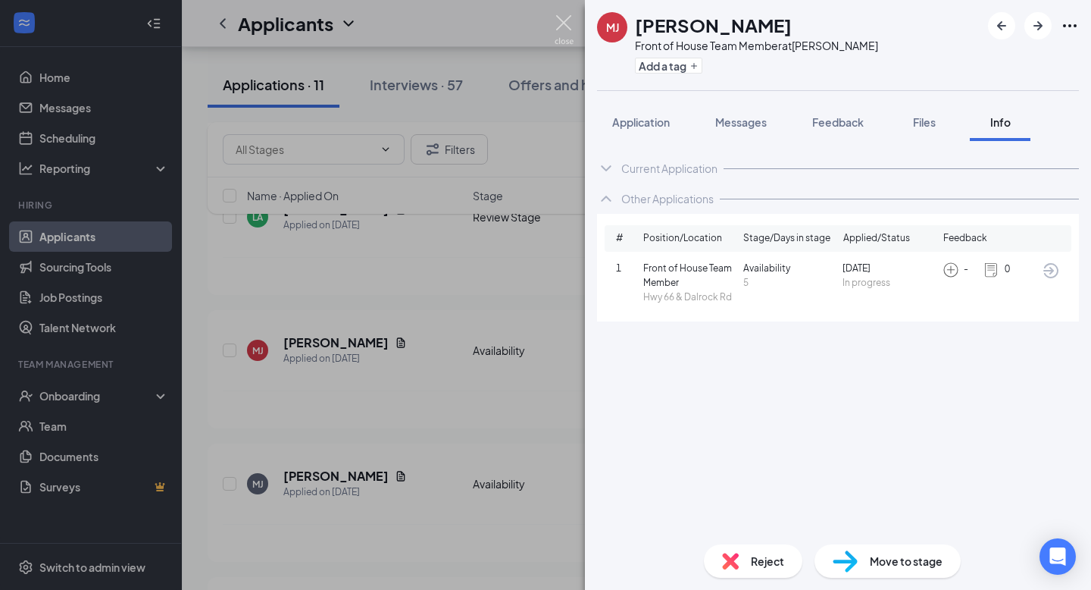
click at [562, 20] on img at bounding box center [564, 30] width 19 height 30
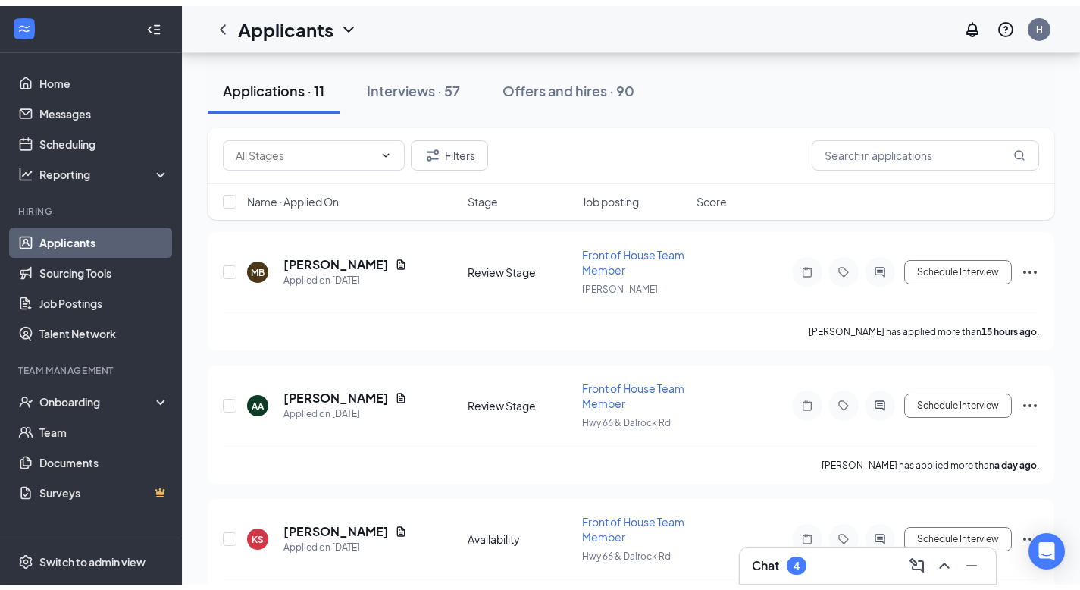
scroll to position [151, 0]
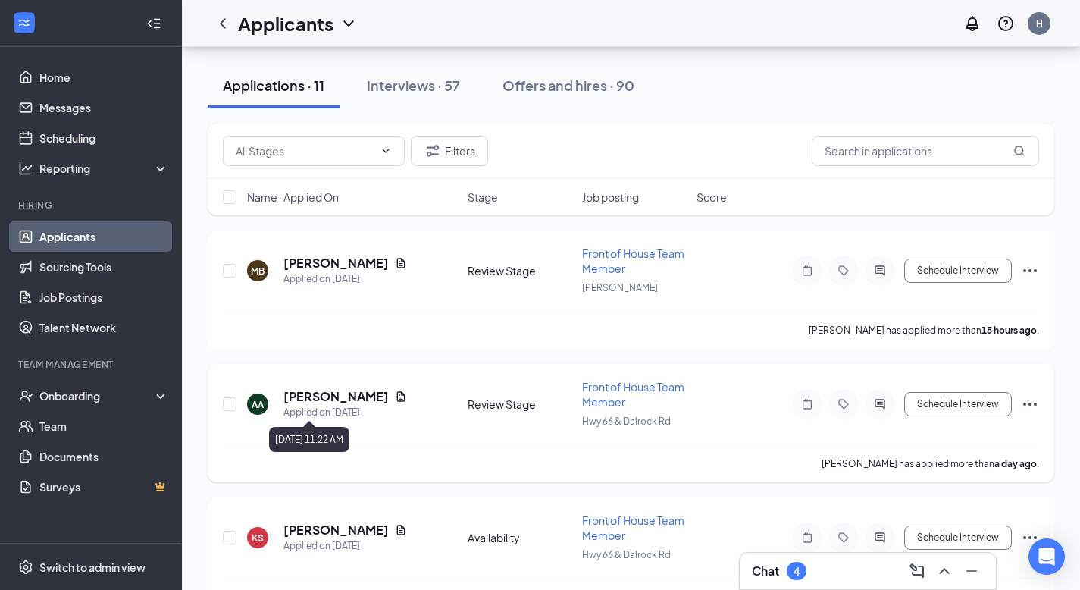
click at [350, 405] on div "Applied on [DATE]" at bounding box center [345, 412] width 124 height 15
click at [367, 396] on h5 "[PERSON_NAME]" at bounding box center [335, 396] width 105 height 17
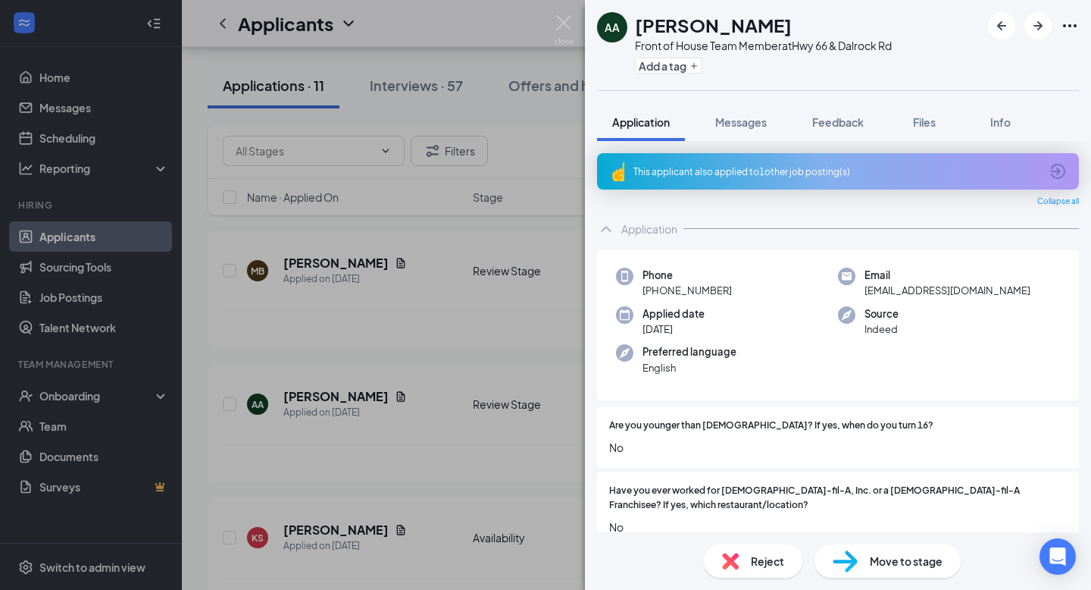
click at [1049, 167] on icon "ArrowCircle" at bounding box center [1058, 171] width 18 height 18
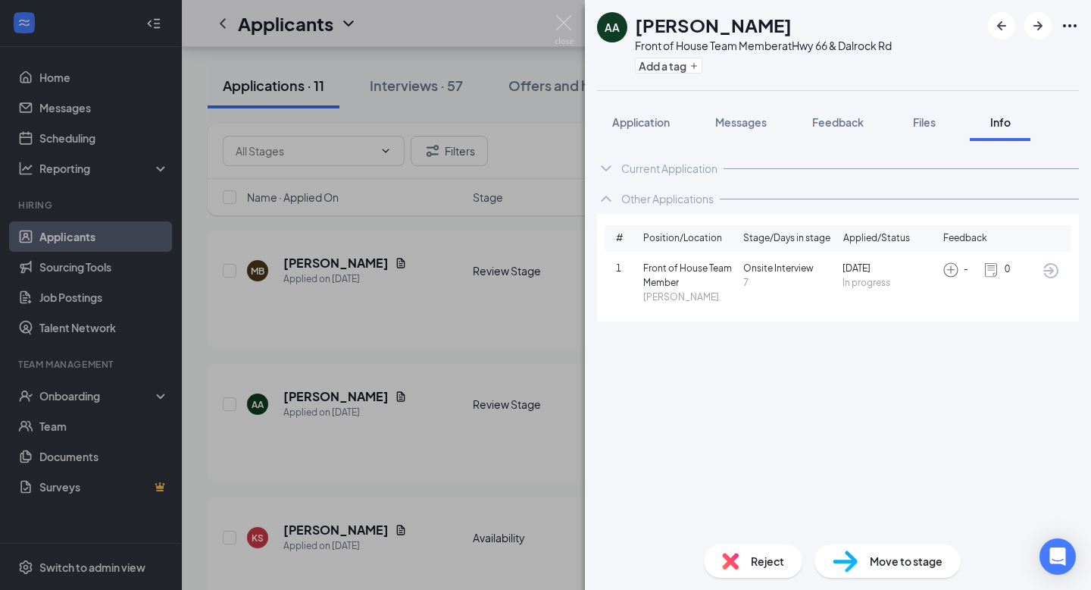
click at [744, 559] on div "Reject" at bounding box center [753, 560] width 99 height 33
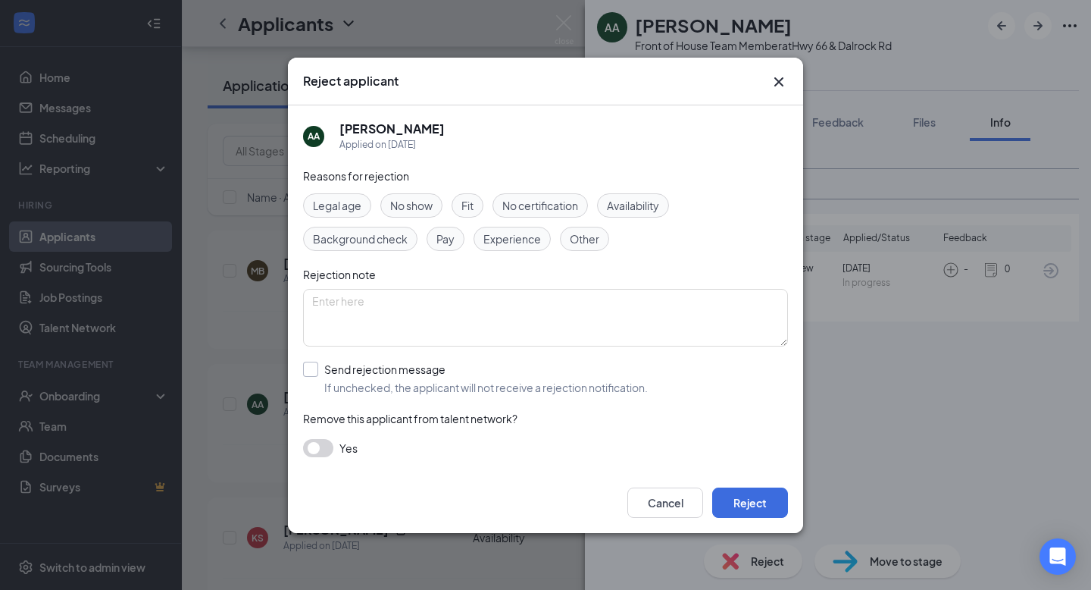
click at [311, 362] on input "Send rejection message If unchecked, the applicant will not receive a rejection…" at bounding box center [475, 378] width 345 height 33
checkbox input "true"
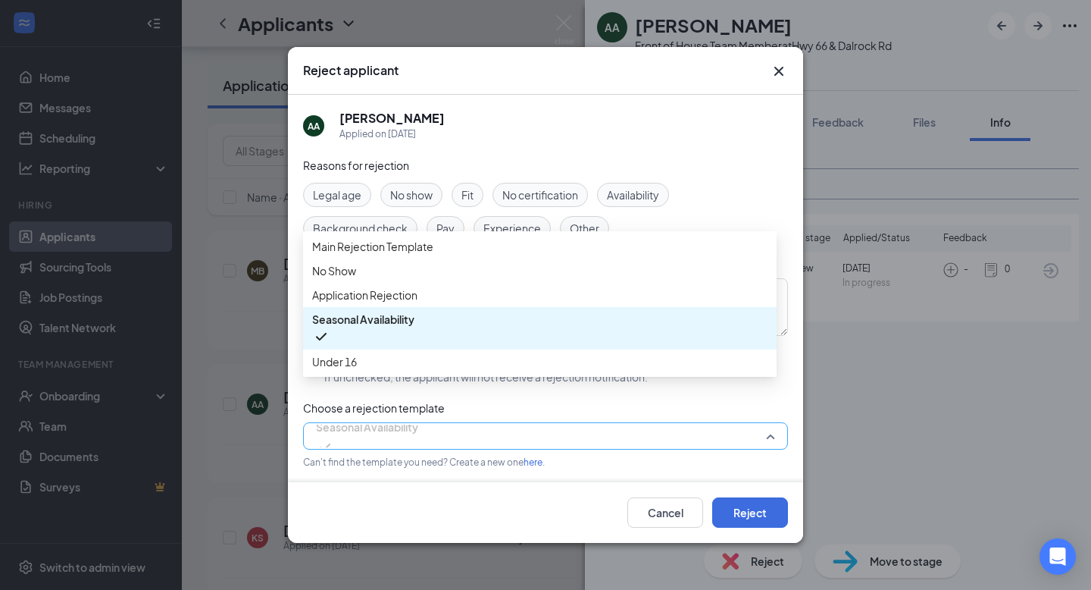
click at [760, 433] on span "Seasonal Availability" at bounding box center [545, 435] width 459 height 23
click at [631, 303] on span "Application Rejection" at bounding box center [539, 294] width 455 height 17
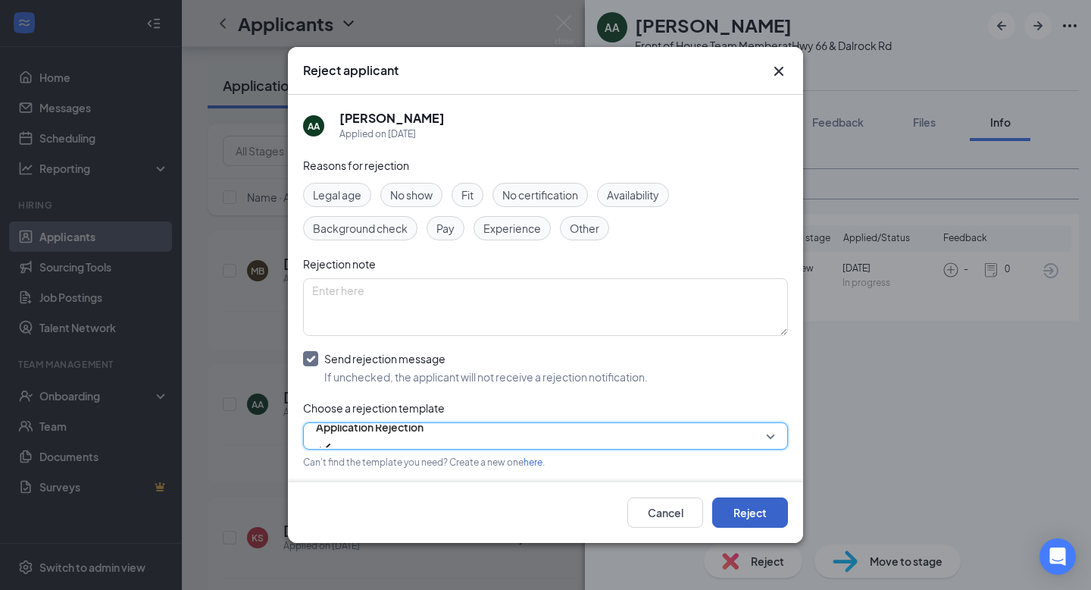
click at [765, 513] on button "Reject" at bounding box center [750, 512] width 76 height 30
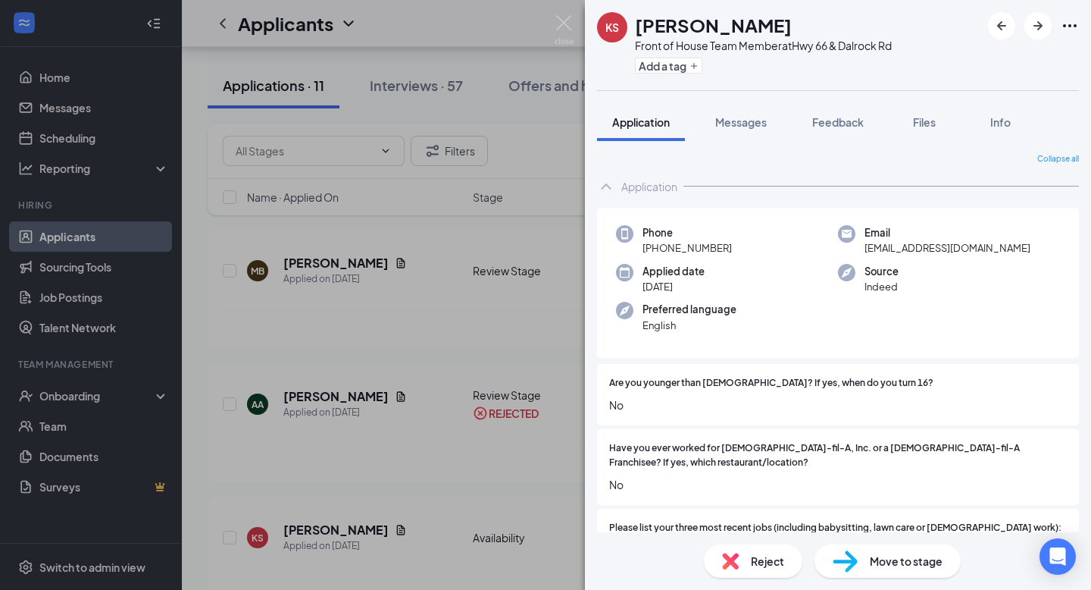
click at [560, 10] on div "KS [PERSON_NAME] Front of House Team Member at [GEOGRAPHIC_DATA] Add a tag Appl…" at bounding box center [545, 295] width 1091 height 590
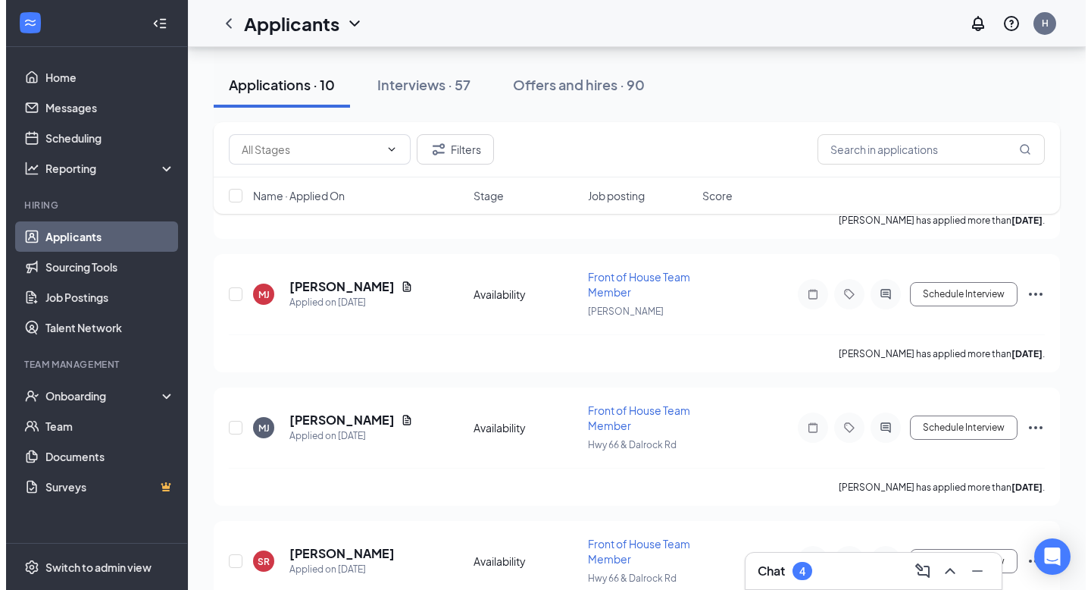
scroll to position [781, 0]
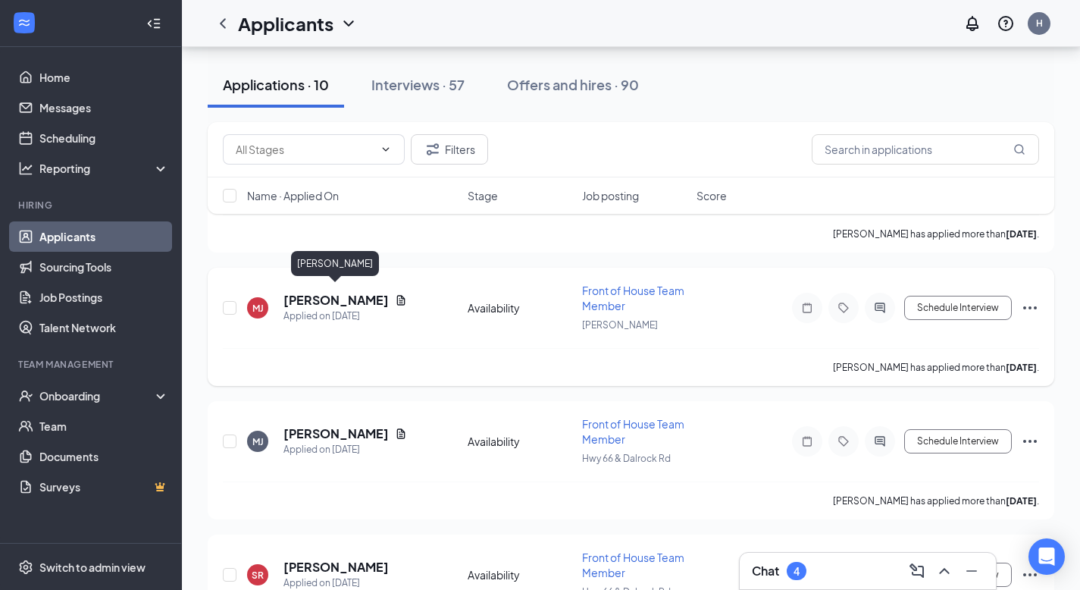
click at [334, 292] on h5 "[PERSON_NAME]" at bounding box center [335, 300] width 105 height 17
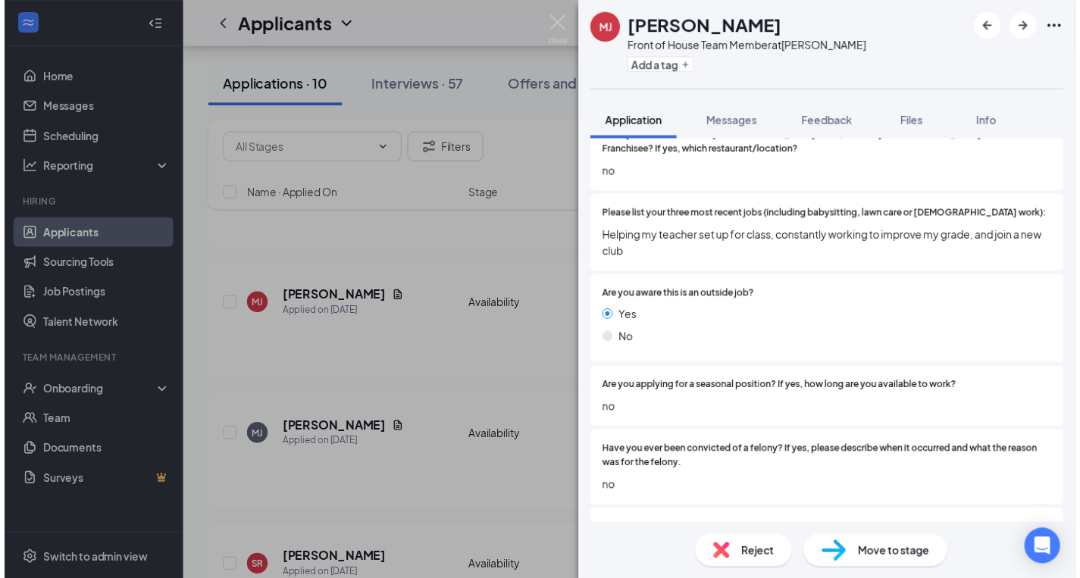
scroll to position [646, 0]
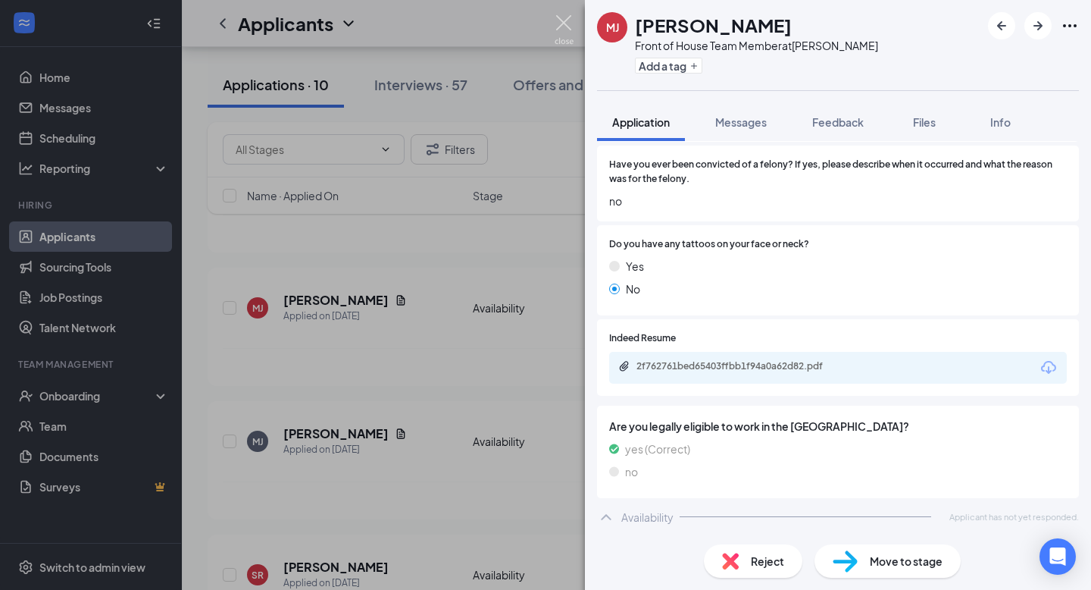
click at [563, 17] on img at bounding box center [564, 30] width 19 height 30
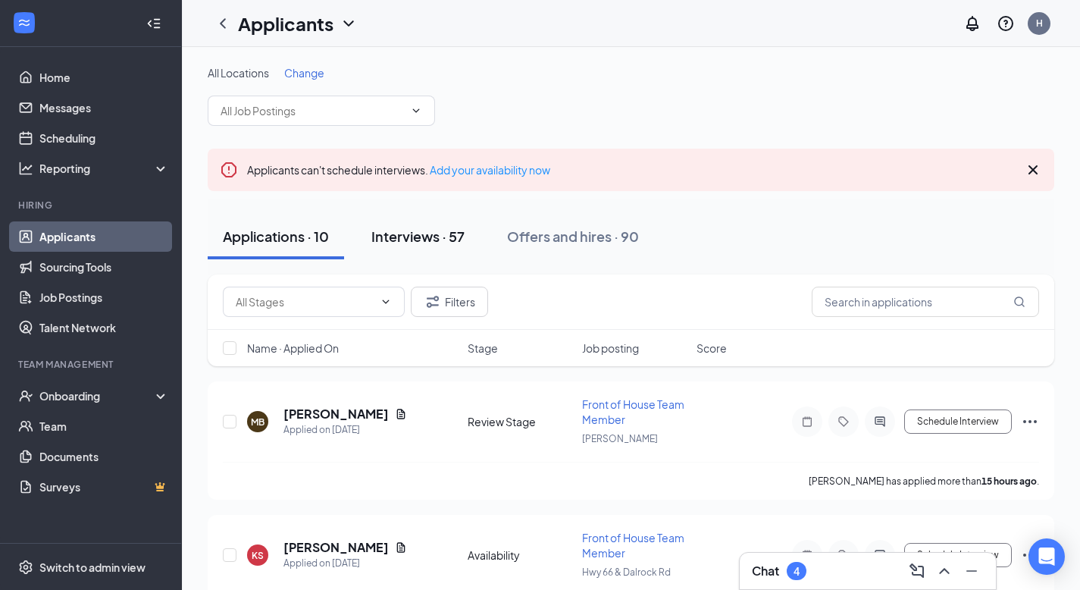
click at [415, 238] on div "Interviews · 57" at bounding box center [417, 236] width 93 height 19
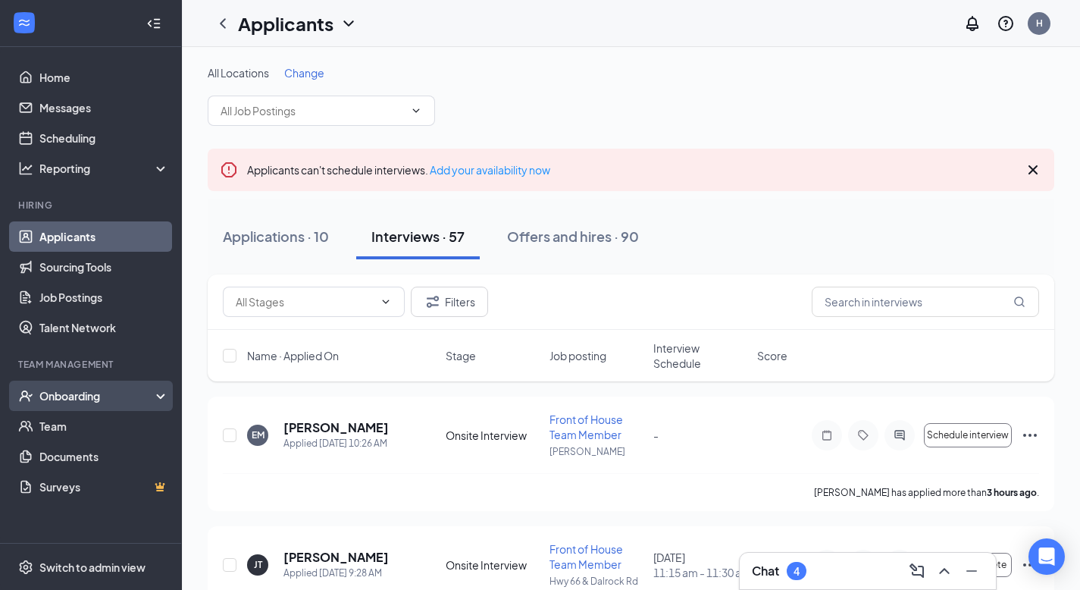
click at [77, 399] on div "Onboarding" at bounding box center [97, 395] width 117 height 15
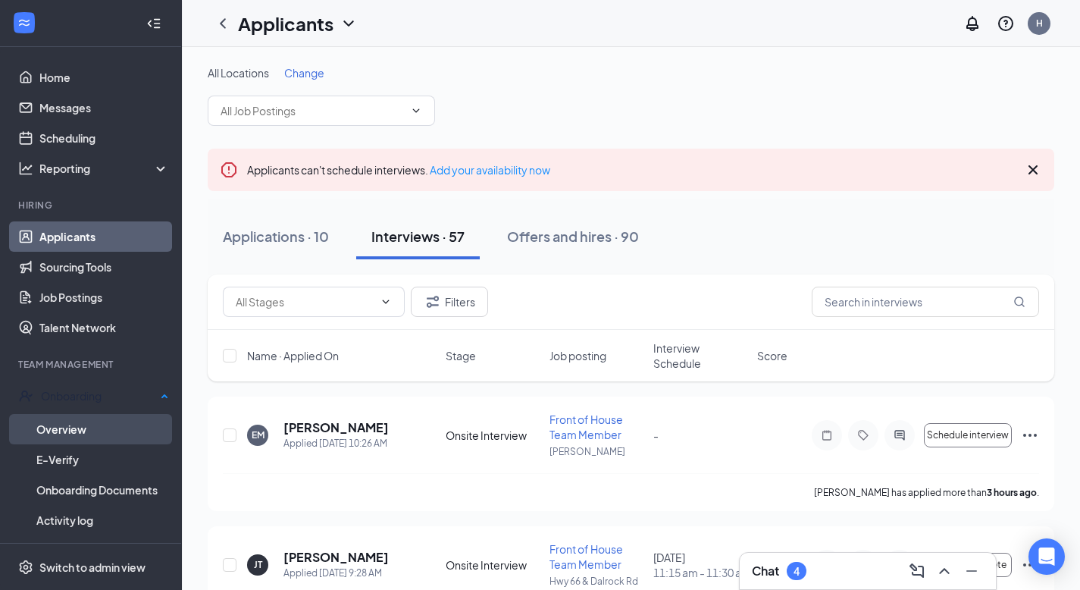
click at [74, 422] on link "Overview" at bounding box center [102, 429] width 133 height 30
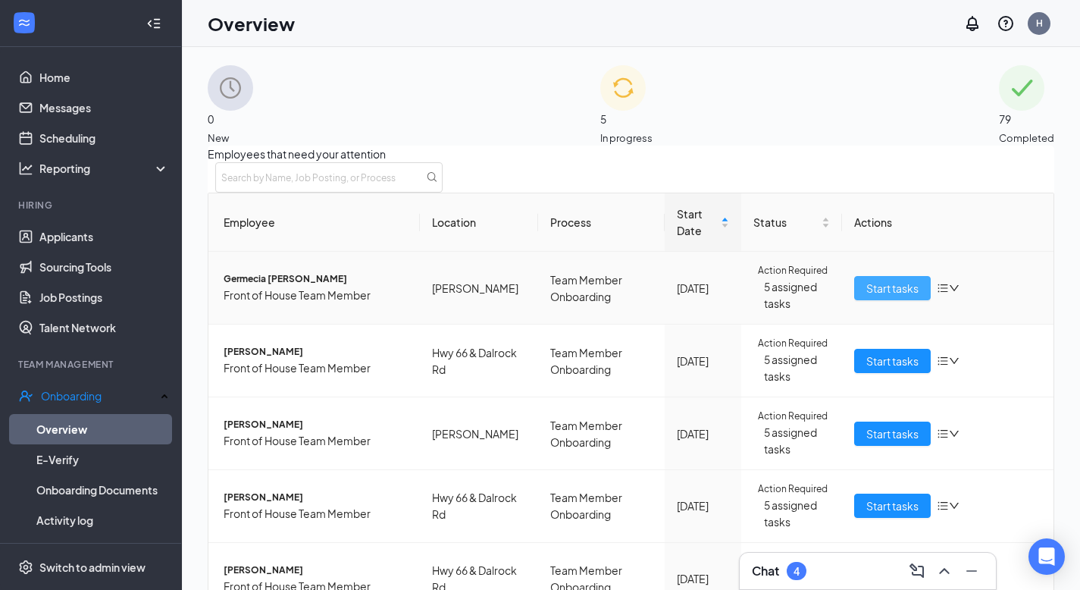
click at [884, 296] on span "Start tasks" at bounding box center [892, 288] width 52 height 17
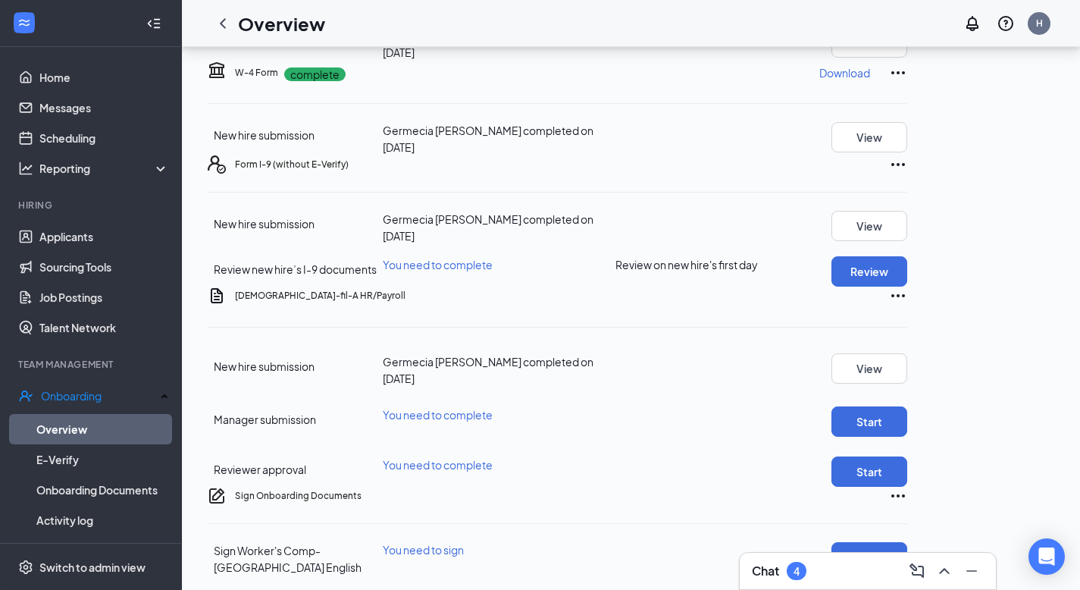
scroll to position [190, 0]
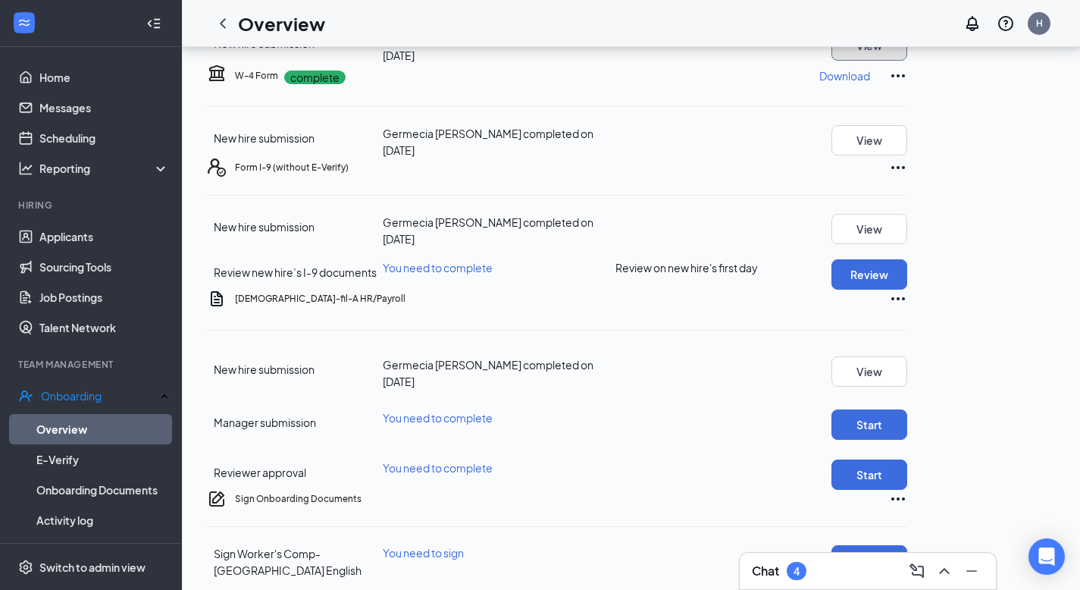
click at [907, 61] on button "View" at bounding box center [869, 45] width 76 height 30
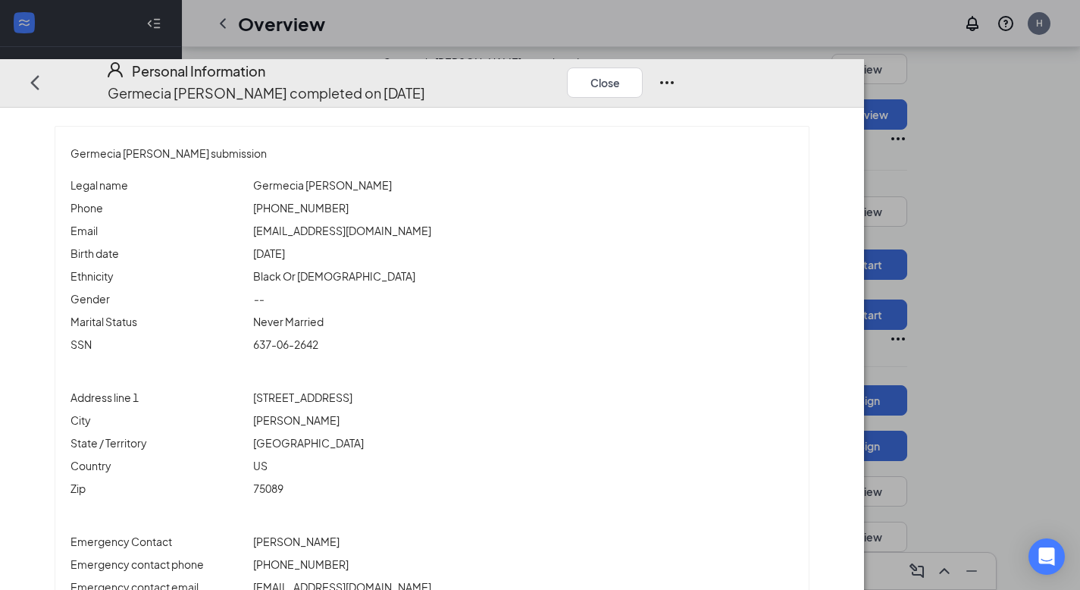
scroll to position [586, 0]
click at [643, 67] on button "Close" at bounding box center [605, 82] width 76 height 30
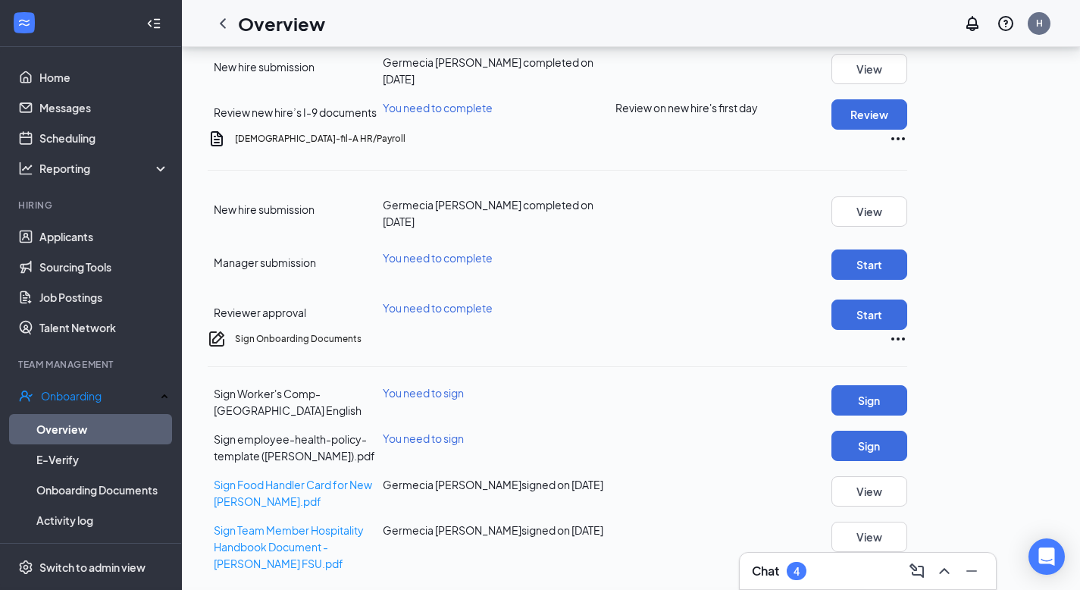
scroll to position [60, 0]
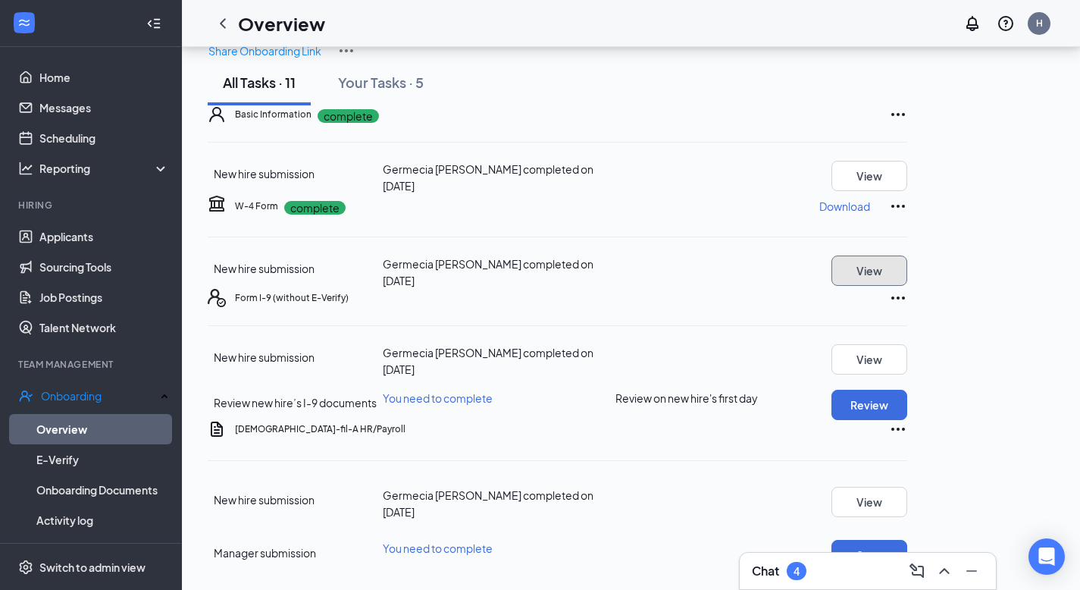
click at [907, 286] on button "View" at bounding box center [869, 270] width 76 height 30
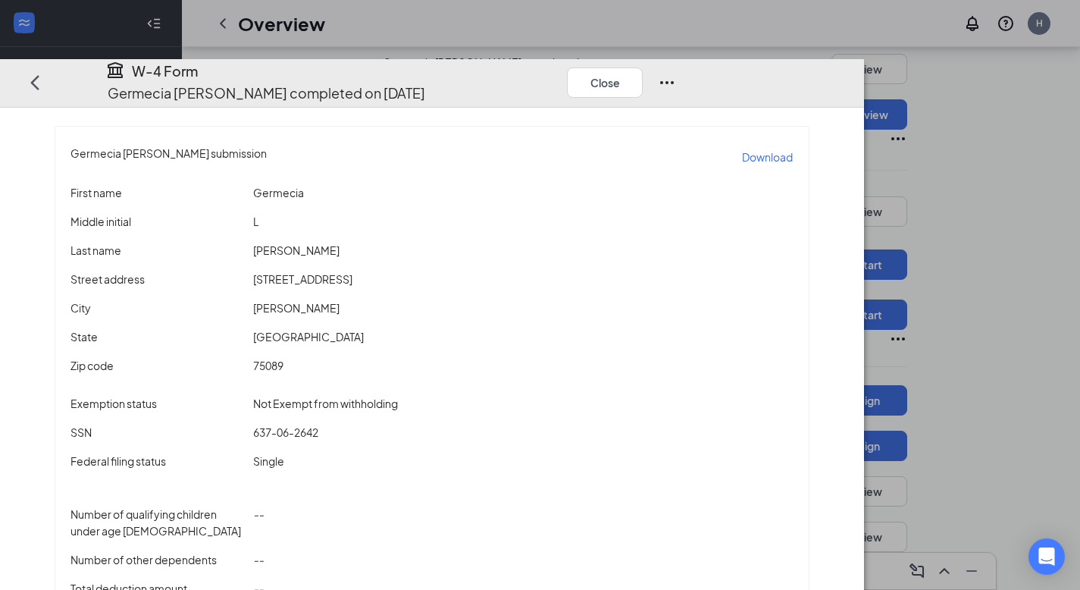
scroll to position [124, 0]
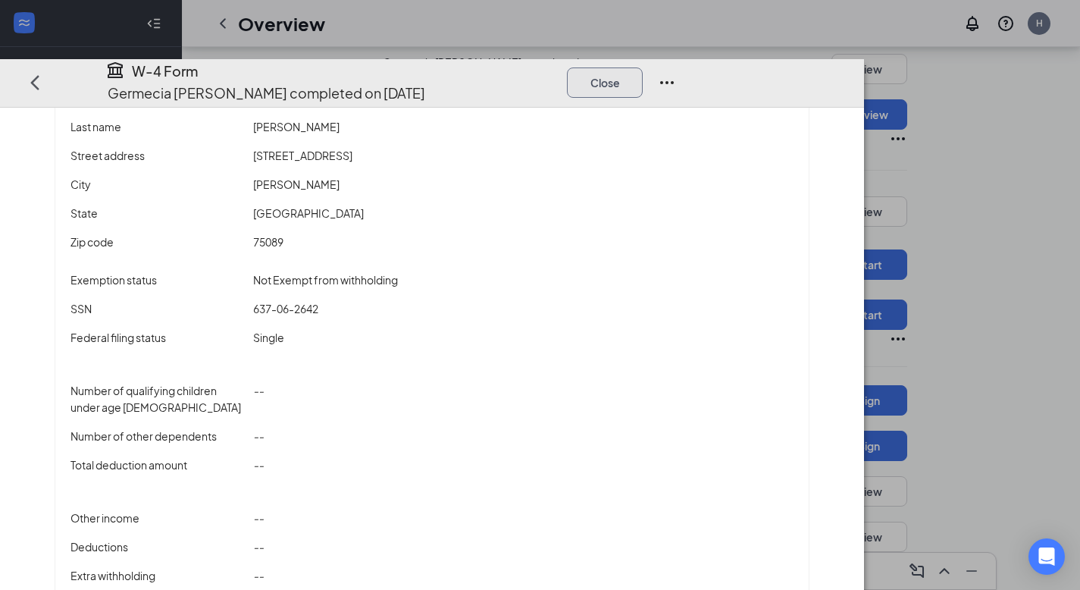
click at [643, 67] on button "Close" at bounding box center [605, 82] width 76 height 30
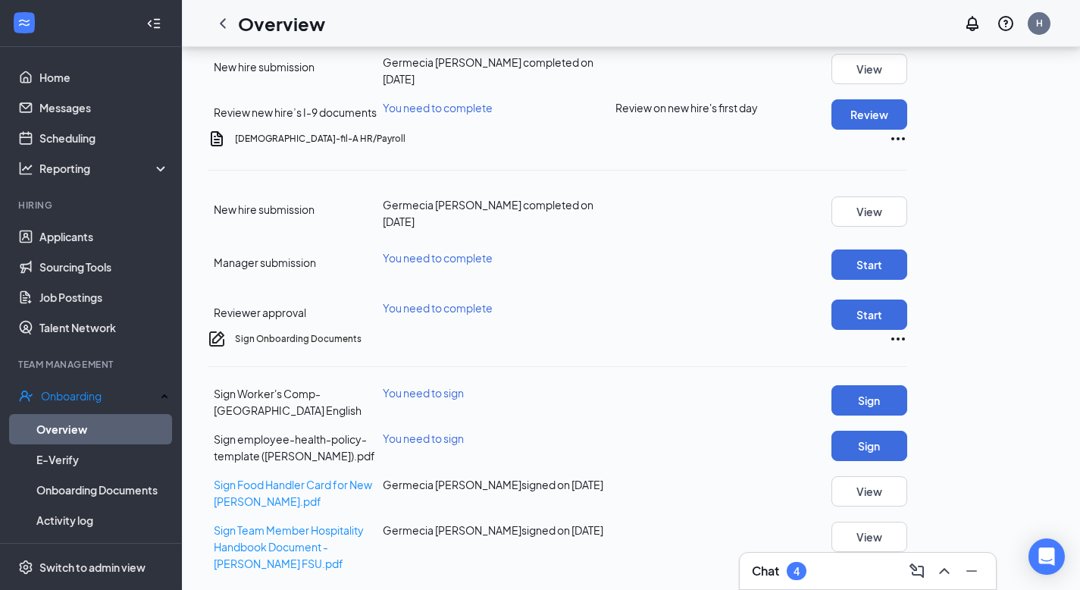
scroll to position [179, 0]
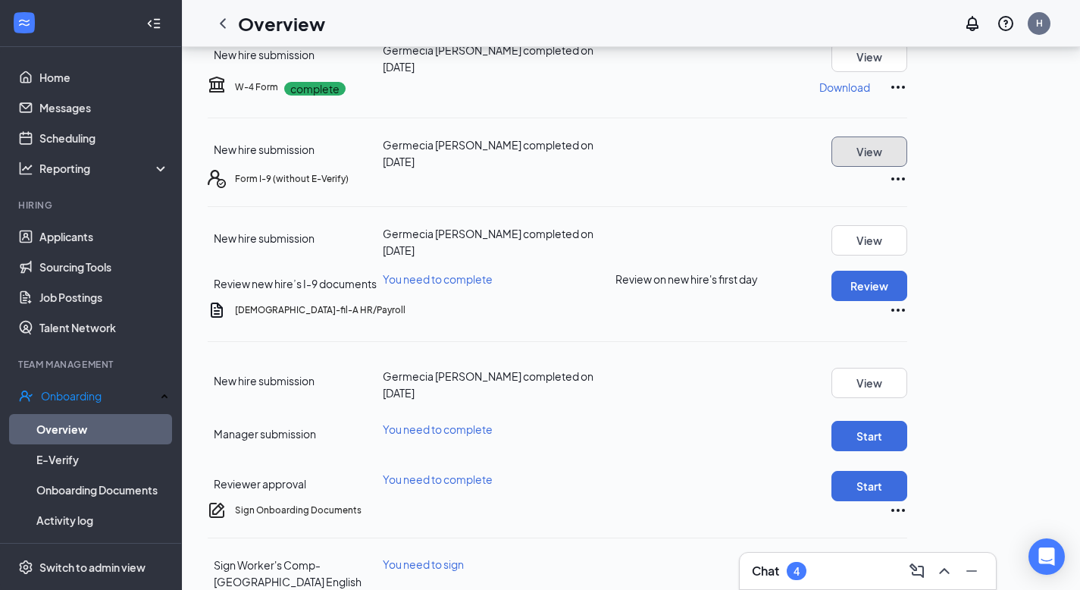
click at [907, 167] on button "View" at bounding box center [869, 151] width 76 height 30
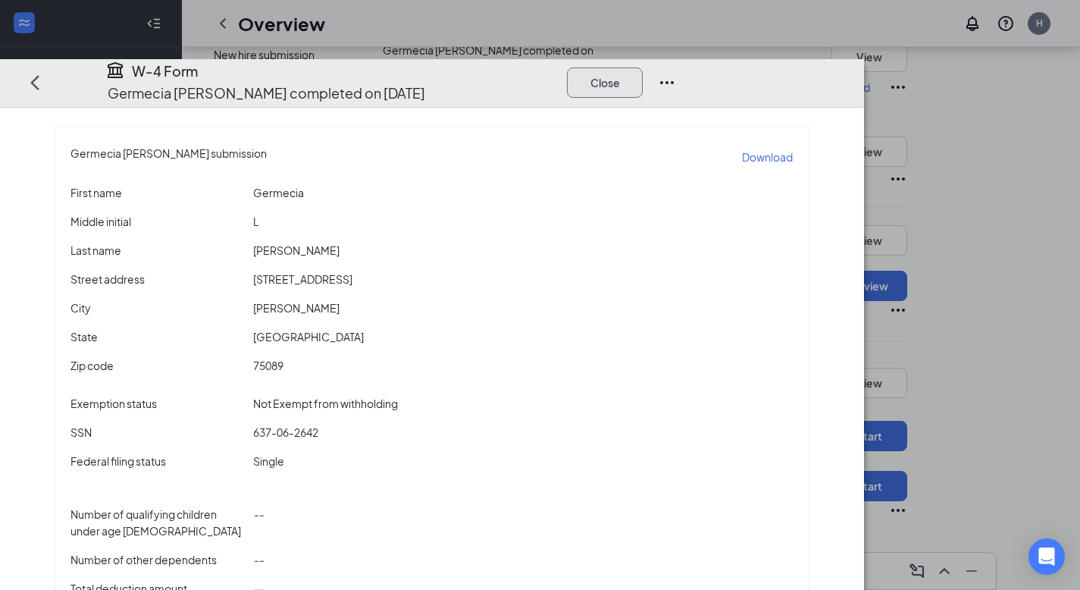
click at [643, 67] on button "Close" at bounding box center [605, 82] width 76 height 30
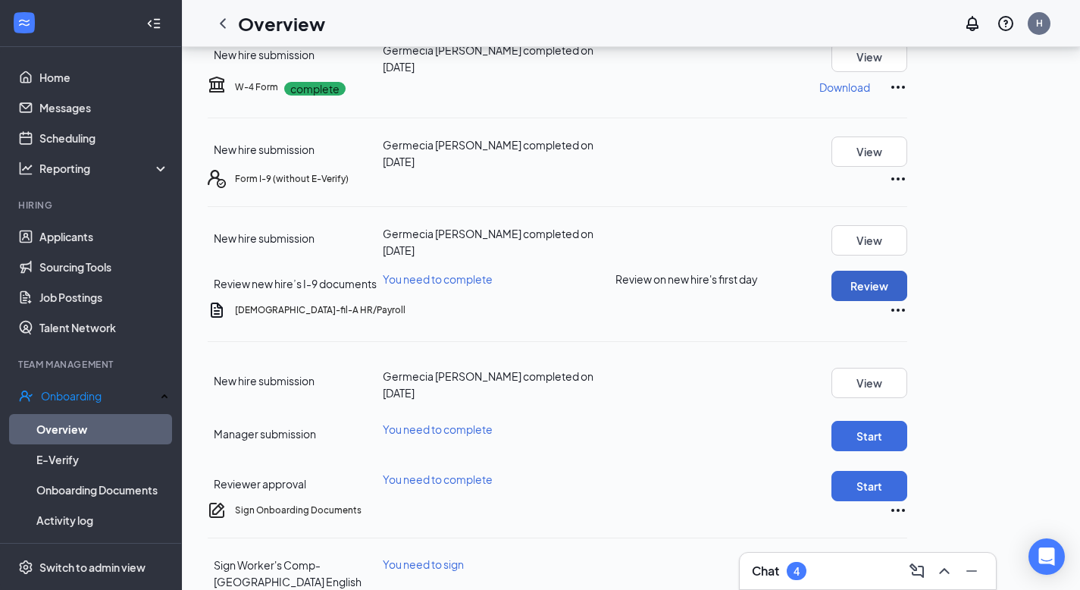
click at [907, 301] on button "Review" at bounding box center [869, 286] width 76 height 30
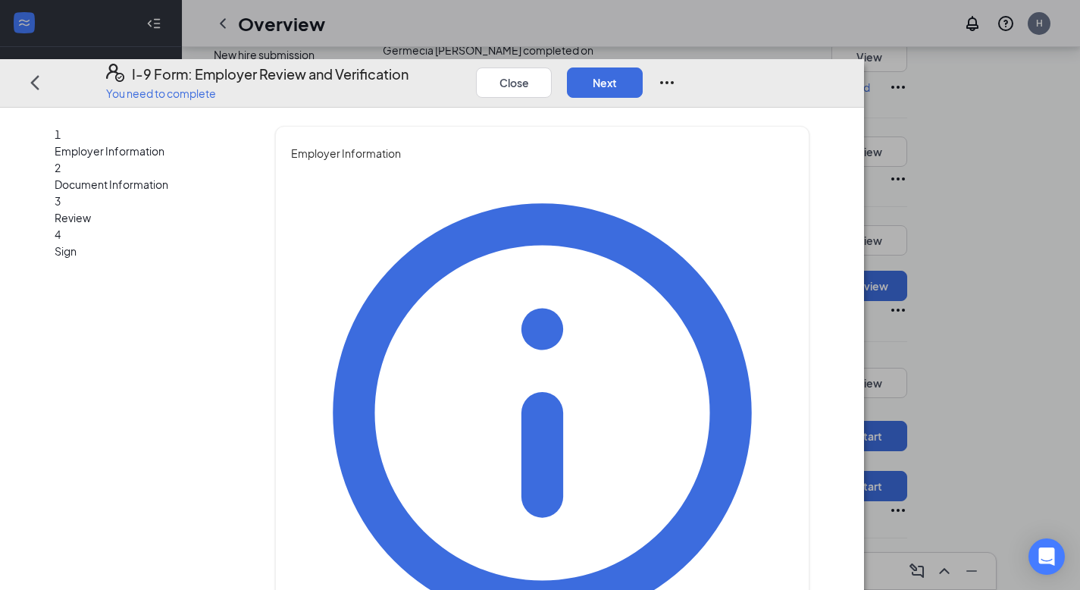
type input "[PERSON_NAME]"
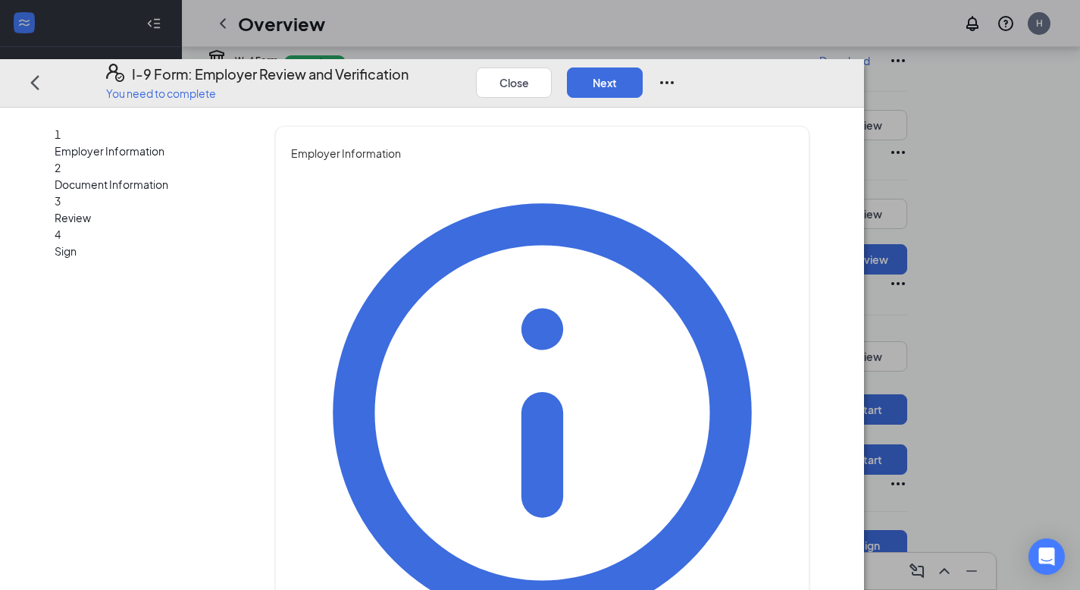
type input "Hall"
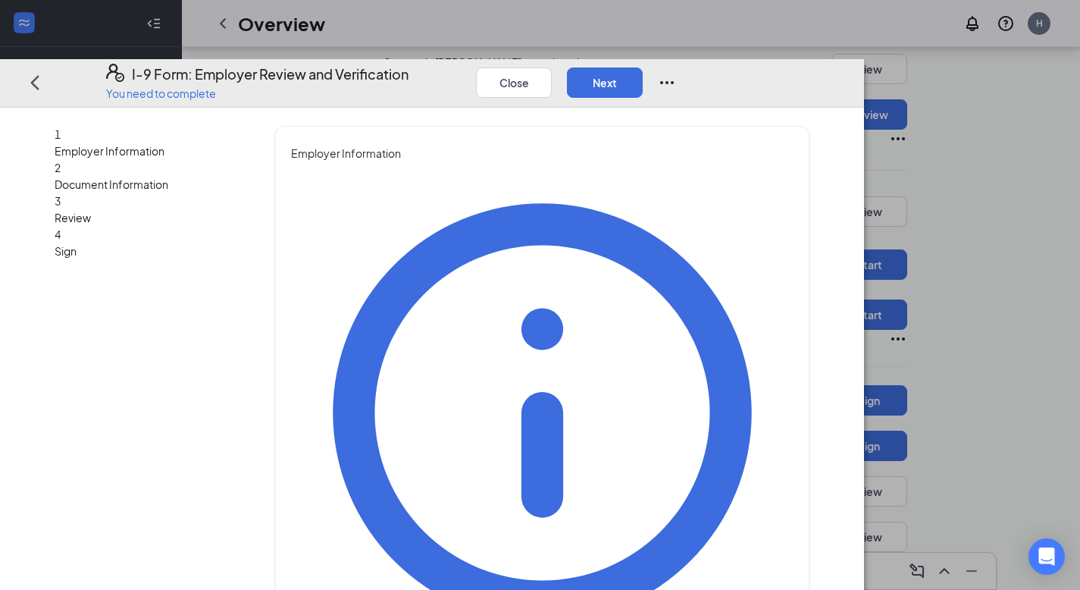
scroll to position [557, 0]
type input "Store Director"
click at [643, 67] on button "Next" at bounding box center [605, 82] width 76 height 30
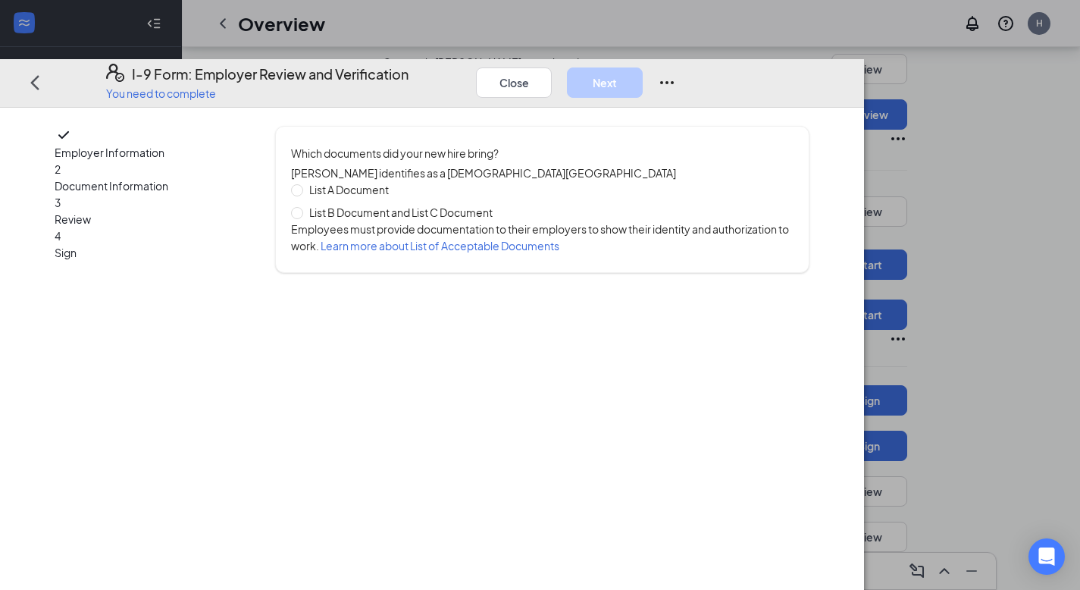
click at [395, 181] on span "List A Document" at bounding box center [349, 189] width 92 height 17
click at [302, 184] on input "List A Document" at bounding box center [296, 189] width 11 height 11
radio input "true"
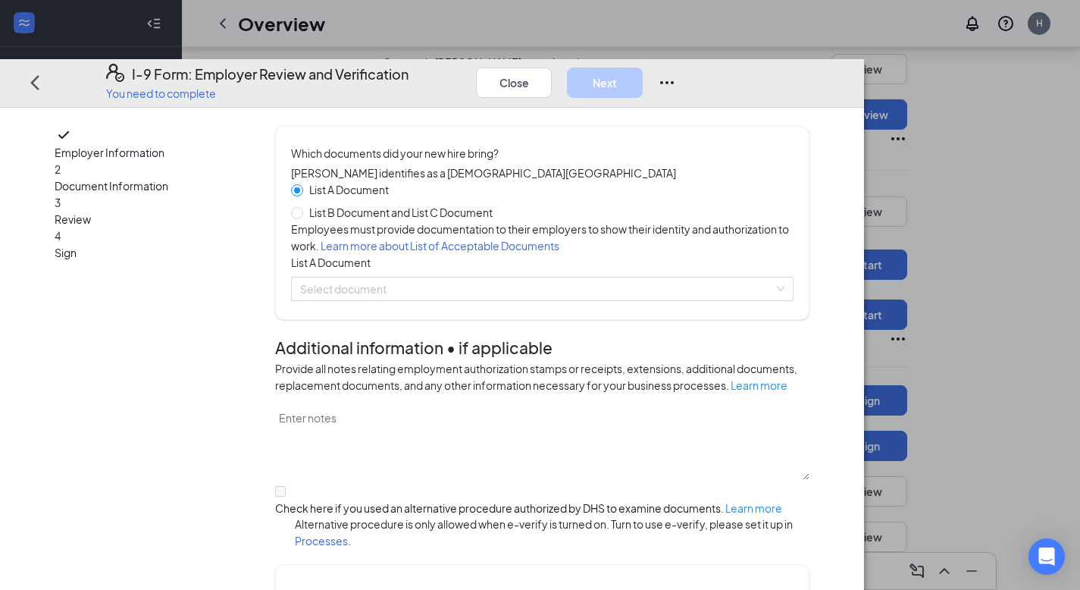
click at [430, 246] on span "Learn more about List of Acceptable Documents" at bounding box center [440, 246] width 239 height 14
click at [302, 207] on input "List B Document and List C Document" at bounding box center [296, 212] width 11 height 11
radio input "true"
radio input "false"
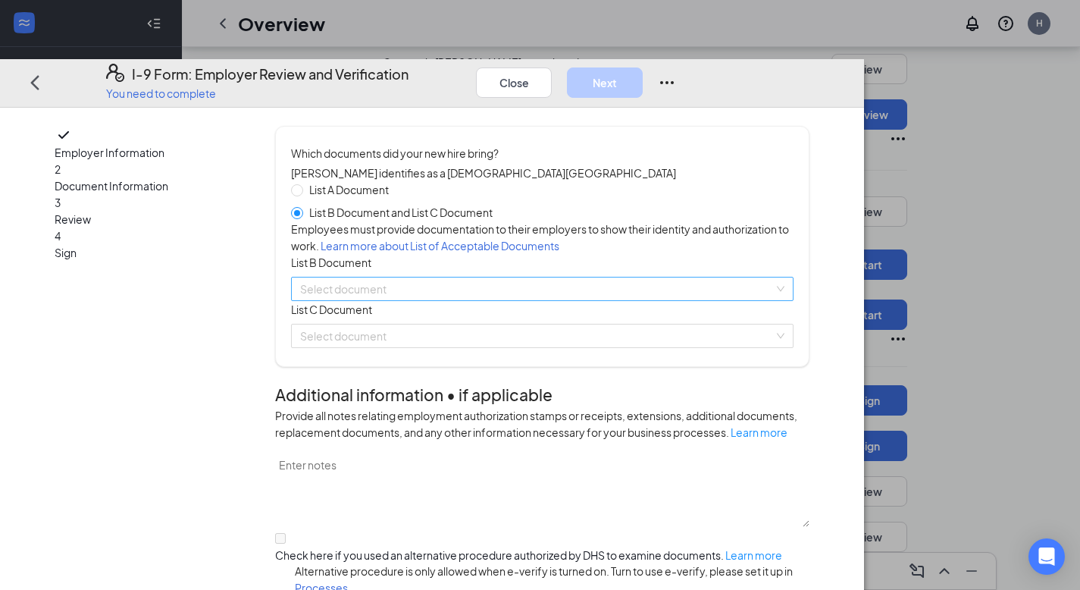
click at [460, 300] on input "search" at bounding box center [537, 288] width 474 height 23
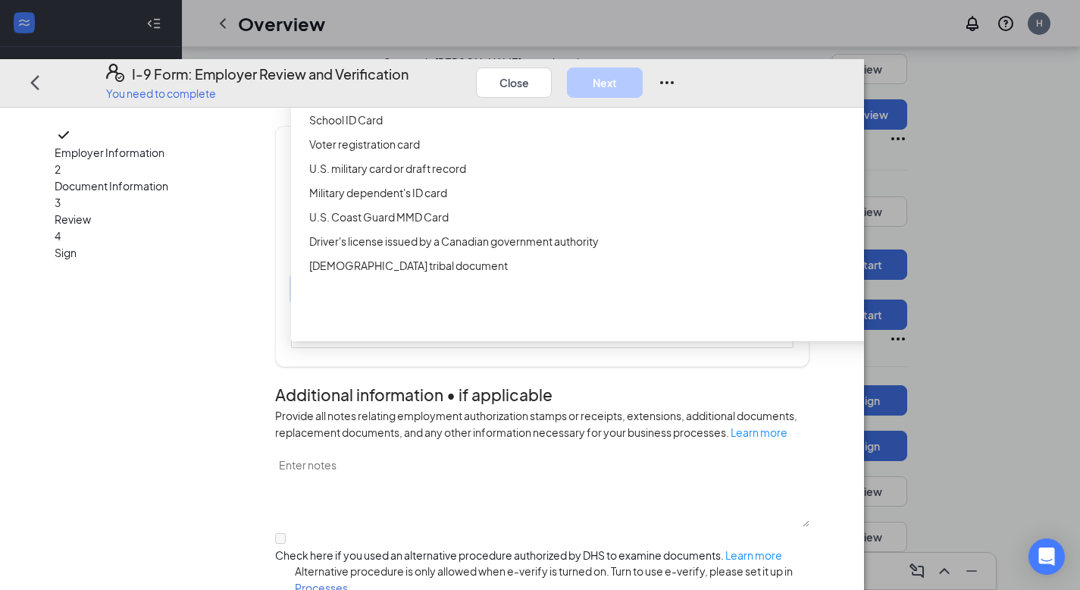
click at [455, 80] on div "Driver’s License issued by U.S State or outlying US possession" at bounding box center [601, 71] width 585 height 17
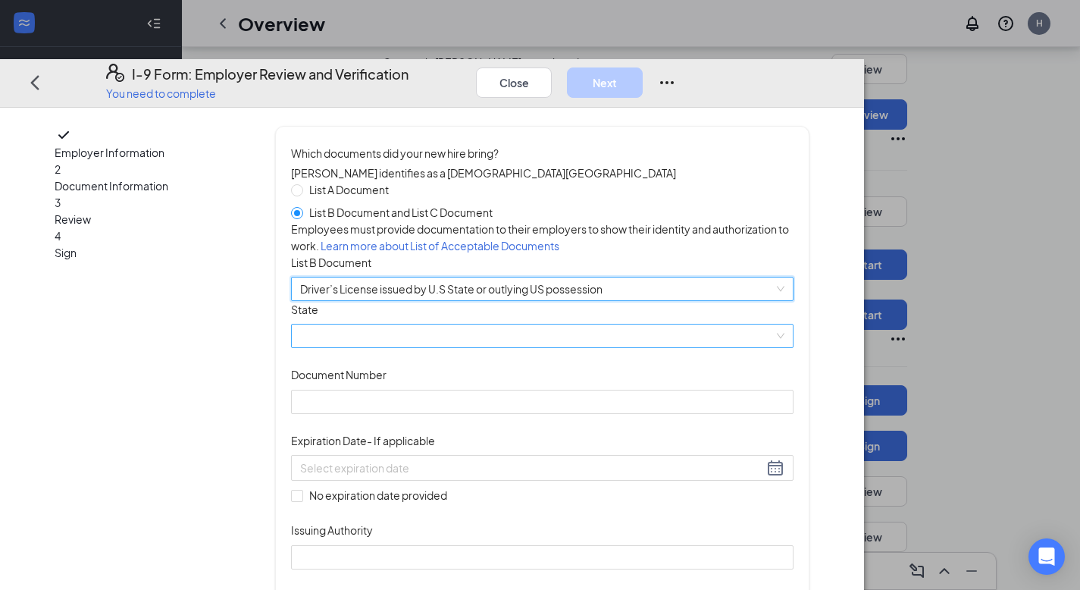
click at [458, 347] on span at bounding box center [542, 335] width 484 height 23
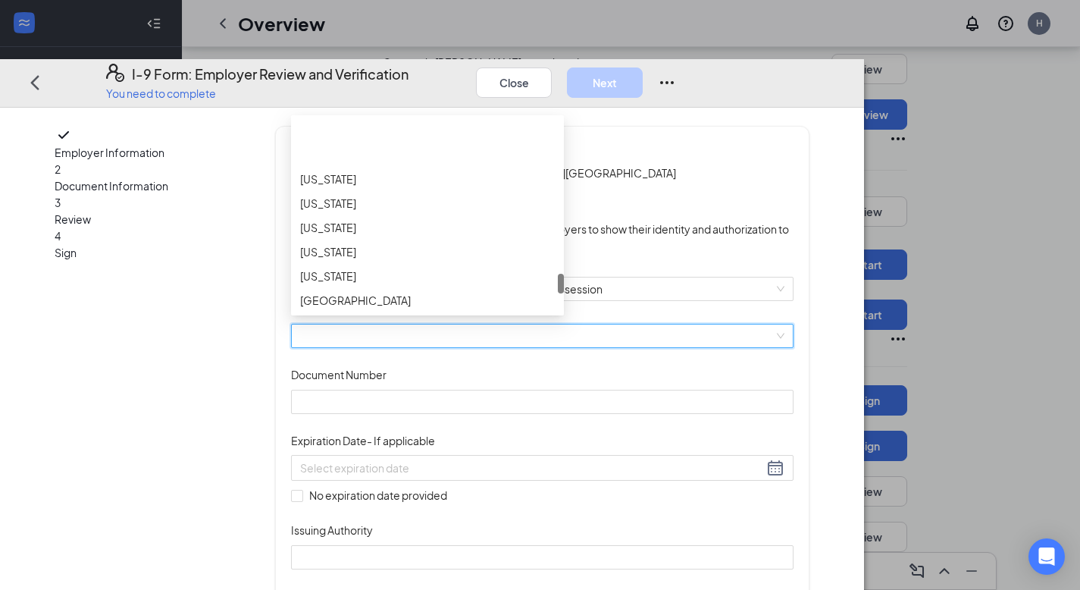
scroll to position [1478, 0]
drag, startPoint x: 631, startPoint y: 198, endPoint x: 635, endPoint y: 349, distance: 150.9
click at [635, 349] on div "List A Document List B Document and List C Document Employees must provide docu…" at bounding box center [542, 407] width 502 height 453
click at [399, 214] on div "[US_STATE]" at bounding box center [427, 206] width 255 height 17
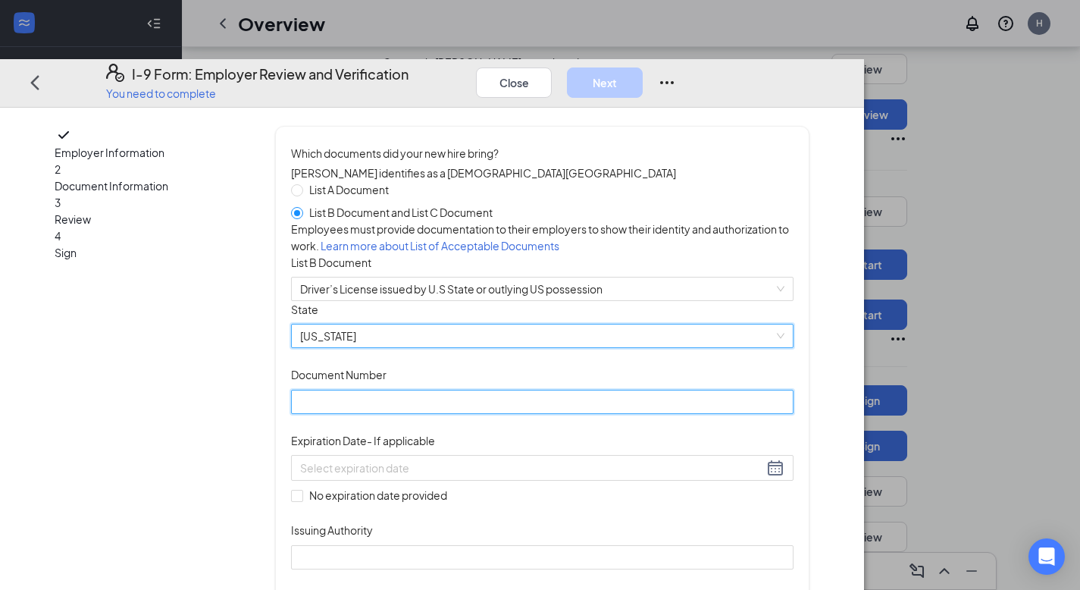
click at [455, 414] on input "Document Number" at bounding box center [542, 402] width 502 height 24
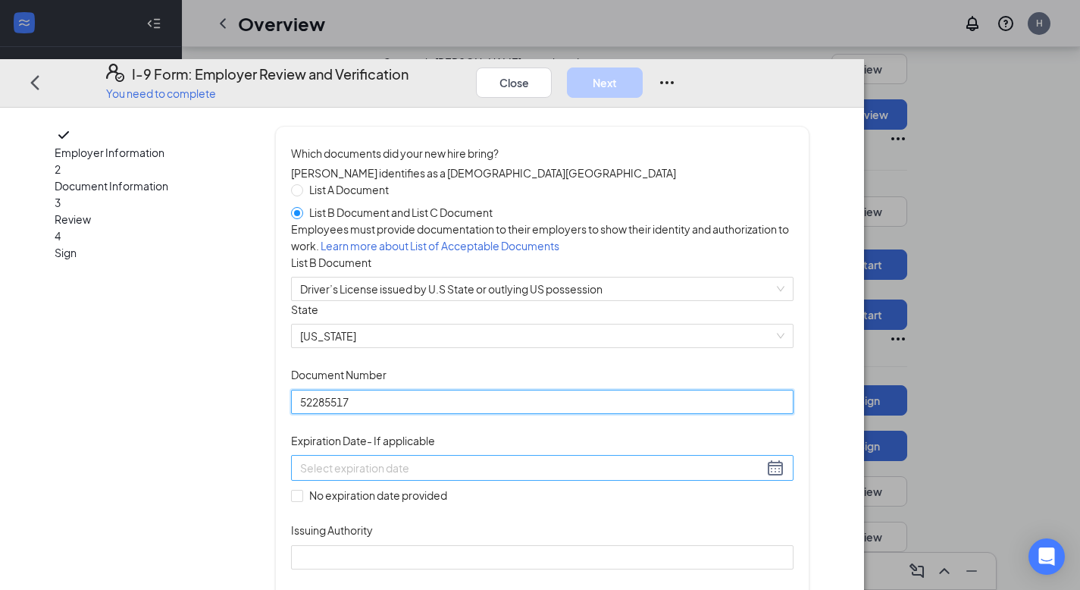
type input "52285517"
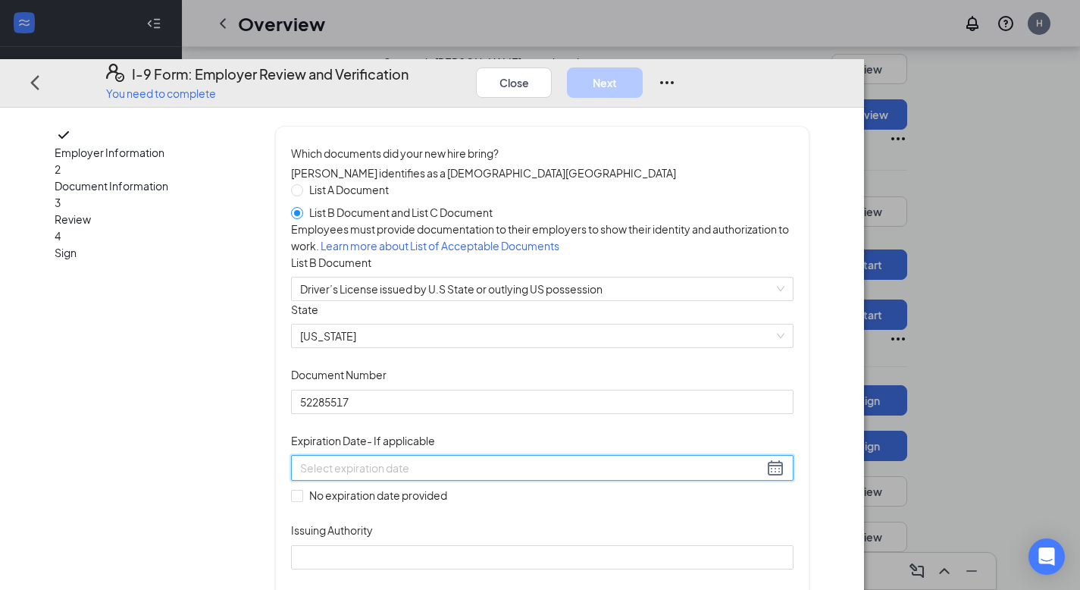
click at [507, 476] on input at bounding box center [531, 467] width 463 height 17
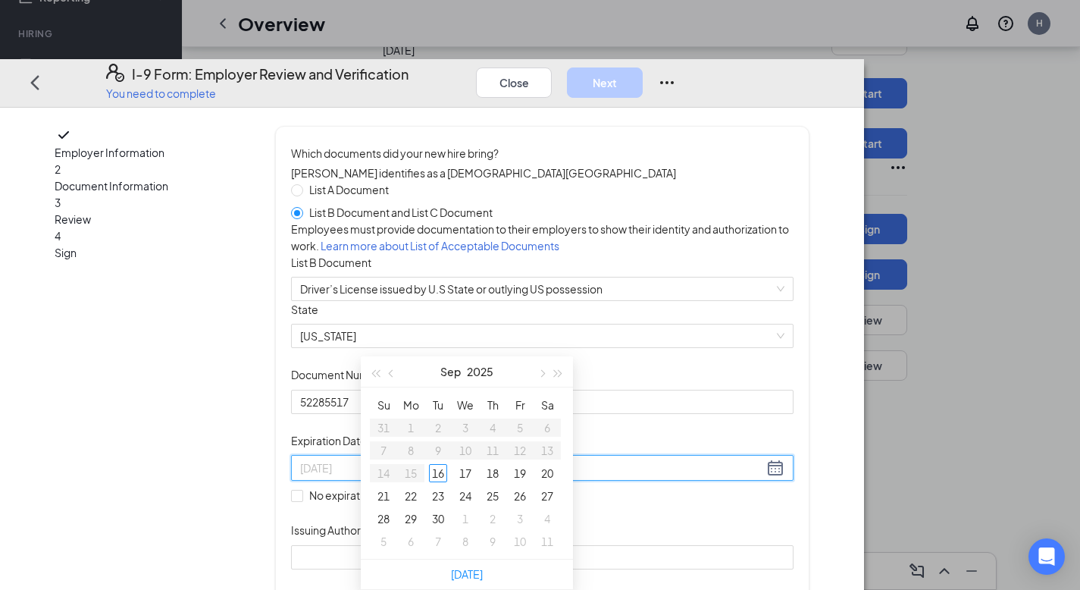
type input "[DATE]"
click at [542, 369] on span "button" at bounding box center [541, 373] width 8 height 8
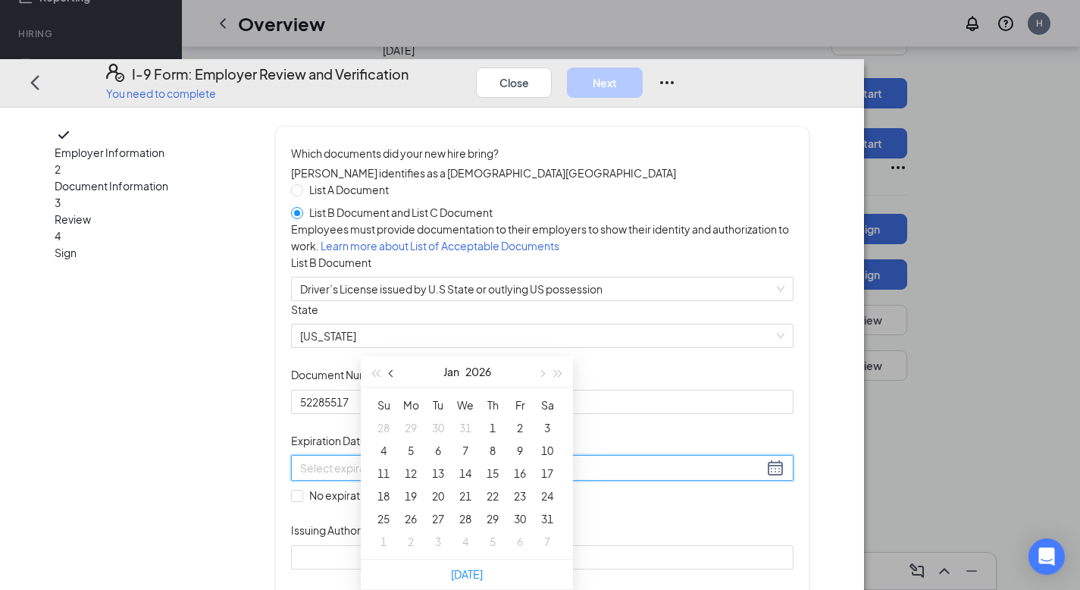
click at [393, 356] on button "button" at bounding box center [391, 371] width 17 height 30
type input "[DATE]"
click at [541, 356] on button "button" at bounding box center [541, 371] width 17 height 30
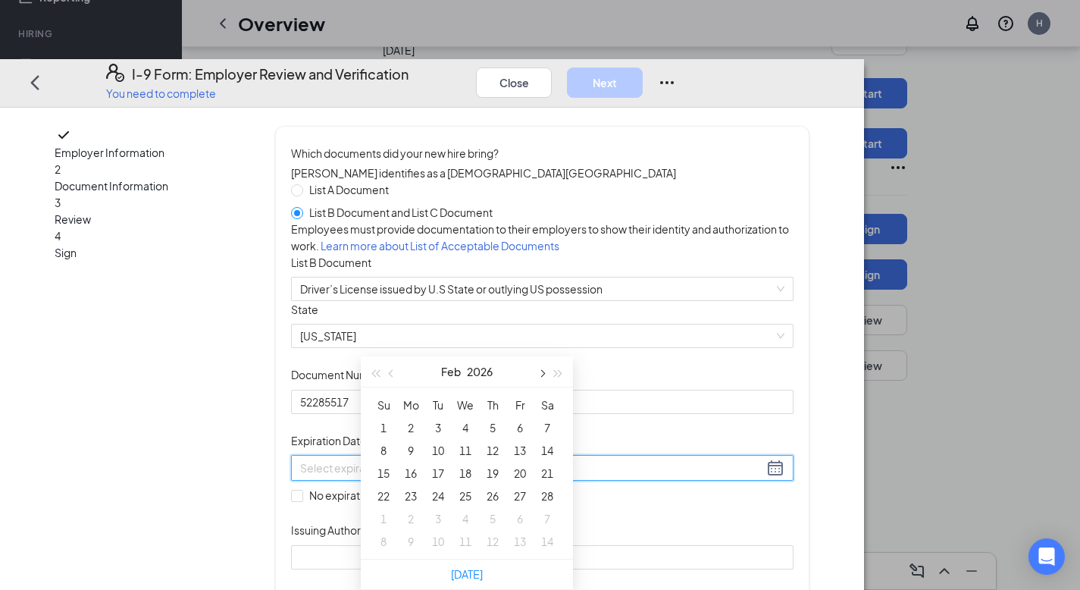
click at [541, 356] on button "button" at bounding box center [541, 371] width 17 height 30
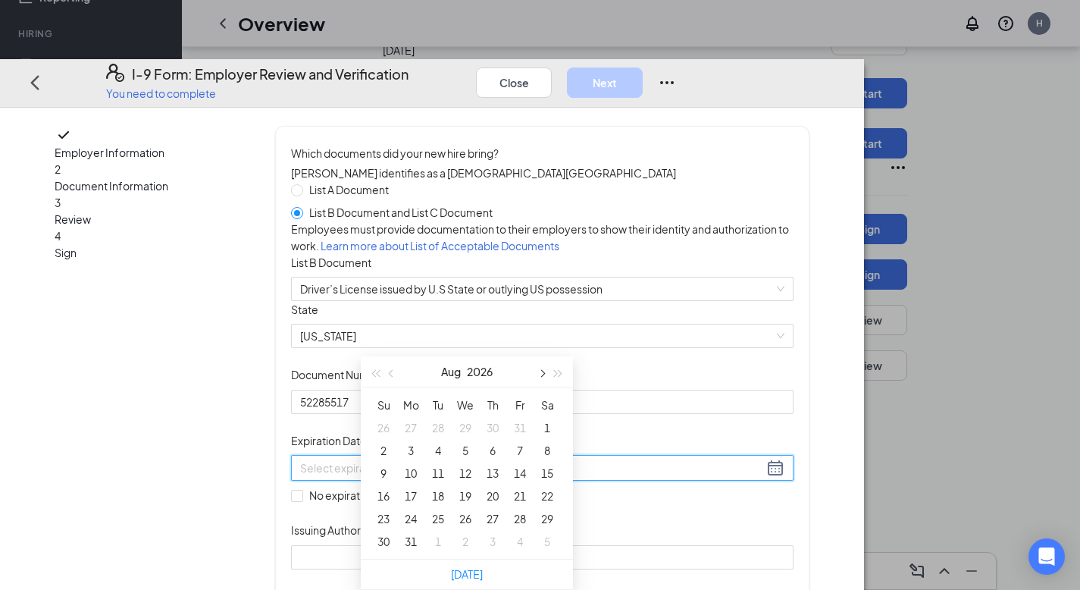
click at [541, 356] on button "button" at bounding box center [541, 371] width 17 height 30
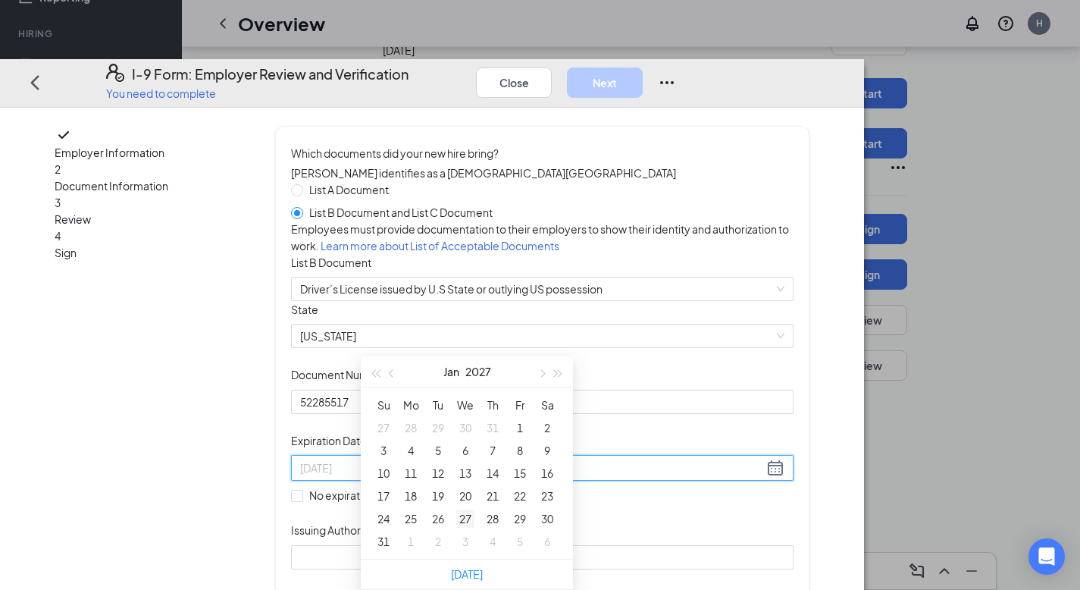
type input "[DATE]"
click at [426, 476] on input at bounding box center [531, 467] width 463 height 17
click at [409, 441] on div "5" at bounding box center [411, 450] width 18 height 18
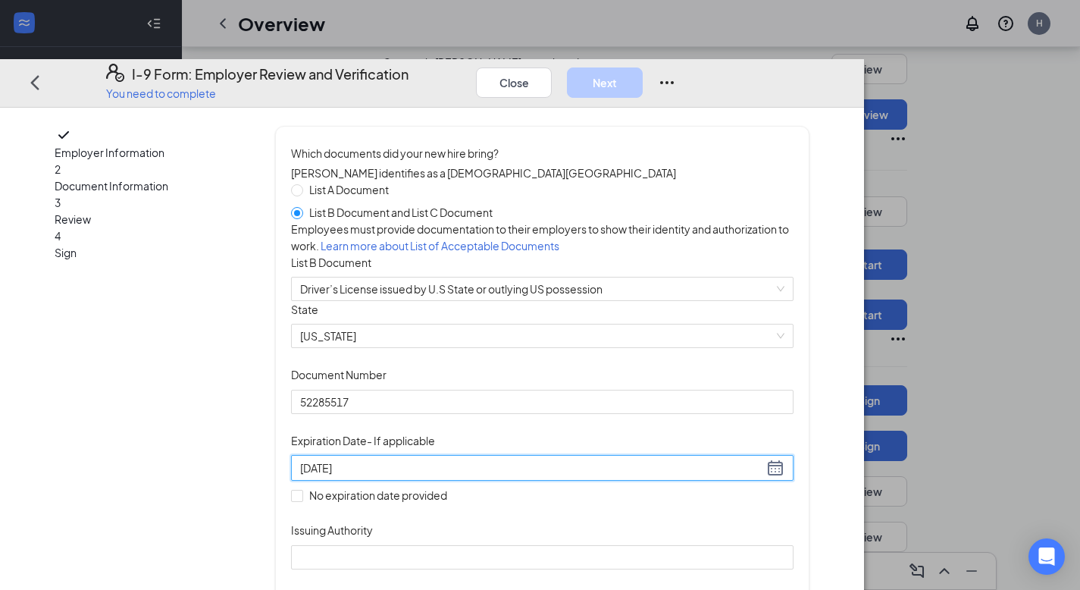
type input "[DATE]"
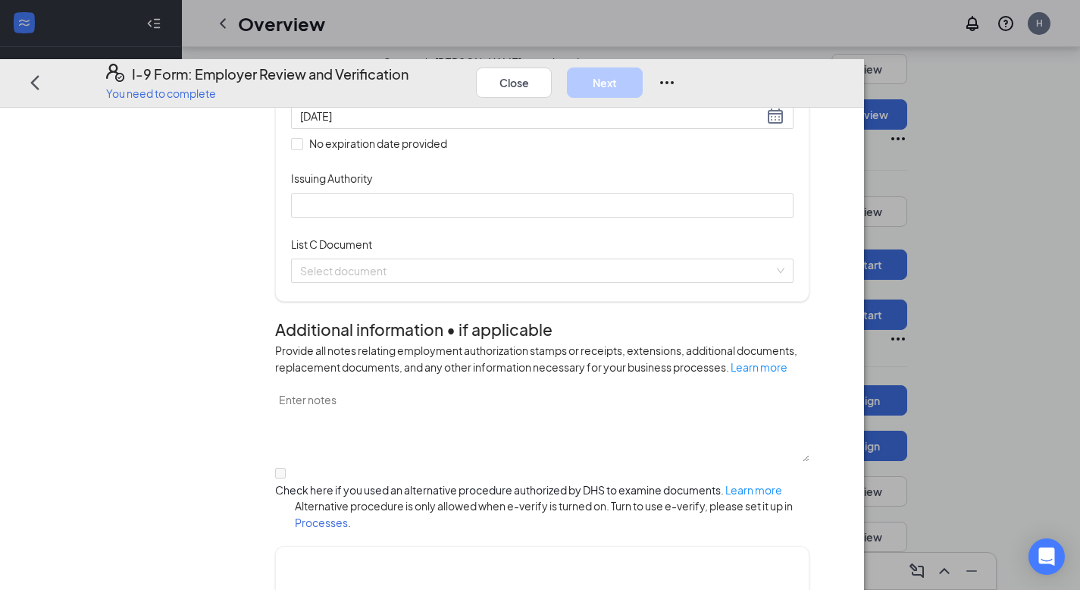
scroll to position [358, 0]
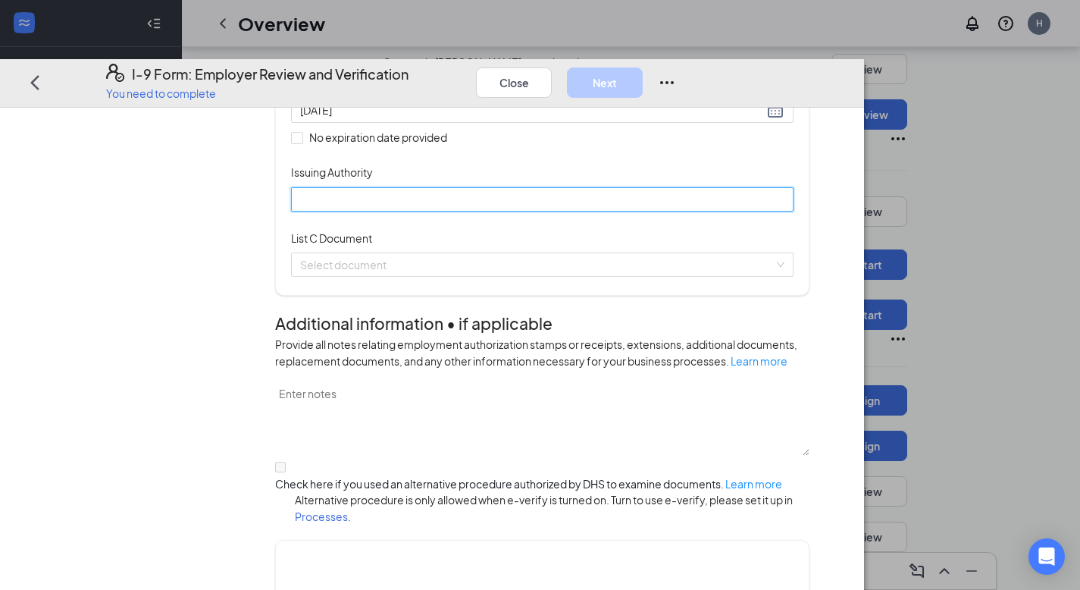
click at [567, 211] on input "Issuing Authority" at bounding box center [542, 198] width 502 height 24
drag, startPoint x: 421, startPoint y: 289, endPoint x: 333, endPoint y: 283, distance: 87.4
click at [333, 283] on div "Employer Information 2 Document Information 3 Review 4 Sign Which documents did…" at bounding box center [432, 406] width 755 height 1277
type input "D"
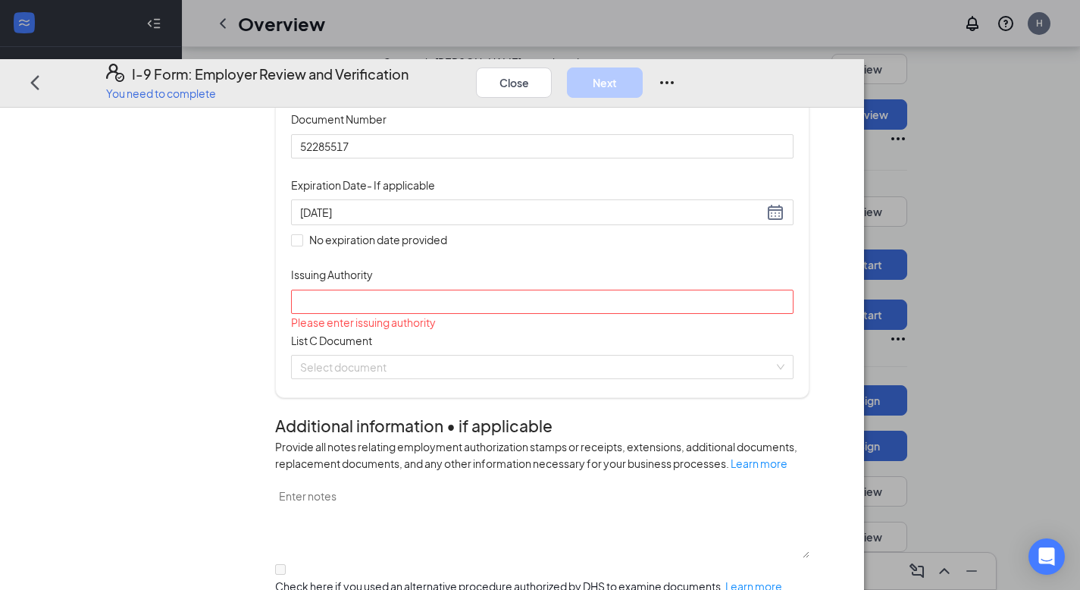
scroll to position [259, 0]
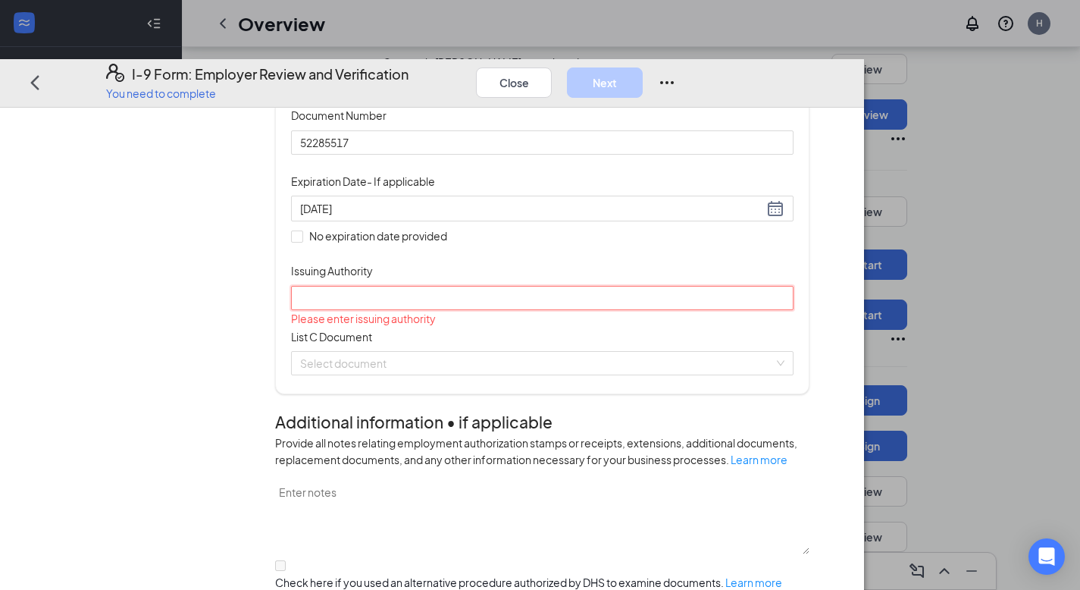
click at [570, 309] on input "Issuing Authority" at bounding box center [542, 297] width 502 height 24
type input "[US_STATE]"
click at [470, 374] on input "search" at bounding box center [537, 362] width 474 height 23
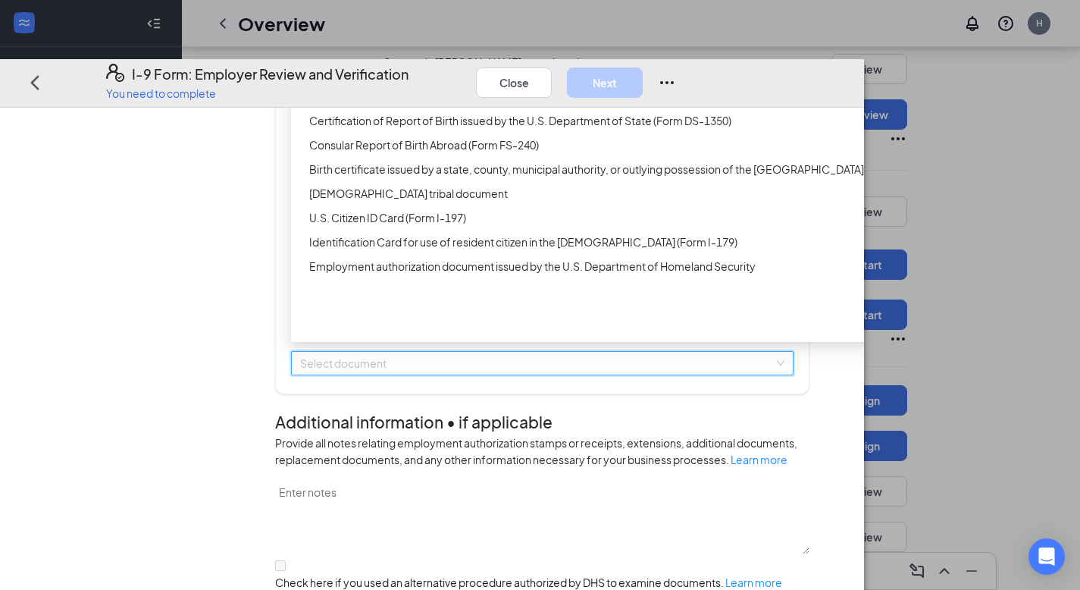
click at [477, 80] on div "Unrestricted Social Security Card" at bounding box center [601, 72] width 585 height 17
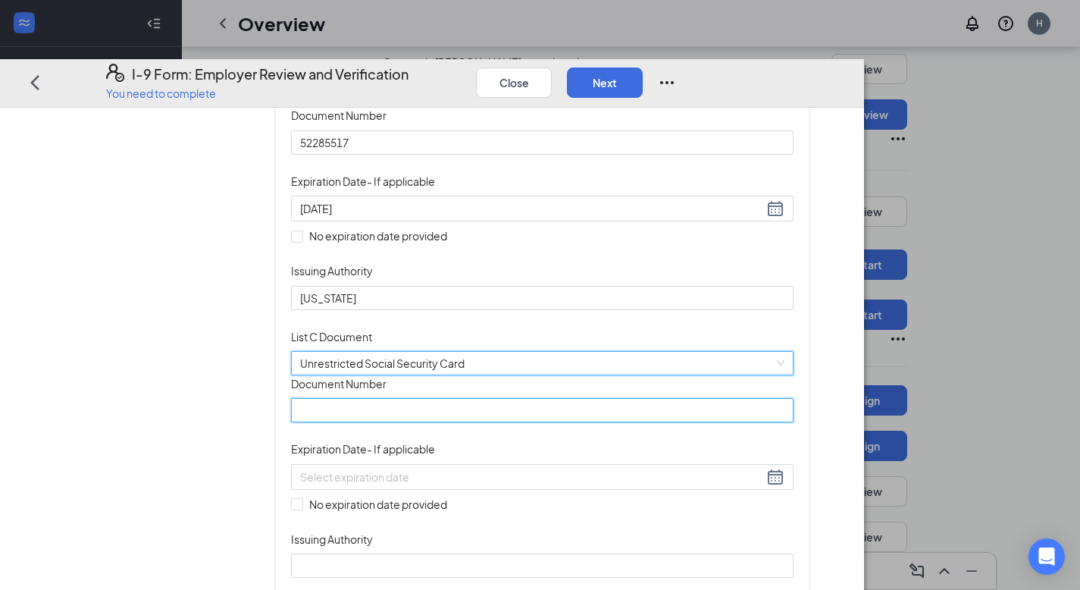
click at [492, 422] on input "Document Number" at bounding box center [542, 410] width 502 height 24
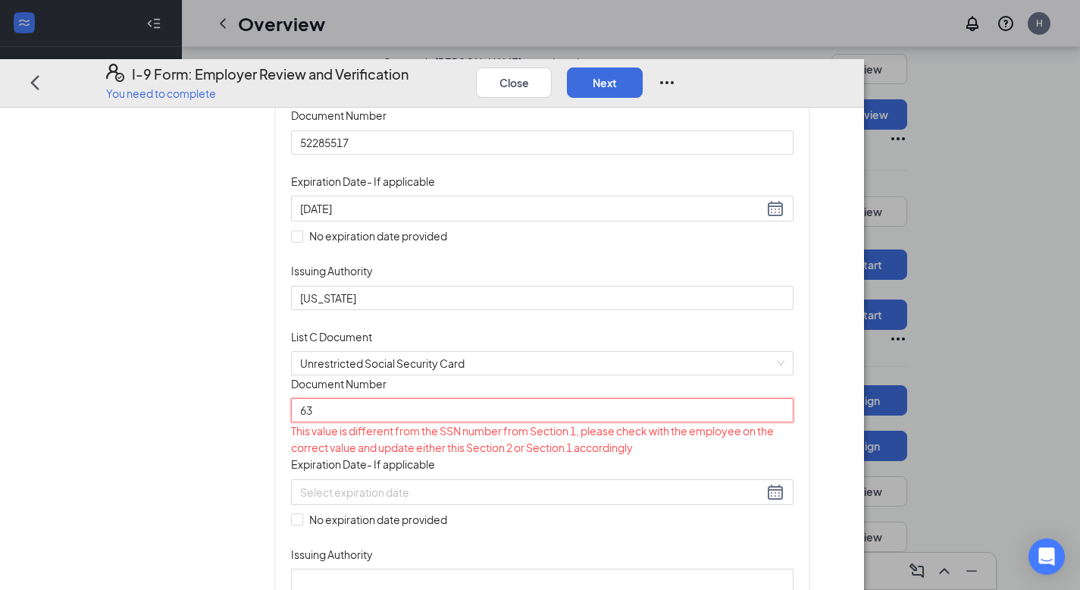
type input "6"
type input "637-06-2642"
click at [702, 511] on div "Document Title Unrestricted Social Security Card Document Number 637-06-2642 Th…" at bounding box center [542, 483] width 502 height 218
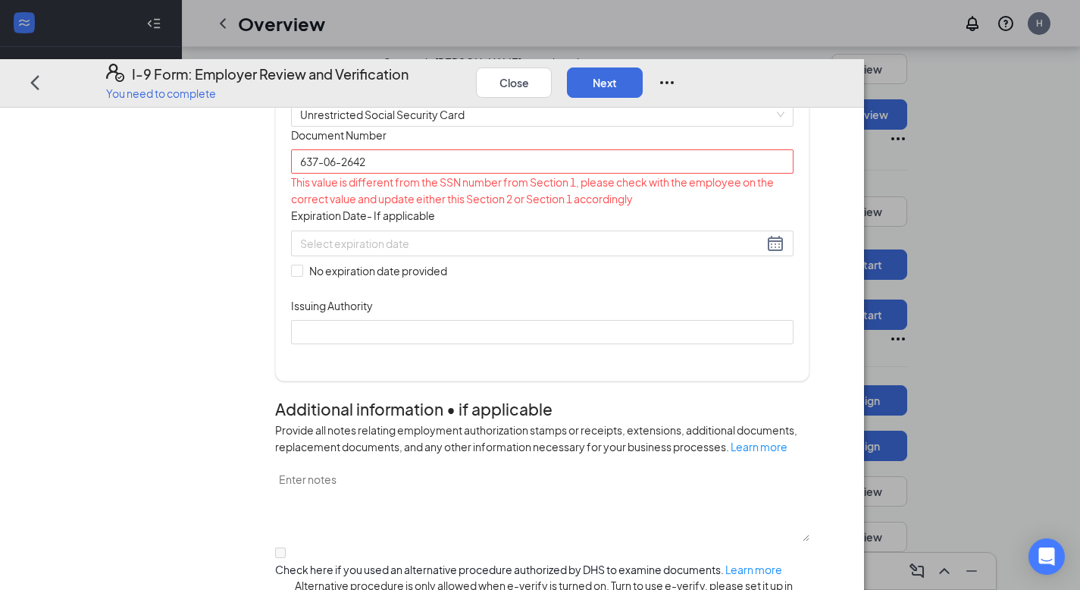
scroll to position [525, 0]
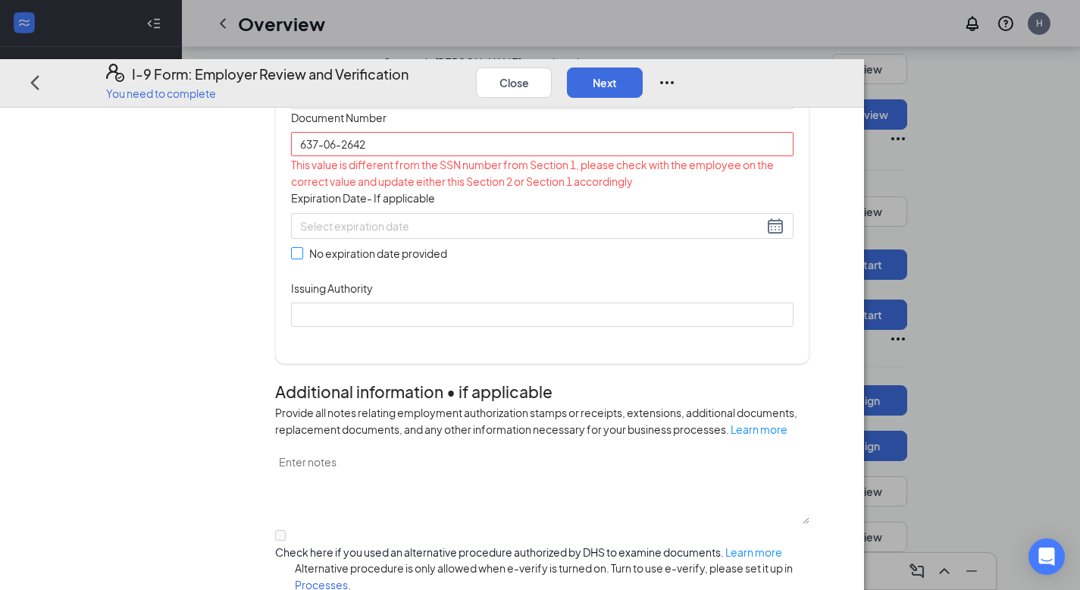
click at [302, 258] on input "No expiration date provided" at bounding box center [296, 252] width 11 height 11
checkbox input "true"
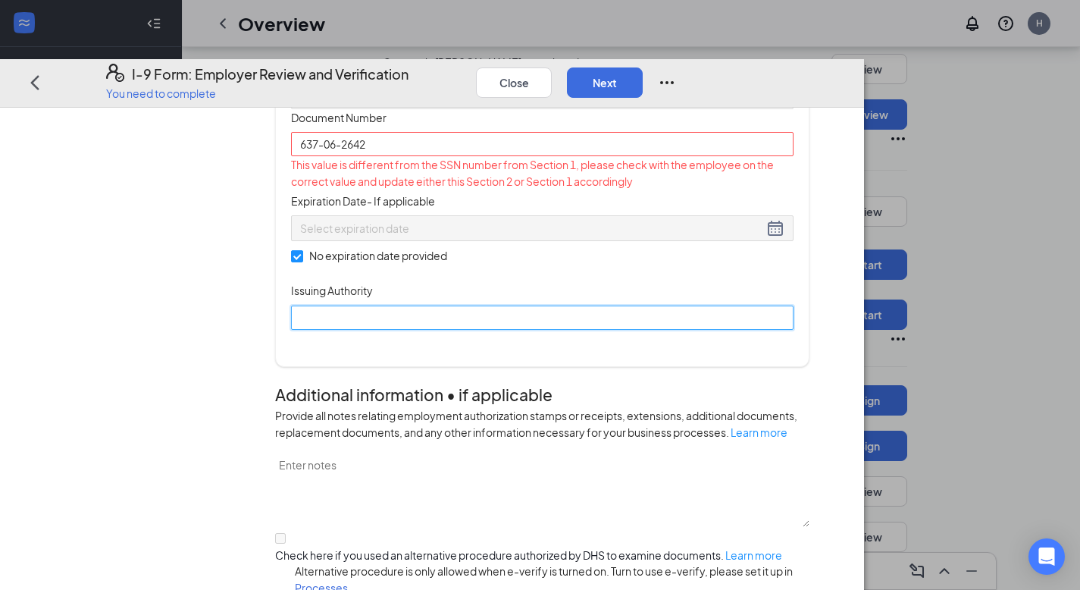
click at [426, 329] on input "Issuing Authority" at bounding box center [542, 317] width 502 height 24
type input "SSA"
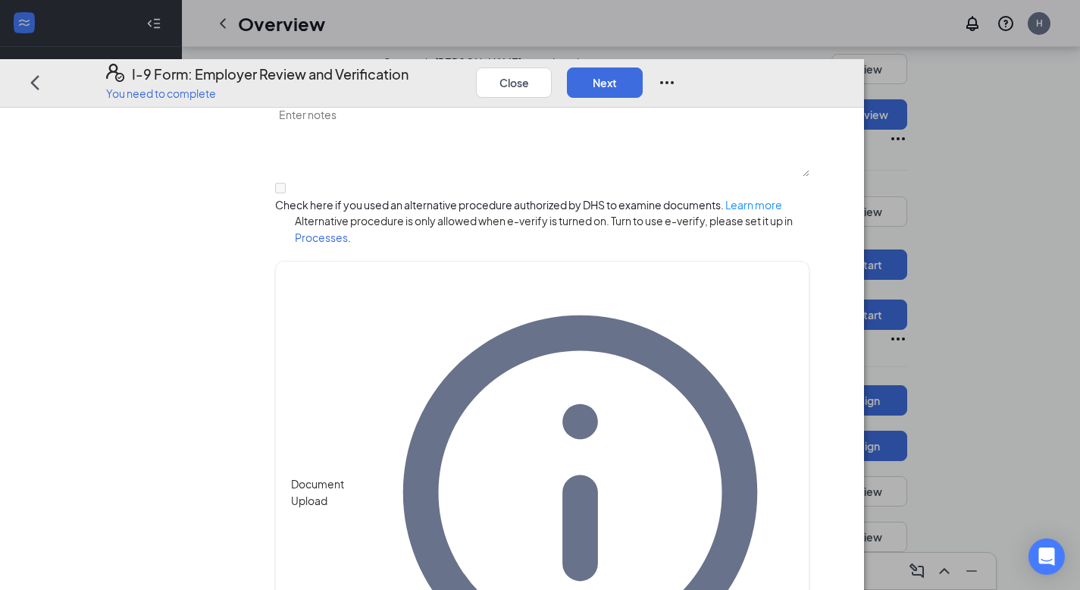
scroll to position [894, 0]
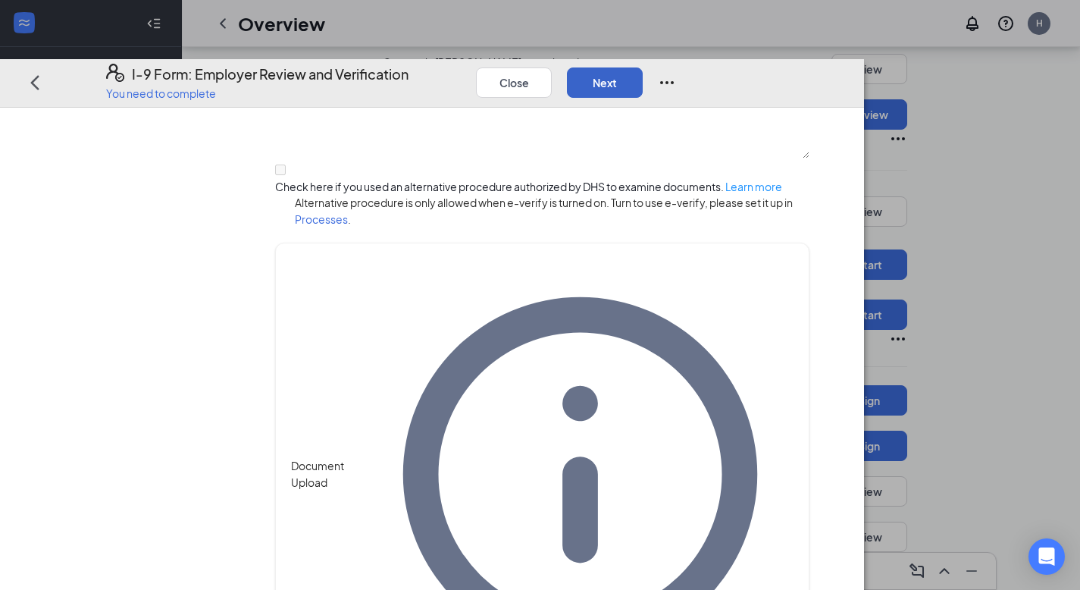
click at [643, 67] on button "Next" at bounding box center [605, 82] width 76 height 30
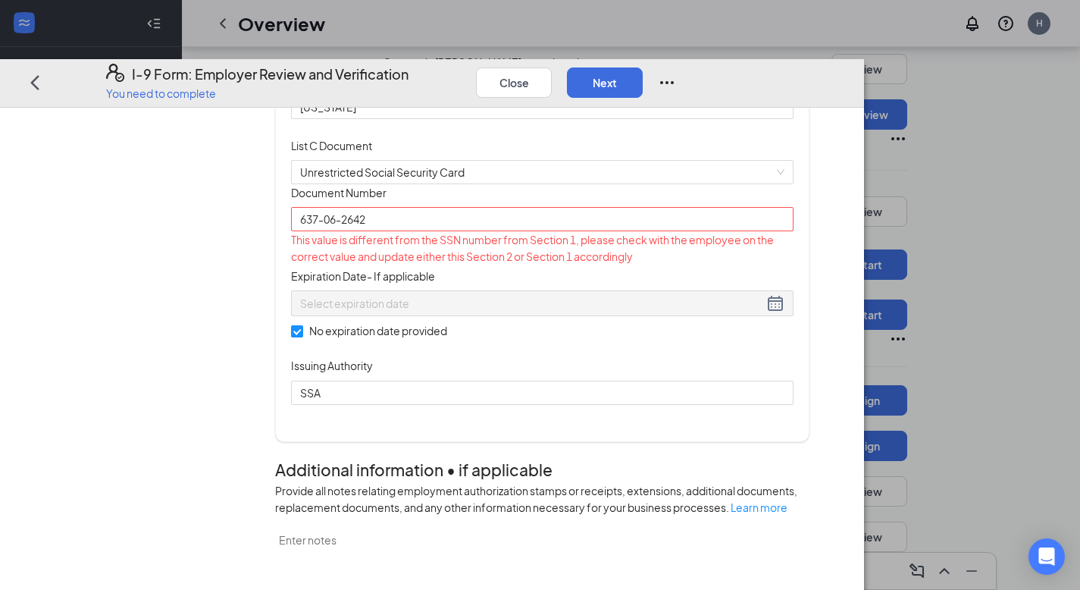
scroll to position [449, 0]
click at [396, 232] on input "637-06-2642" at bounding box center [542, 220] width 502 height 24
drag, startPoint x: 408, startPoint y: 353, endPoint x: 408, endPoint y: 362, distance: 9.1
click at [408, 232] on input "63706-2642" at bounding box center [542, 220] width 502 height 24
click at [409, 232] on input "63706-2642" at bounding box center [542, 220] width 502 height 24
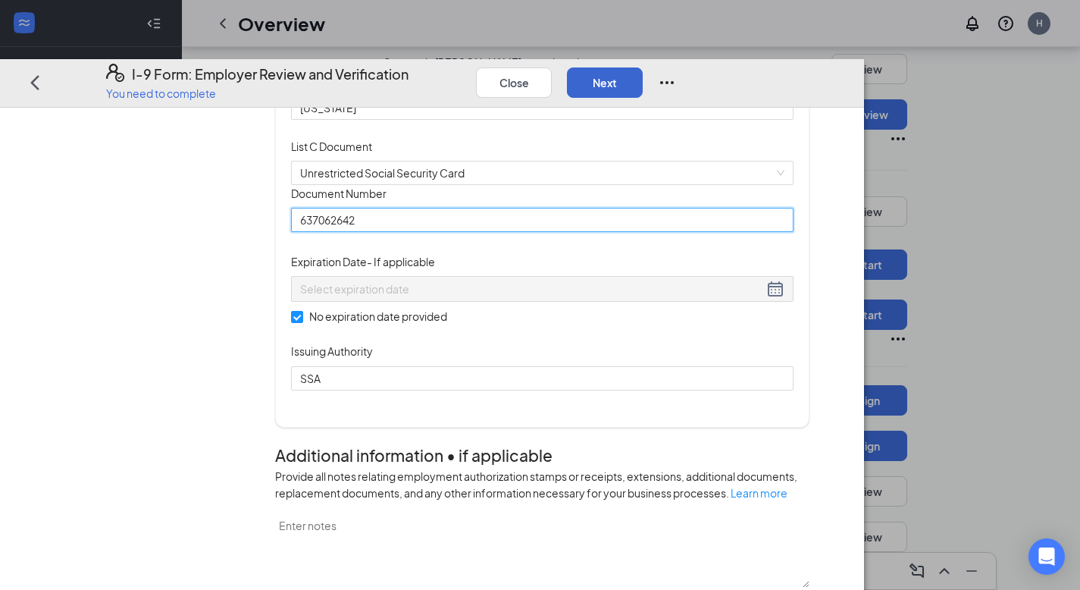
type input "637062642"
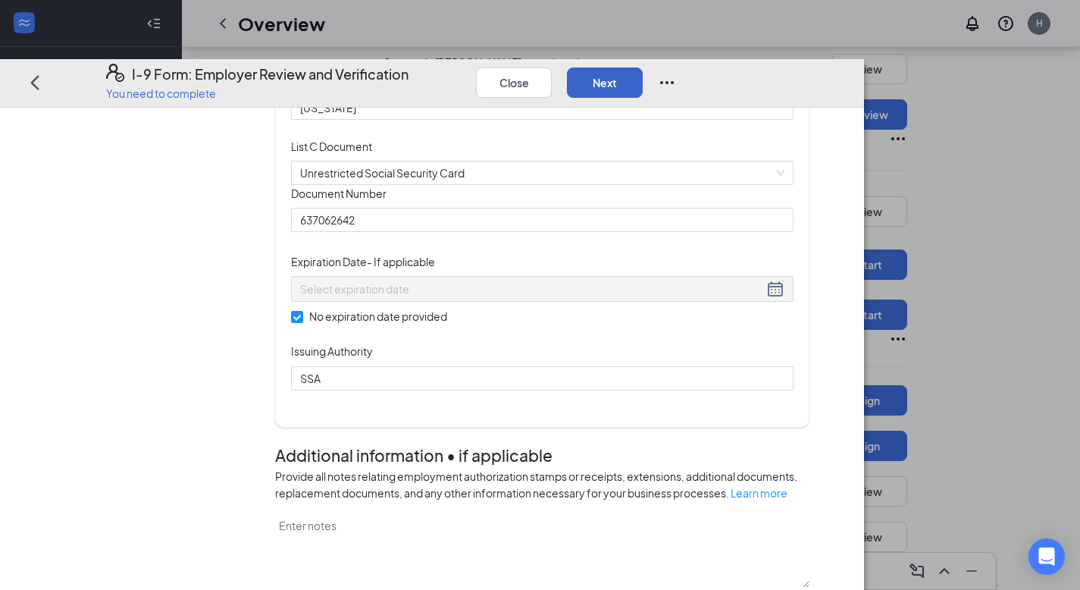
click at [643, 67] on button "Next" at bounding box center [605, 82] width 76 height 30
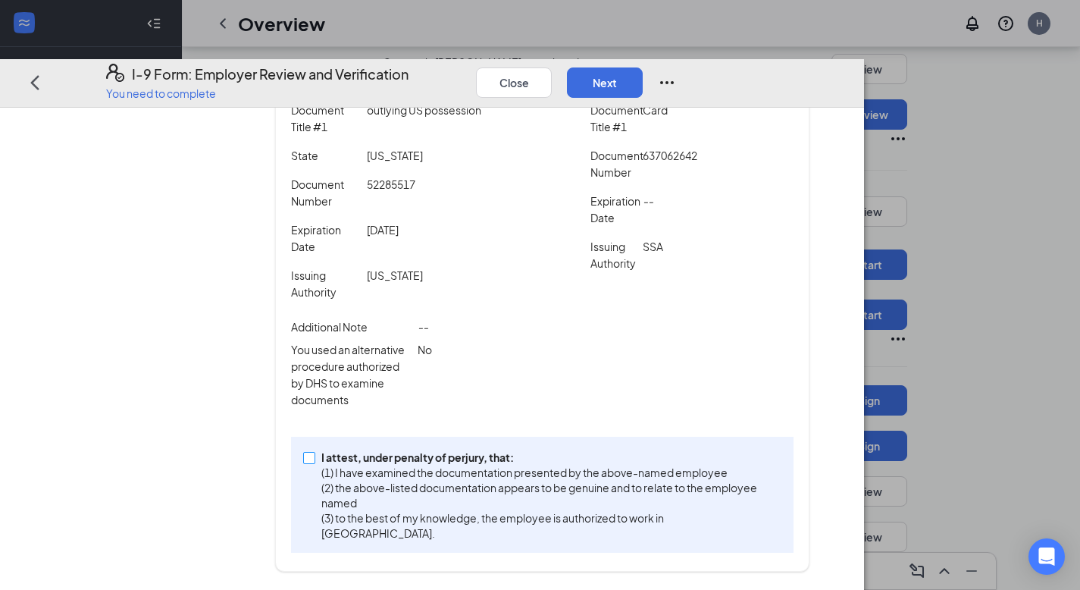
click at [314, 462] on input "I attest, under penalty of [PERSON_NAME], that: (1) I have examined the documen…" at bounding box center [308, 457] width 11 height 11
checkbox input "true"
click at [643, 67] on button "Next" at bounding box center [605, 82] width 76 height 30
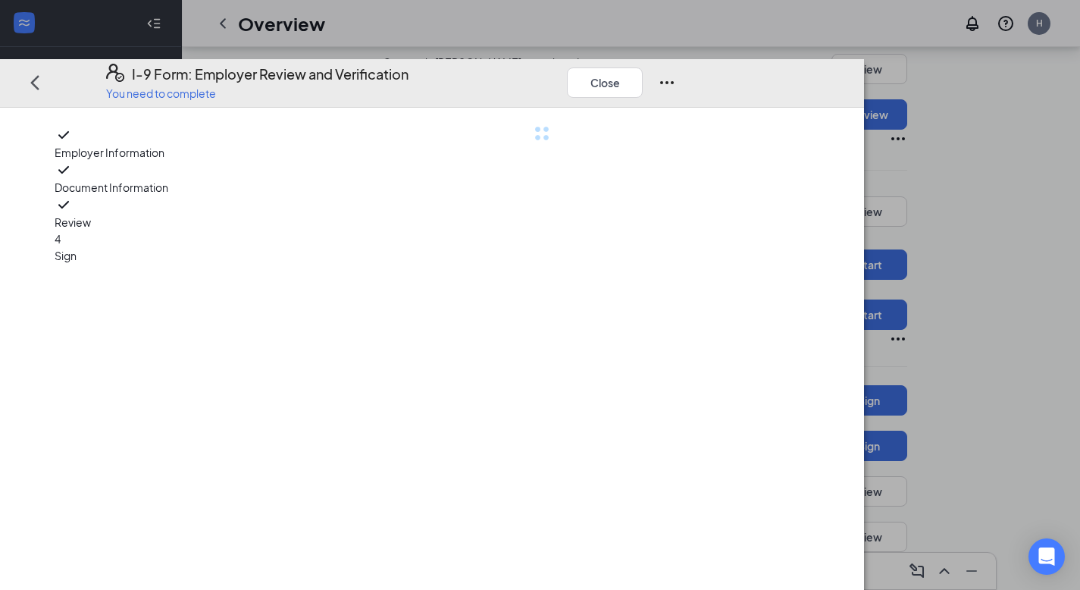
scroll to position [0, 0]
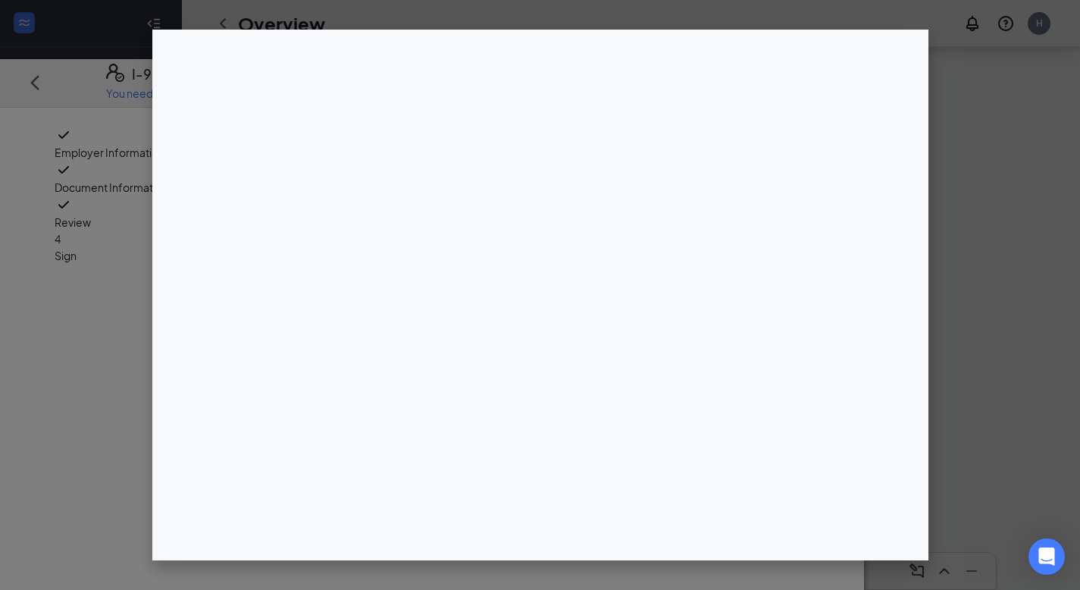
click at [137, 238] on div at bounding box center [540, 295] width 1080 height 590
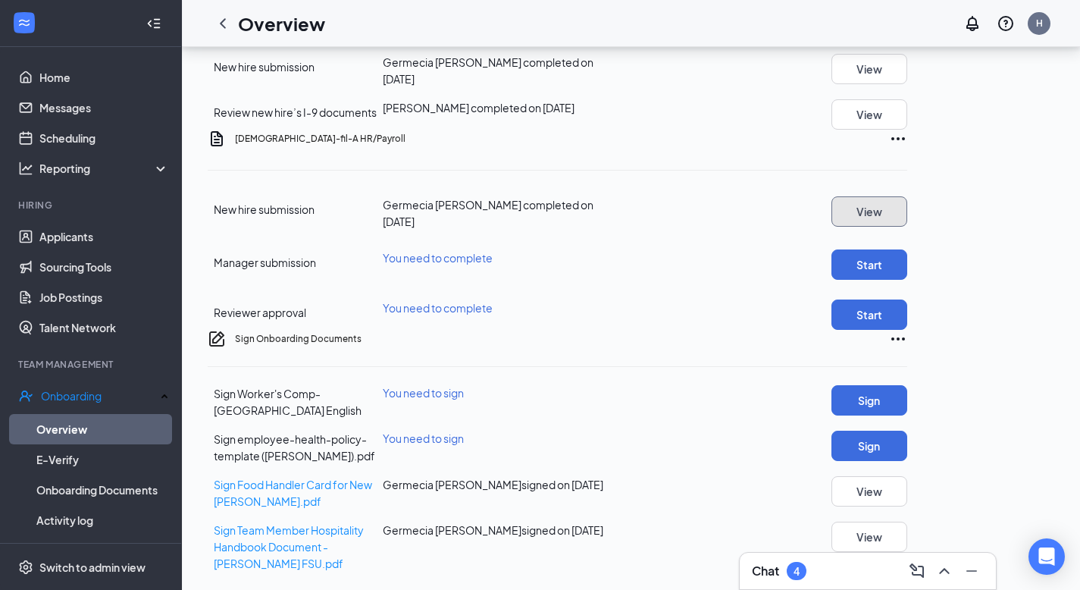
click at [907, 196] on button "View" at bounding box center [869, 211] width 76 height 30
click at [907, 249] on button "Start" at bounding box center [869, 264] width 76 height 30
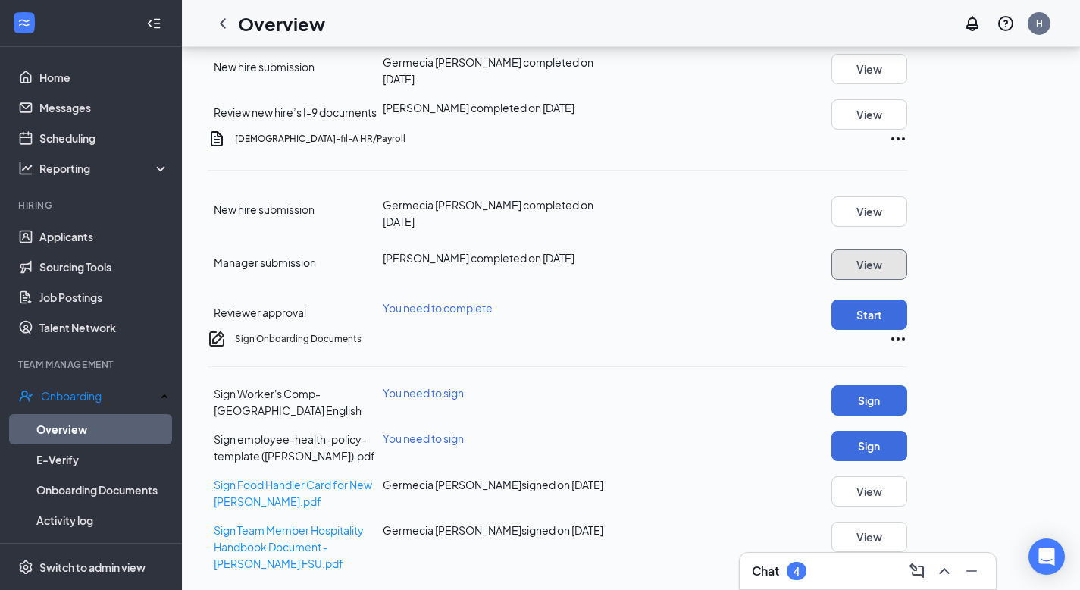
scroll to position [592, 0]
click at [907, 299] on button "Start" at bounding box center [869, 314] width 76 height 30
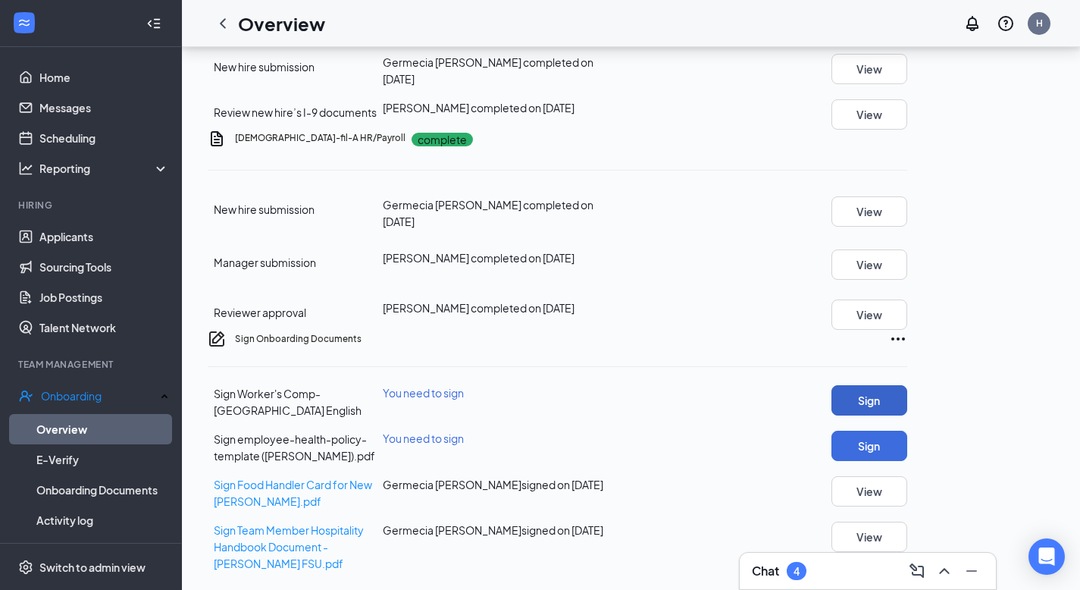
click at [907, 385] on button "Sign" at bounding box center [869, 400] width 76 height 30
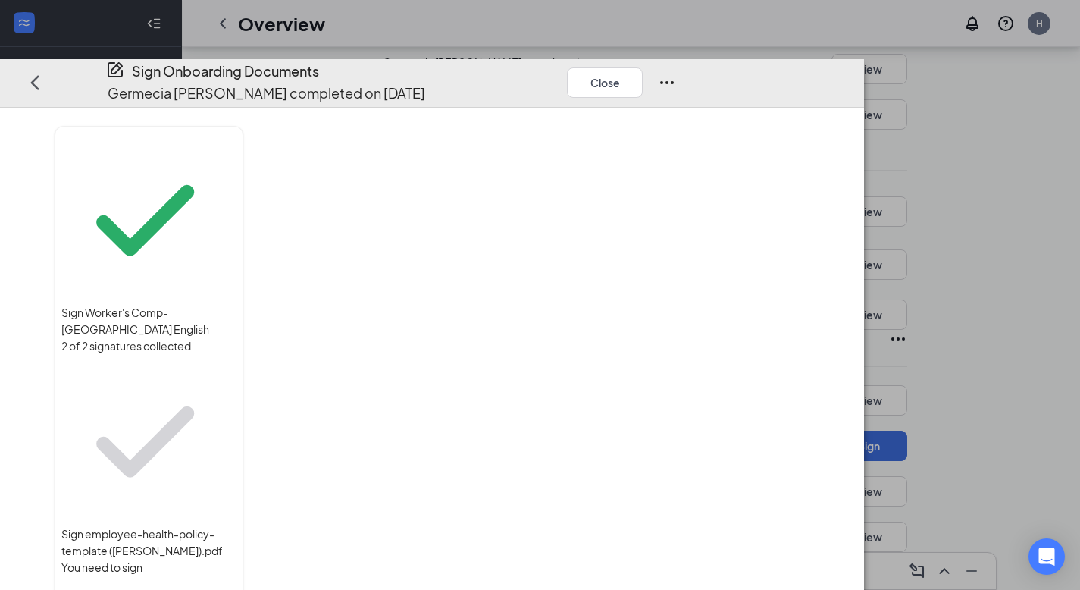
click at [674, 269] on div at bounding box center [542, 339] width 534 height 427
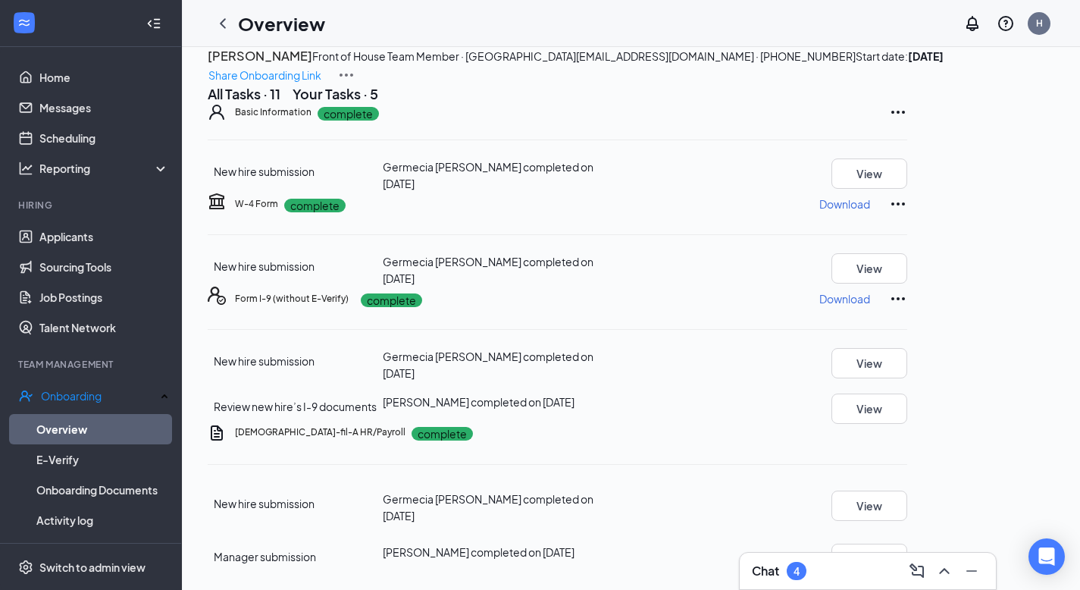
scroll to position [0, 0]
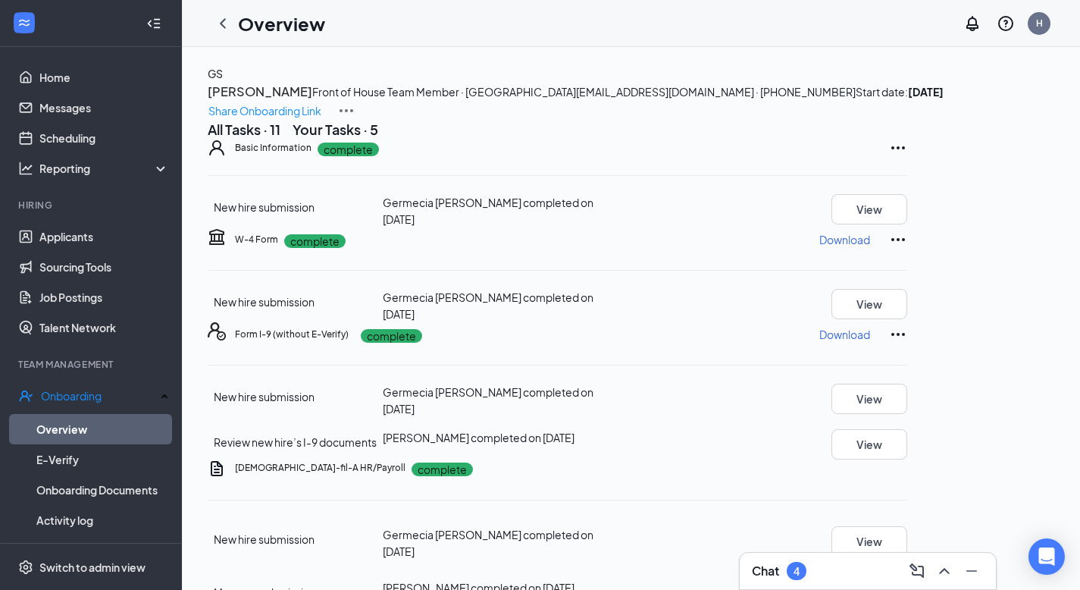
click at [378, 139] on div "Your Tasks · 5" at bounding box center [336, 129] width 86 height 19
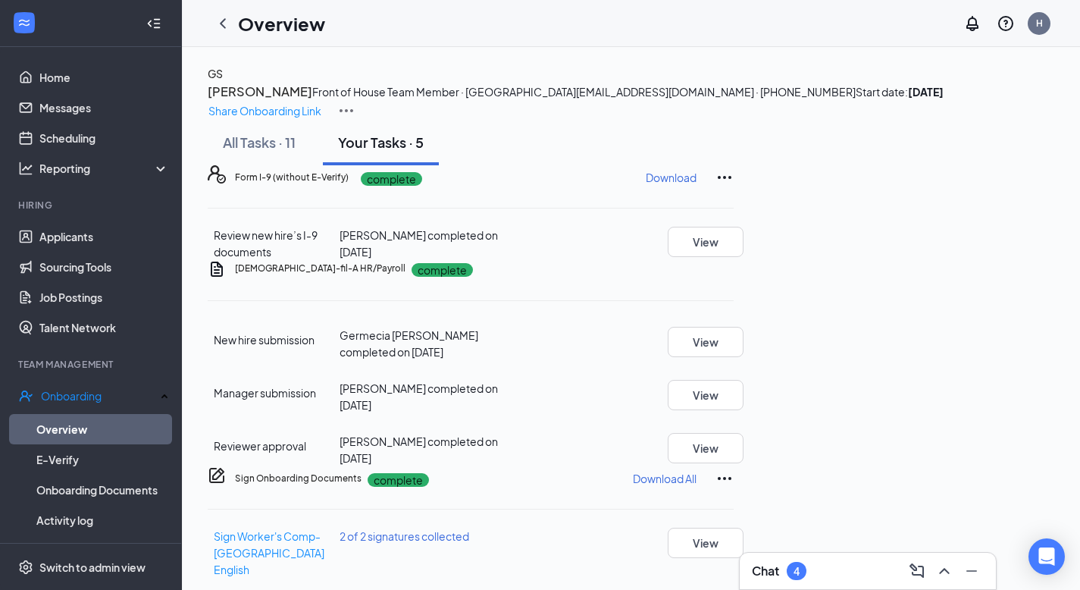
click at [390, 152] on div "Your Tasks · 5" at bounding box center [381, 142] width 86 height 19
